Goal: Task Accomplishment & Management: Use online tool/utility

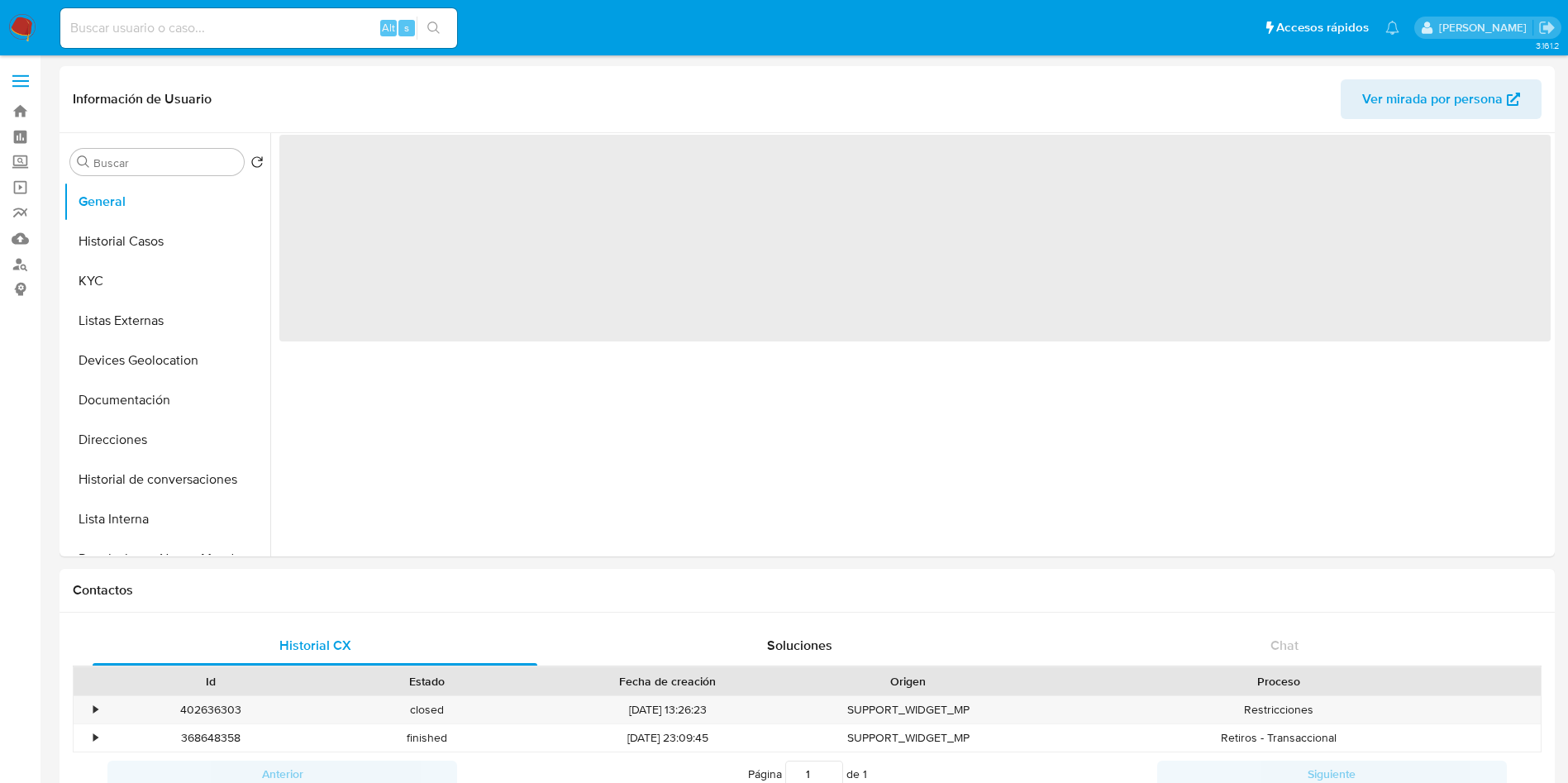
select select "10"
click at [259, 31] on input at bounding box center [259, 28] width 397 height 22
select select "10"
paste input "2246983531"
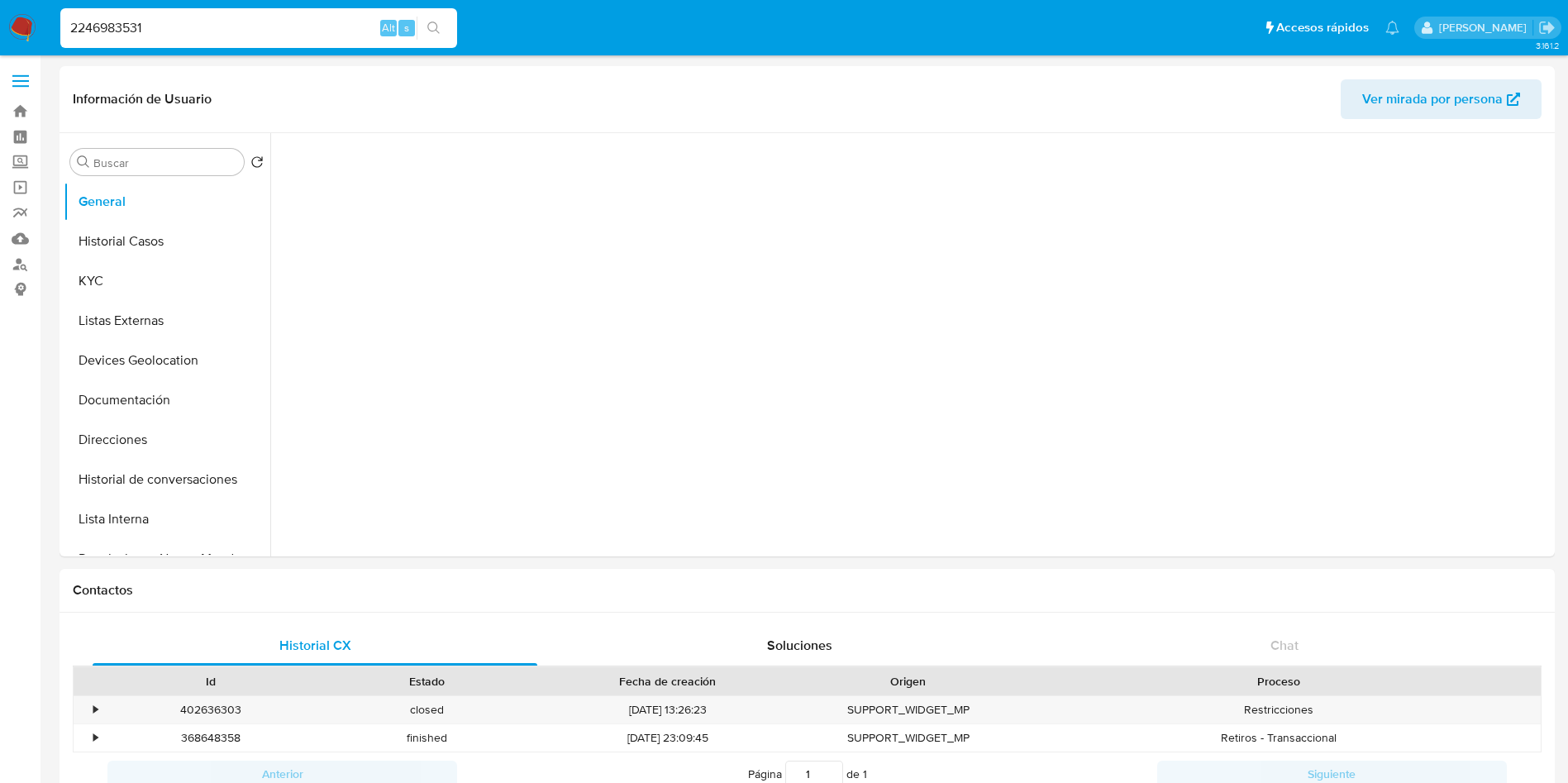
type input "2246983531"
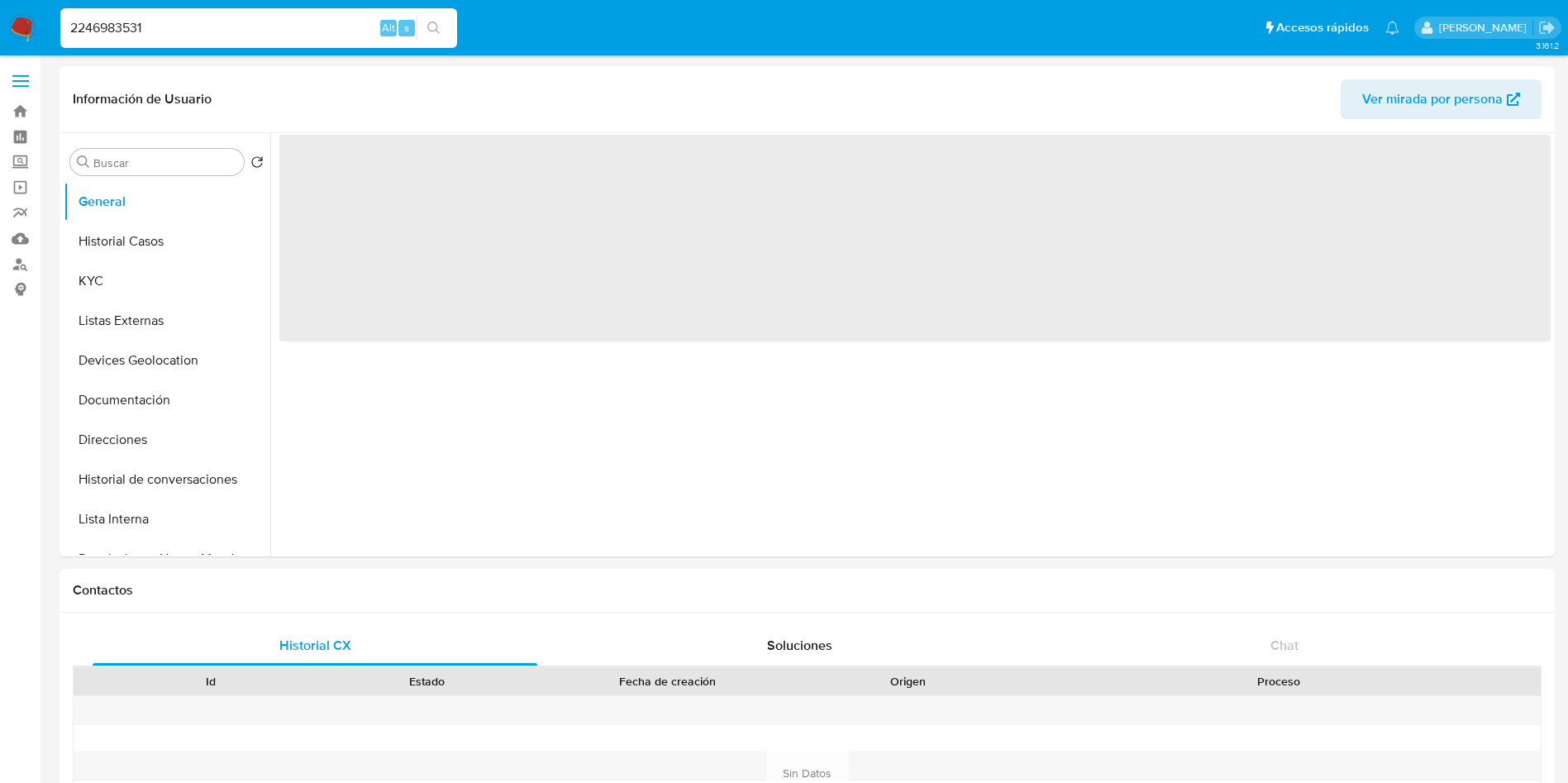
select select "10"
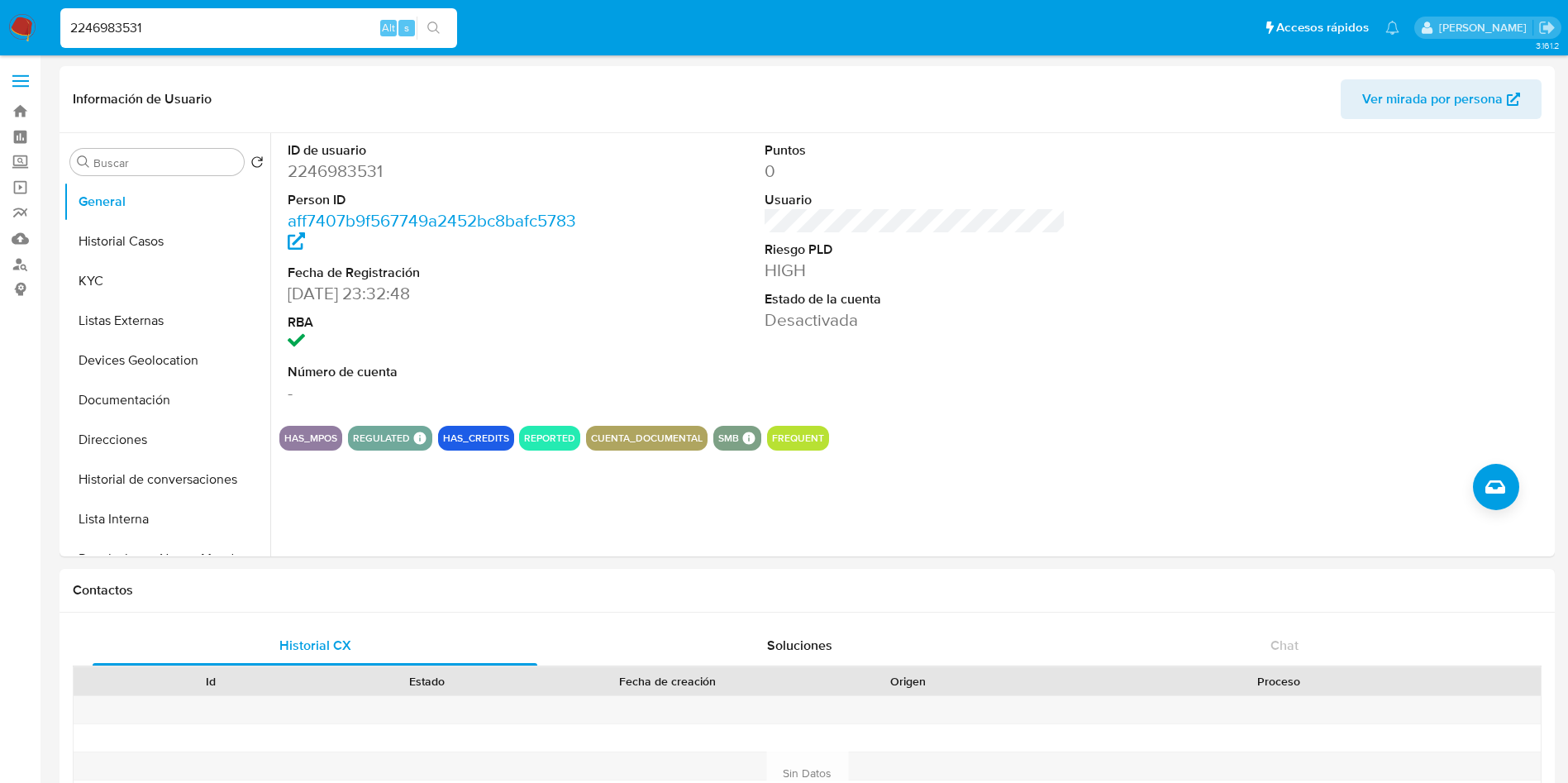
drag, startPoint x: 162, startPoint y: 26, endPoint x: 0, endPoint y: -18, distance: 167.9
paste input "141628709"
type input "141628709"
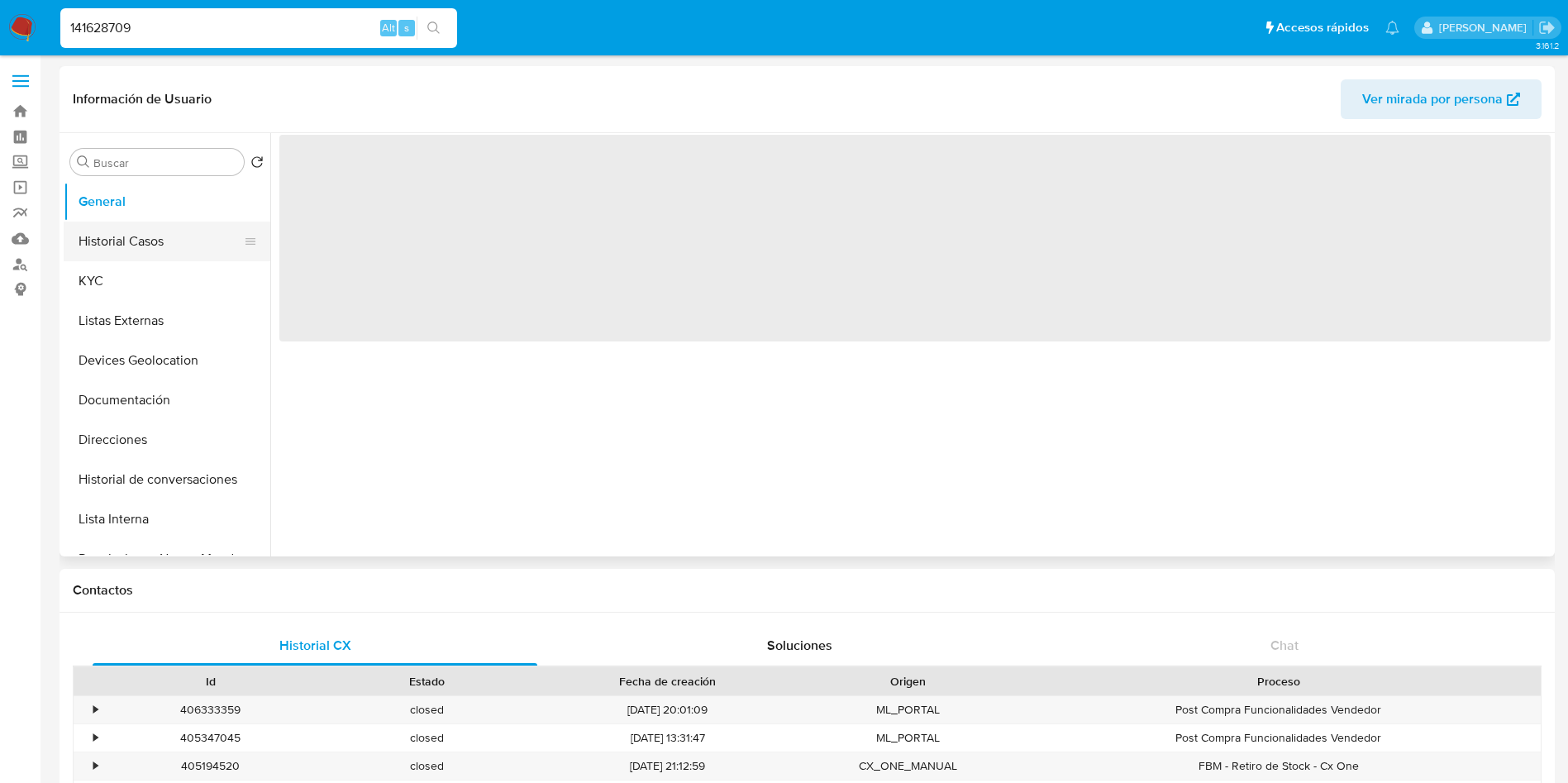
click at [149, 236] on button "Historial Casos" at bounding box center [160, 241] width 194 height 40
select select "10"
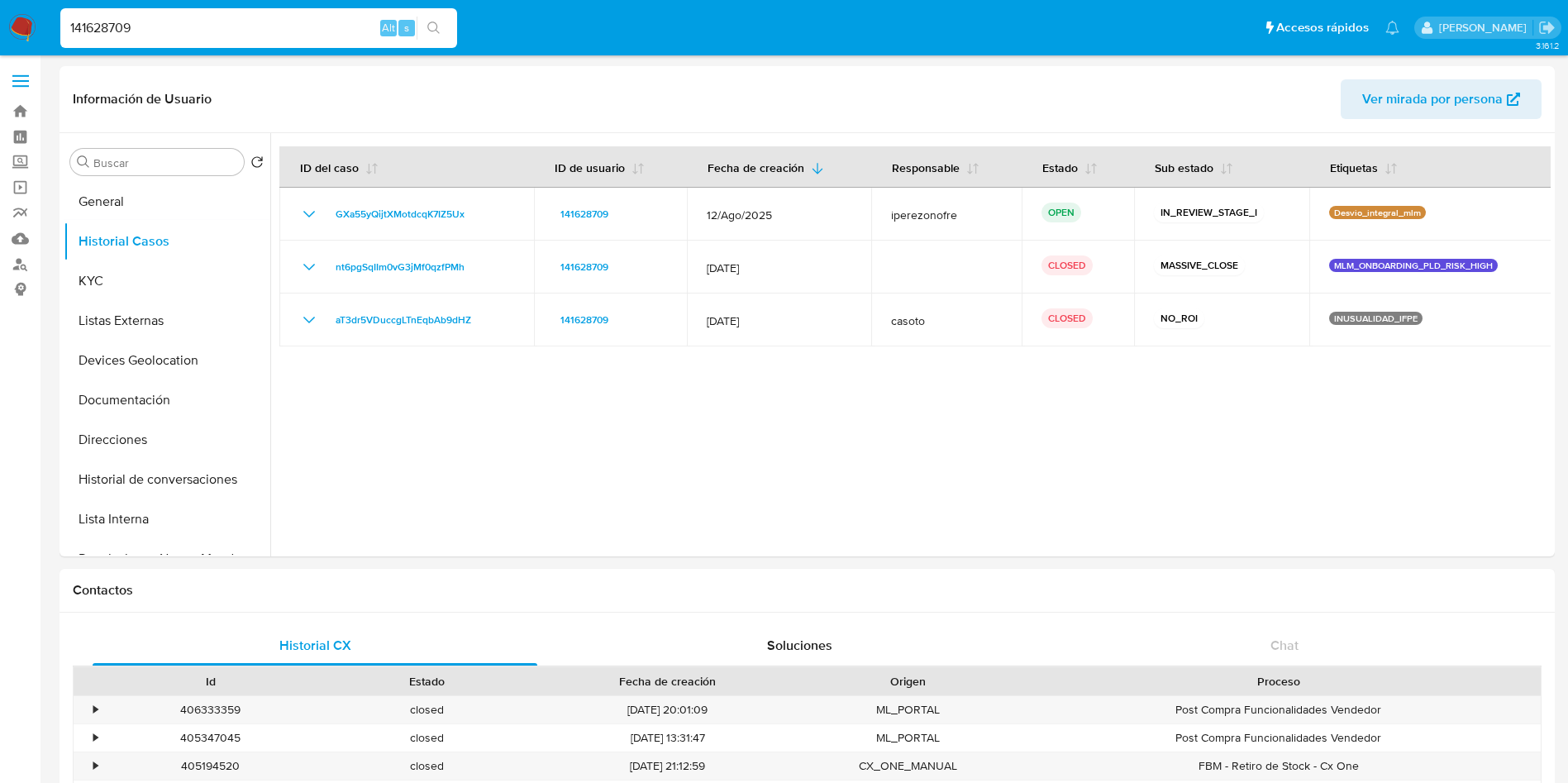
click at [197, 30] on input "141628709" at bounding box center [259, 28] width 397 height 22
drag, startPoint x: 198, startPoint y: 29, endPoint x: 241, endPoint y: 57, distance: 51.3
click at [50, 5] on nav "Pausado Ver notificaciones 141628709 Alt s Accesos rápidos Presiona las siguien…" at bounding box center [784, 27] width 1568 height 55
paste input "2246983531"
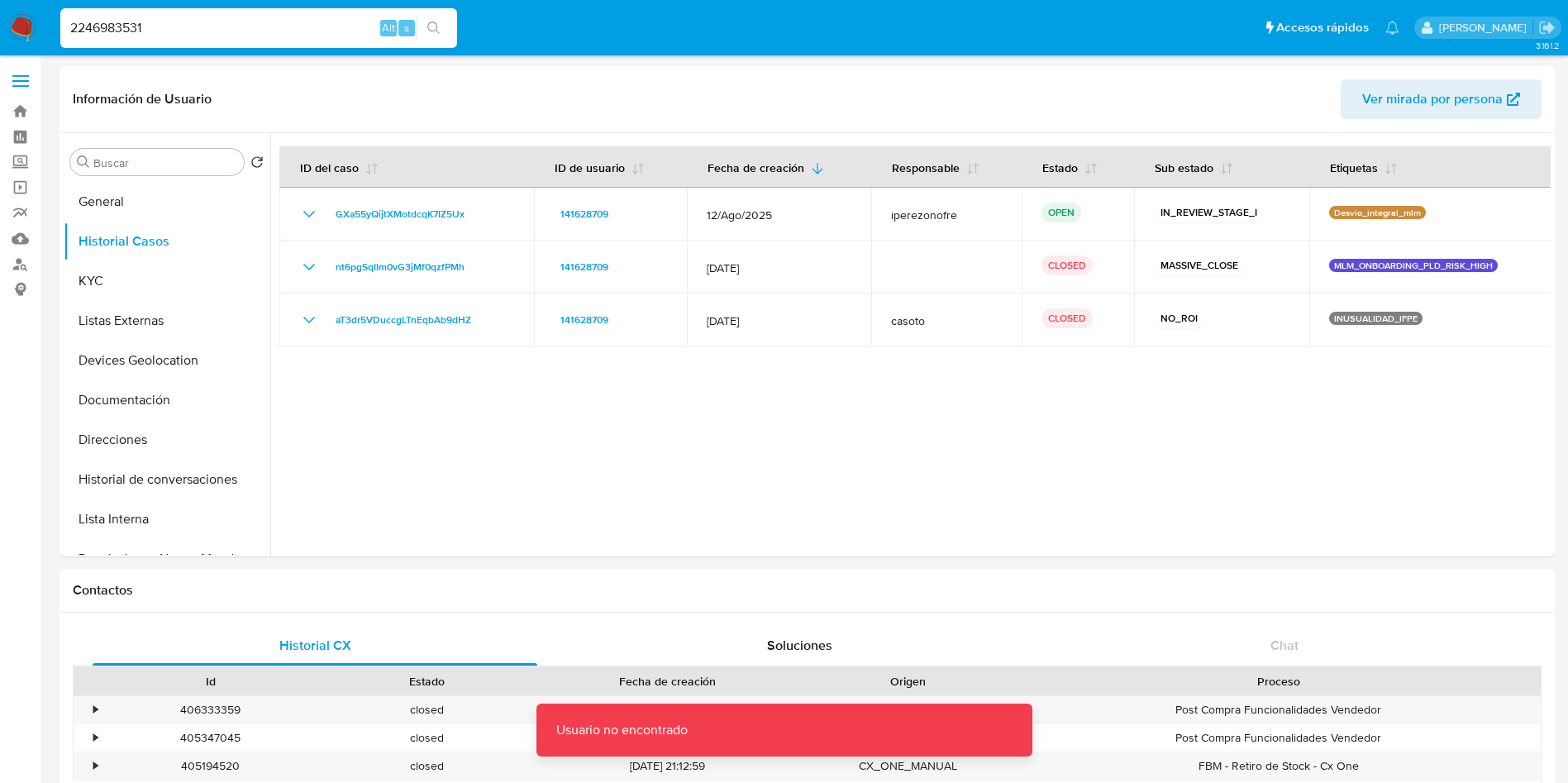
click at [255, 25] on input "2246983531" at bounding box center [259, 28] width 397 height 22
type input "2246983531"
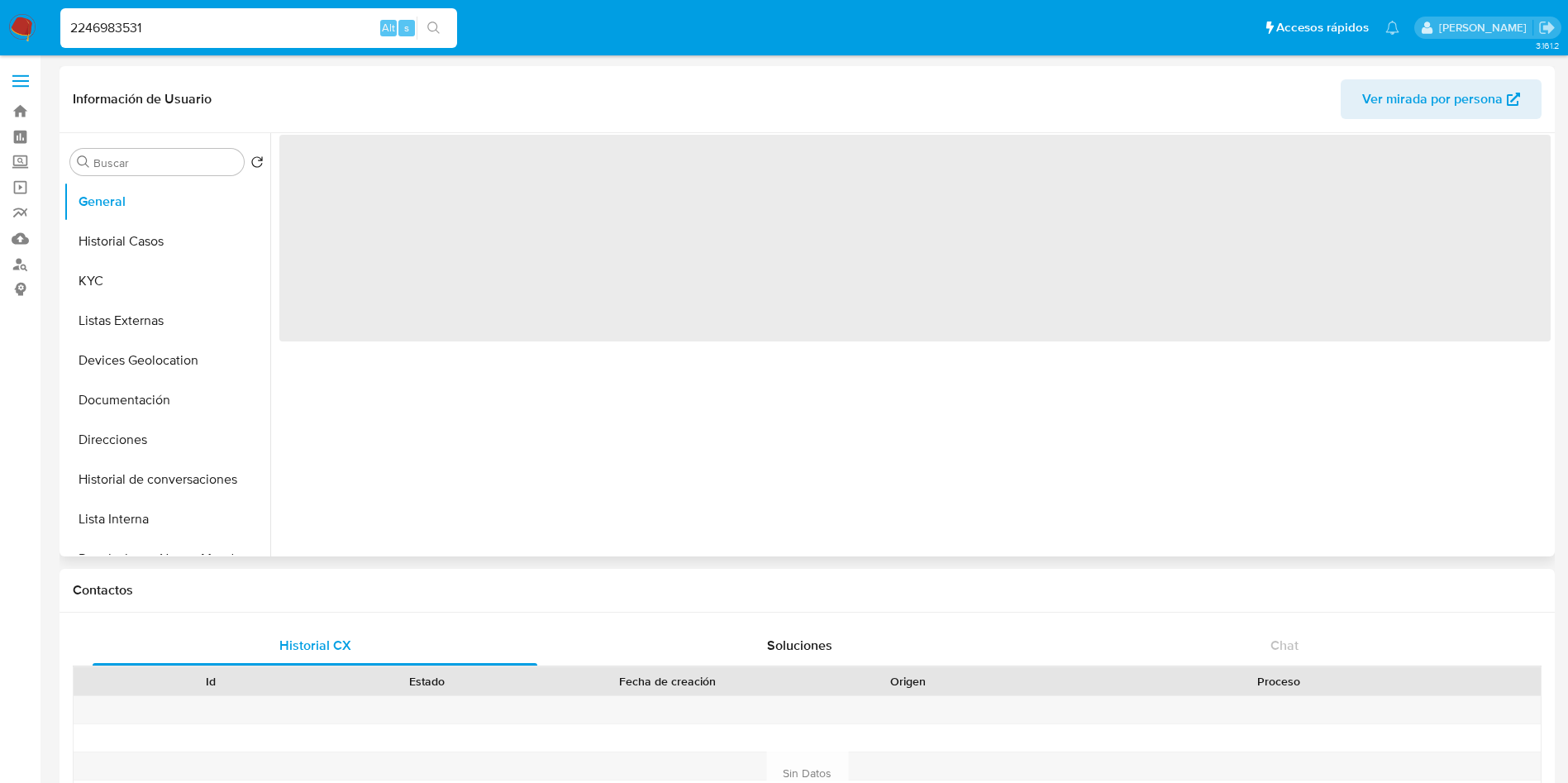
select select "10"
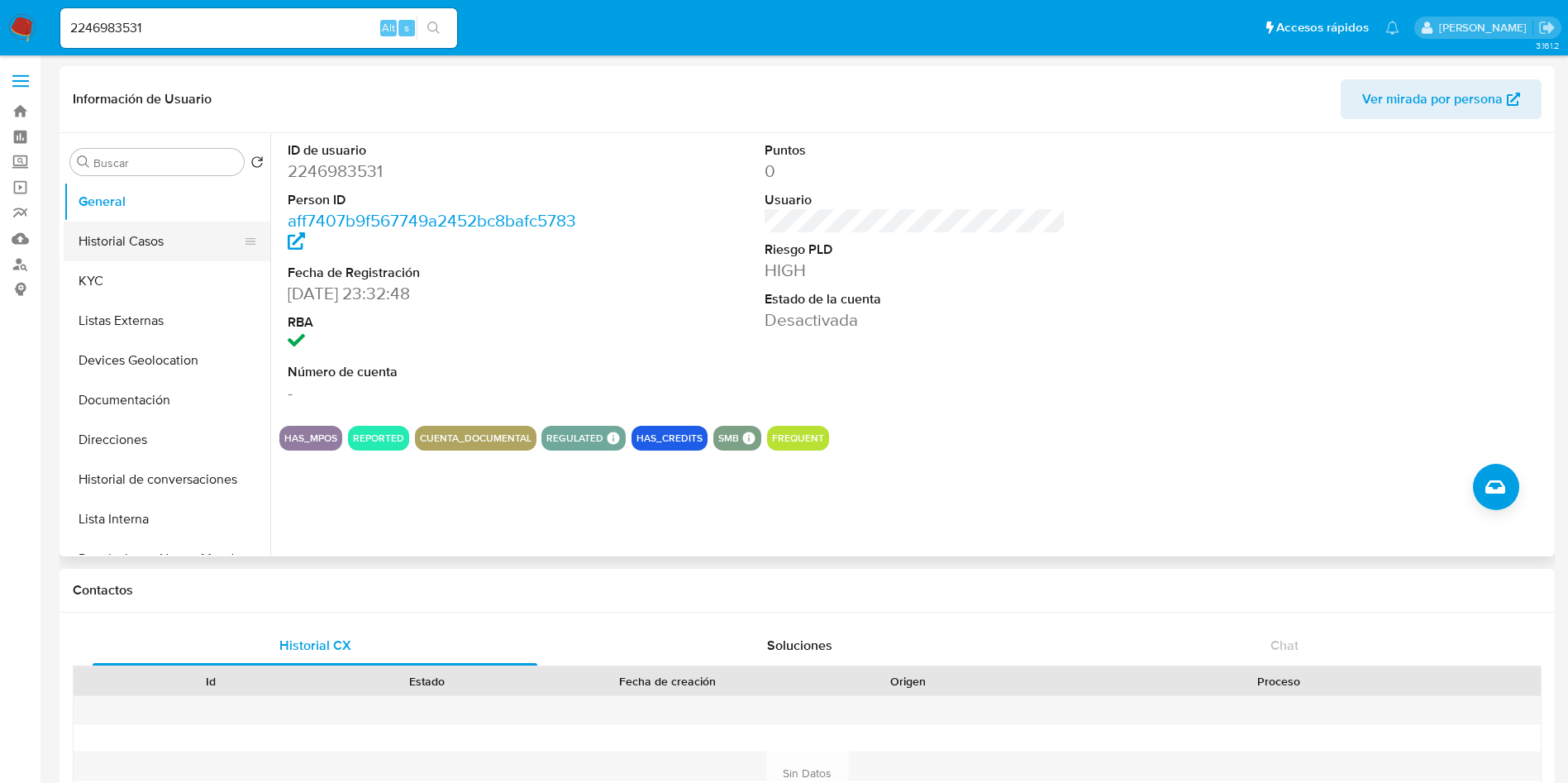
click at [112, 257] on button "Historial Casos" at bounding box center [160, 241] width 194 height 40
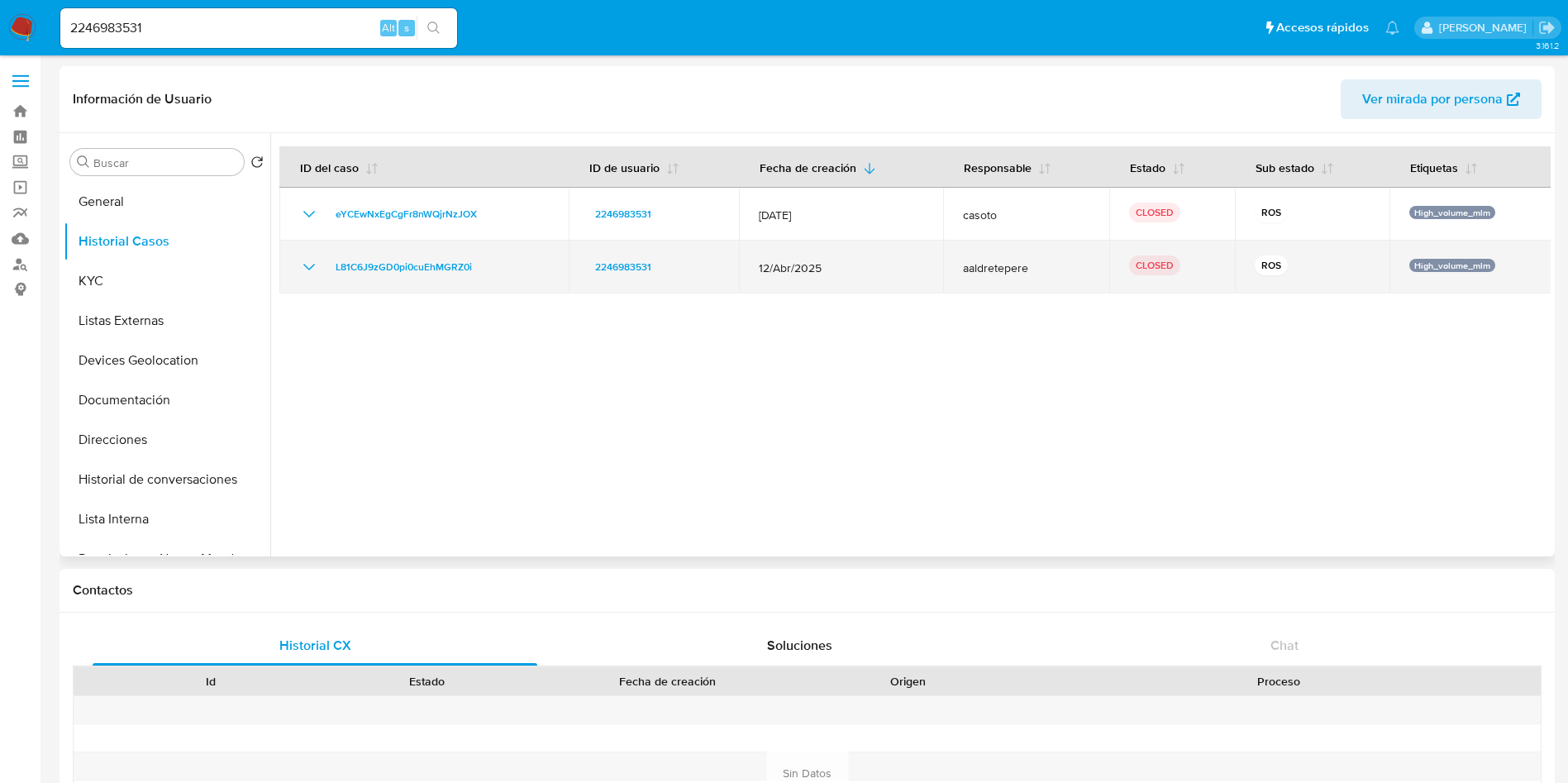
drag, startPoint x: 826, startPoint y: 268, endPoint x: 738, endPoint y: 261, distance: 88.3
click at [739, 261] on td "12/Abr/2025" at bounding box center [841, 267] width 204 height 52
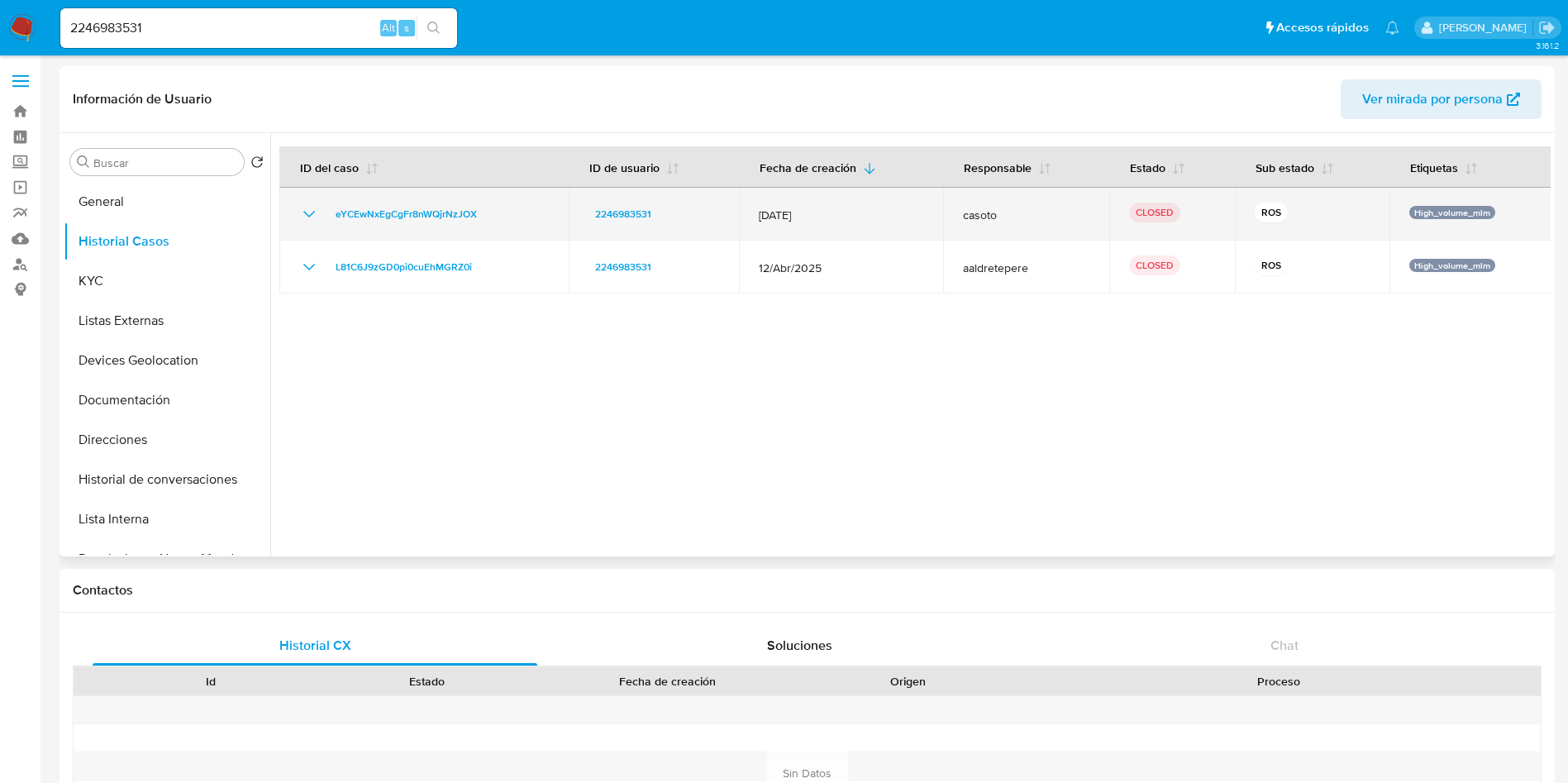
drag, startPoint x: 840, startPoint y: 221, endPoint x: 803, endPoint y: 237, distance: 40.3
click at [743, 212] on td "[DATE]" at bounding box center [841, 213] width 204 height 52
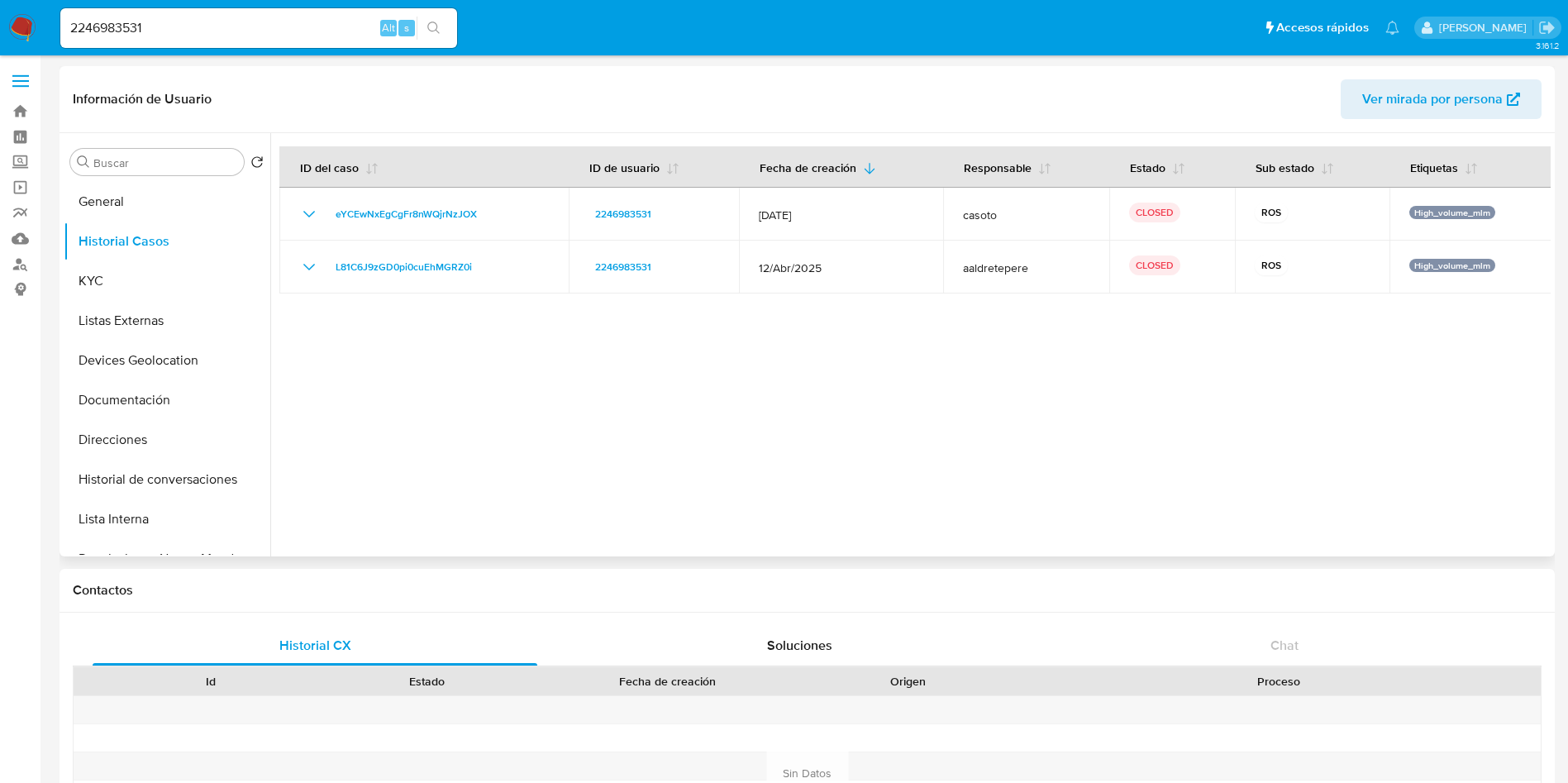
click at [1091, 401] on div at bounding box center [911, 344] width 1280 height 423
click at [124, 278] on button "KYC" at bounding box center [160, 281] width 194 height 40
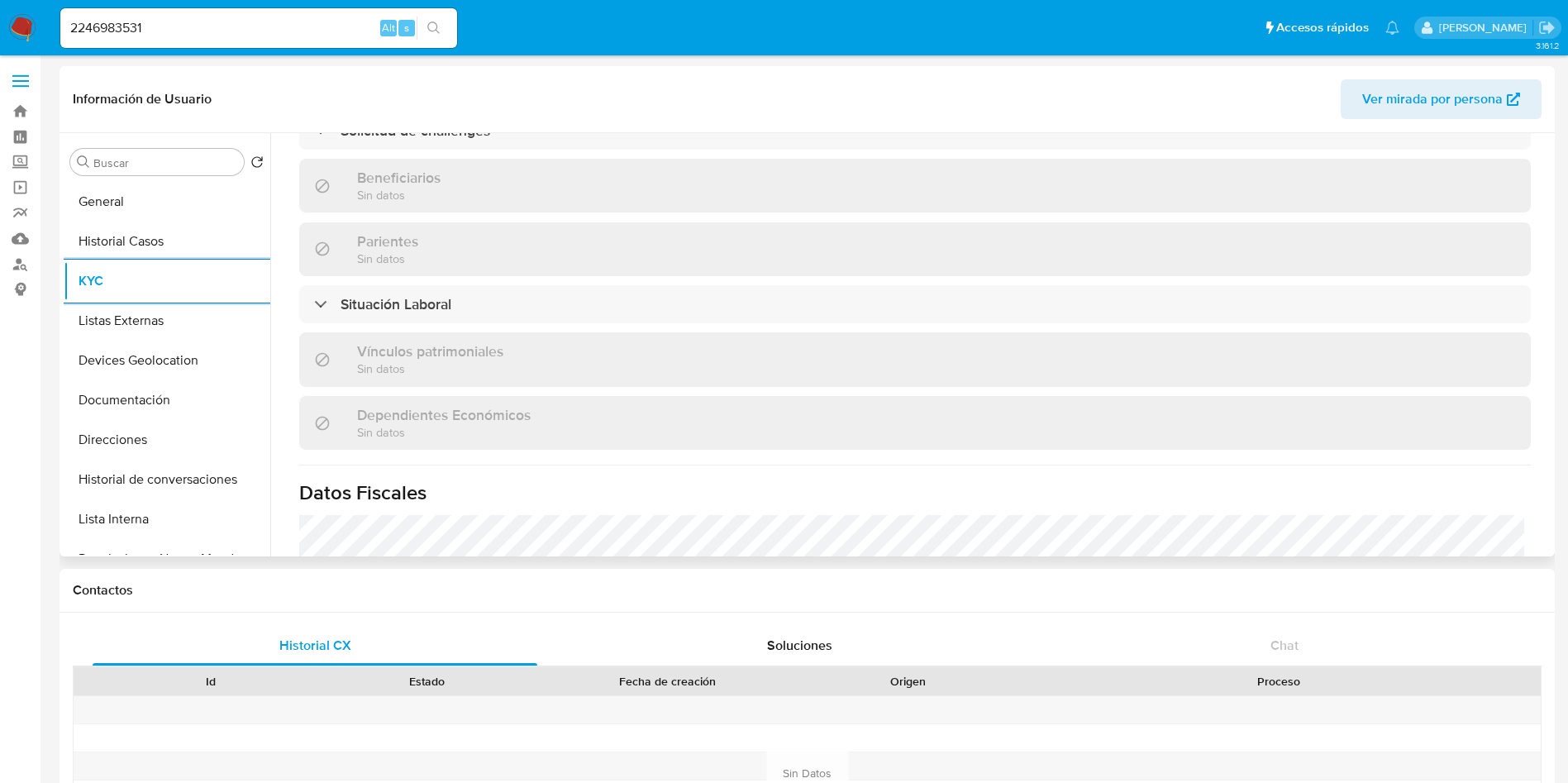
scroll to position [744, 0]
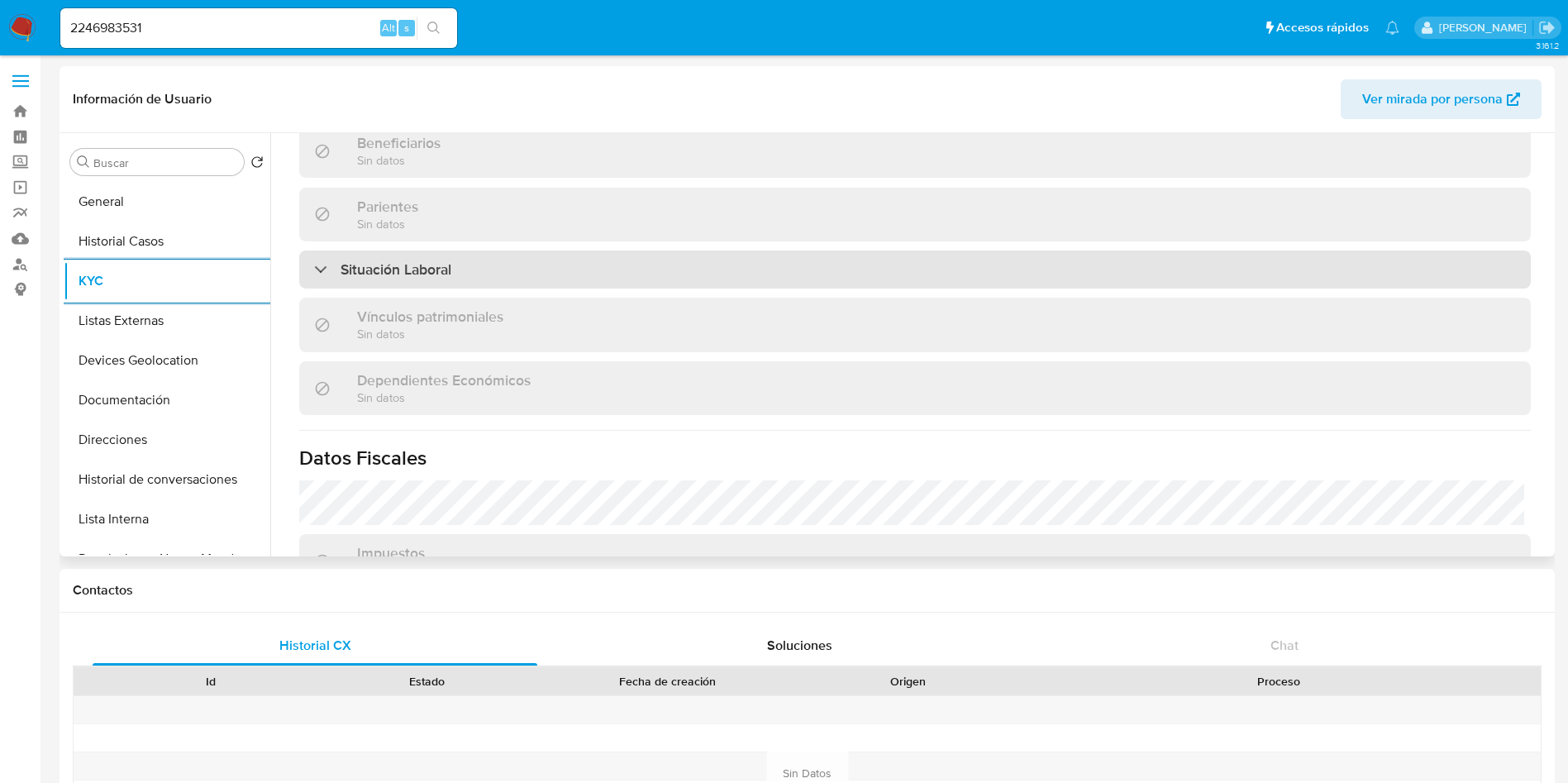
click at [662, 278] on div "Situación Laboral" at bounding box center [915, 269] width 1232 height 38
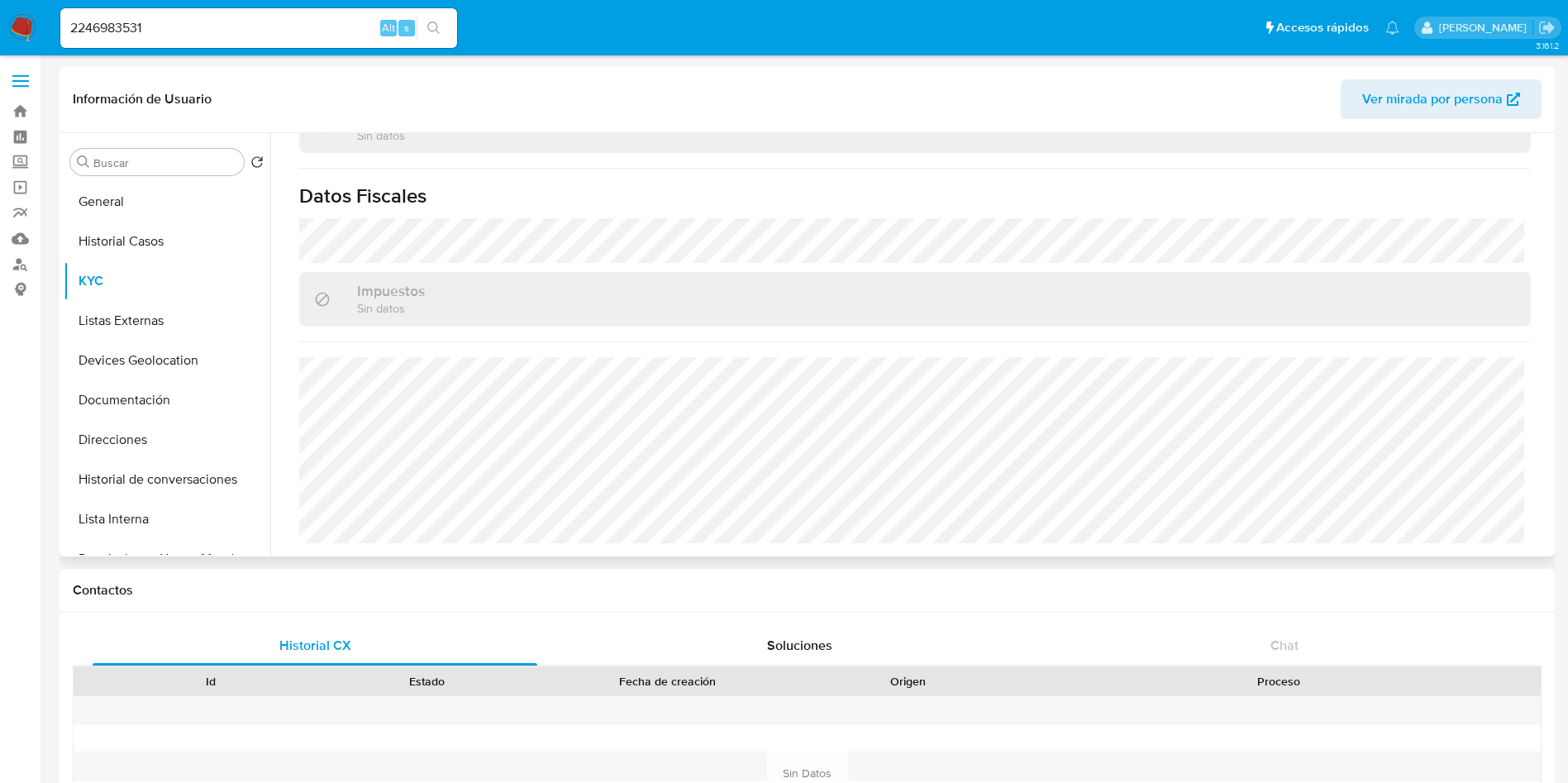
scroll to position [1246, 0]
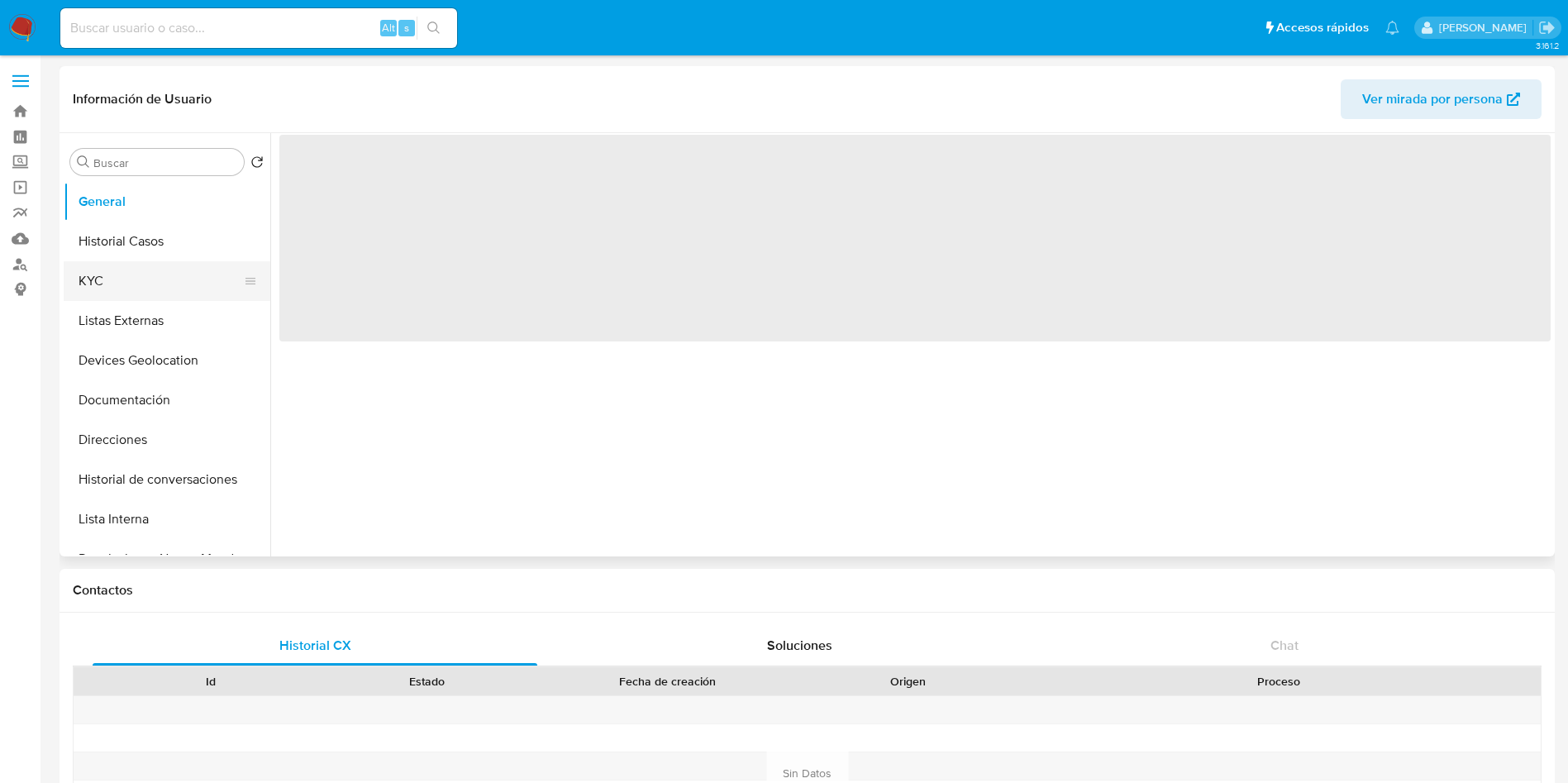
click at [96, 278] on button "KYC" at bounding box center [160, 281] width 194 height 40
select select "10"
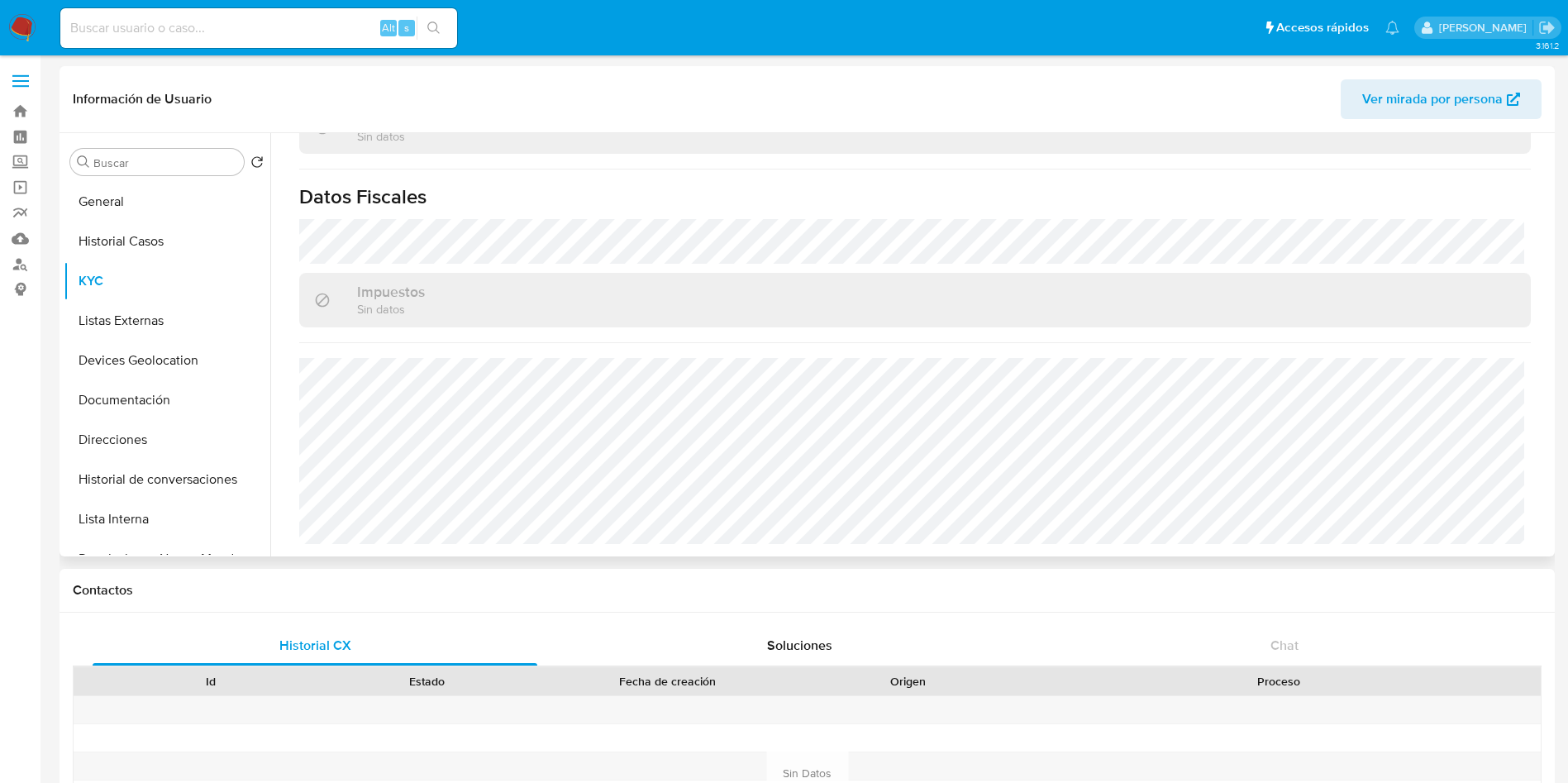
scroll to position [1006, 0]
click at [161, 307] on button "Listas Externas" at bounding box center [160, 321] width 194 height 40
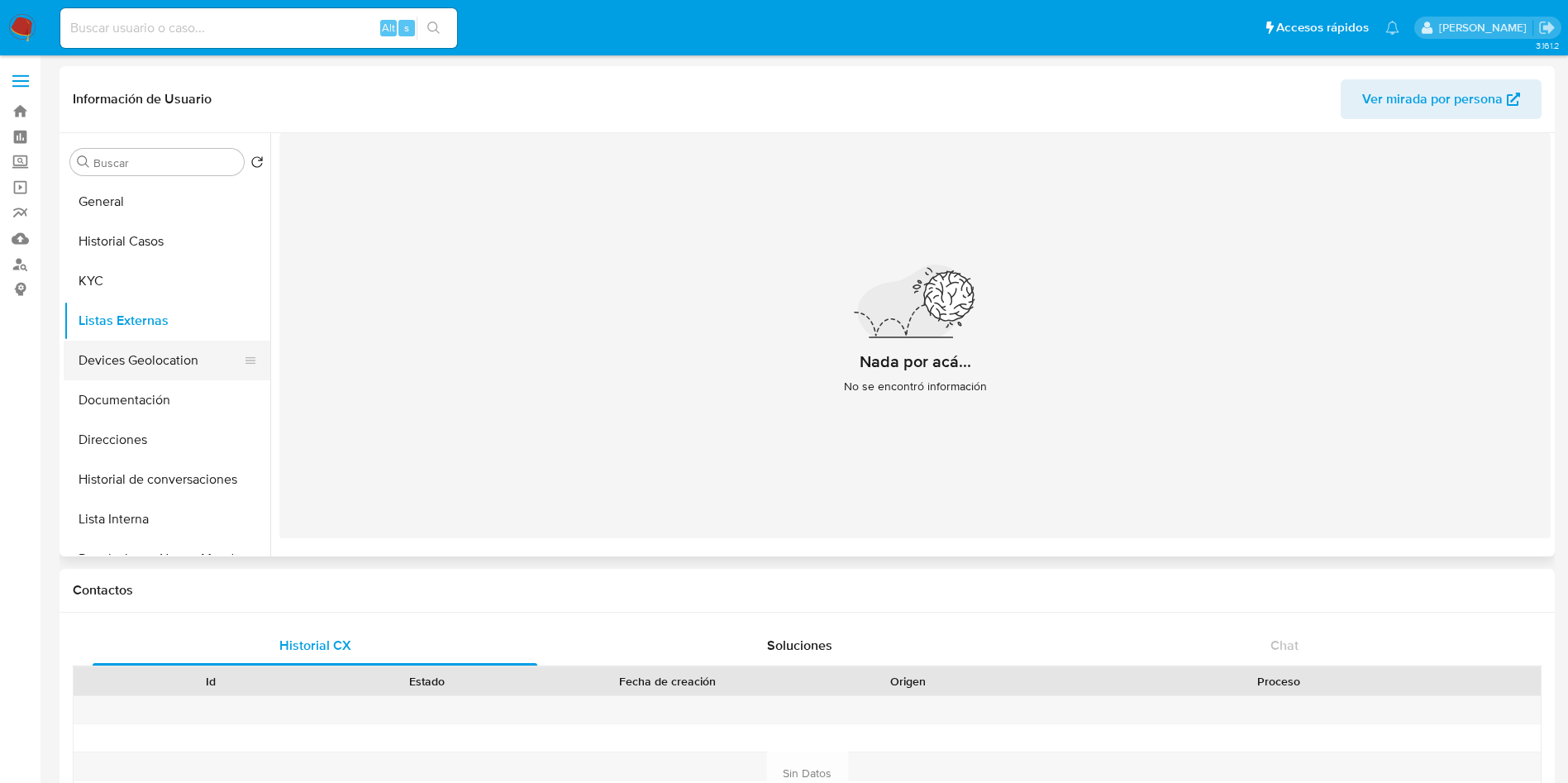
click at [175, 352] on button "Devices Geolocation" at bounding box center [160, 361] width 194 height 40
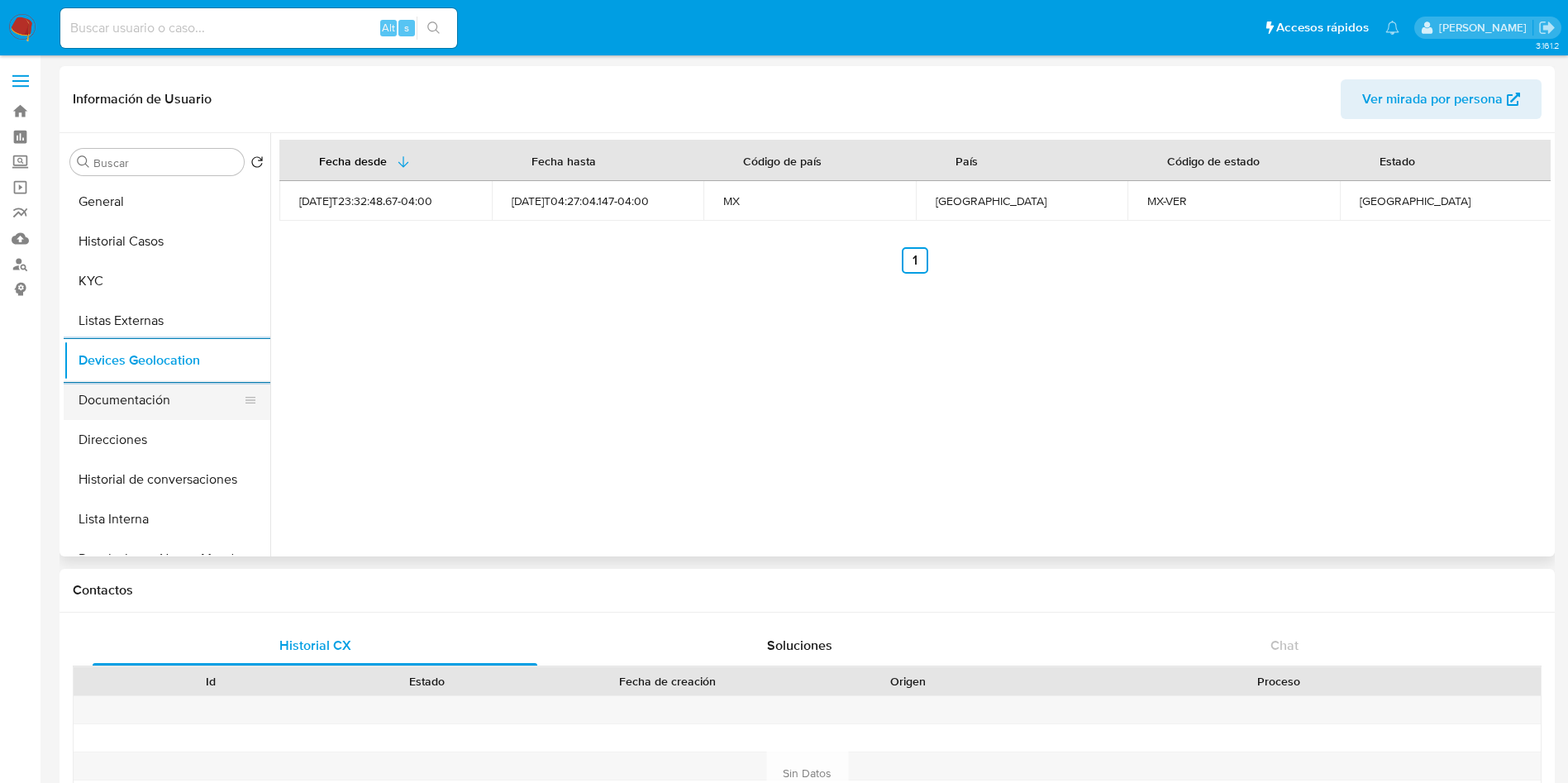
click at [161, 391] on button "Documentación" at bounding box center [160, 400] width 194 height 40
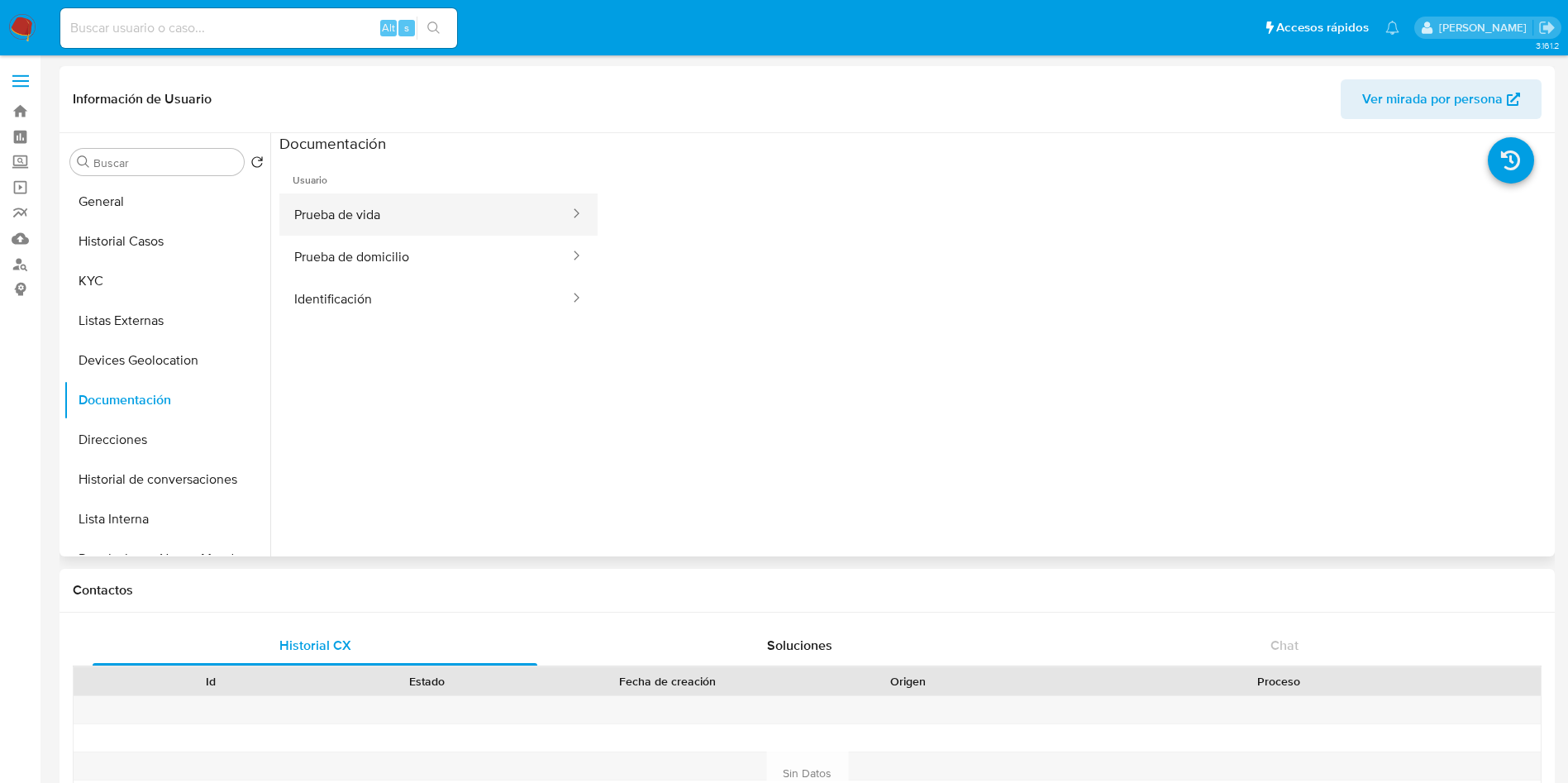
click at [457, 216] on button "Prueba de vida" at bounding box center [425, 214] width 292 height 42
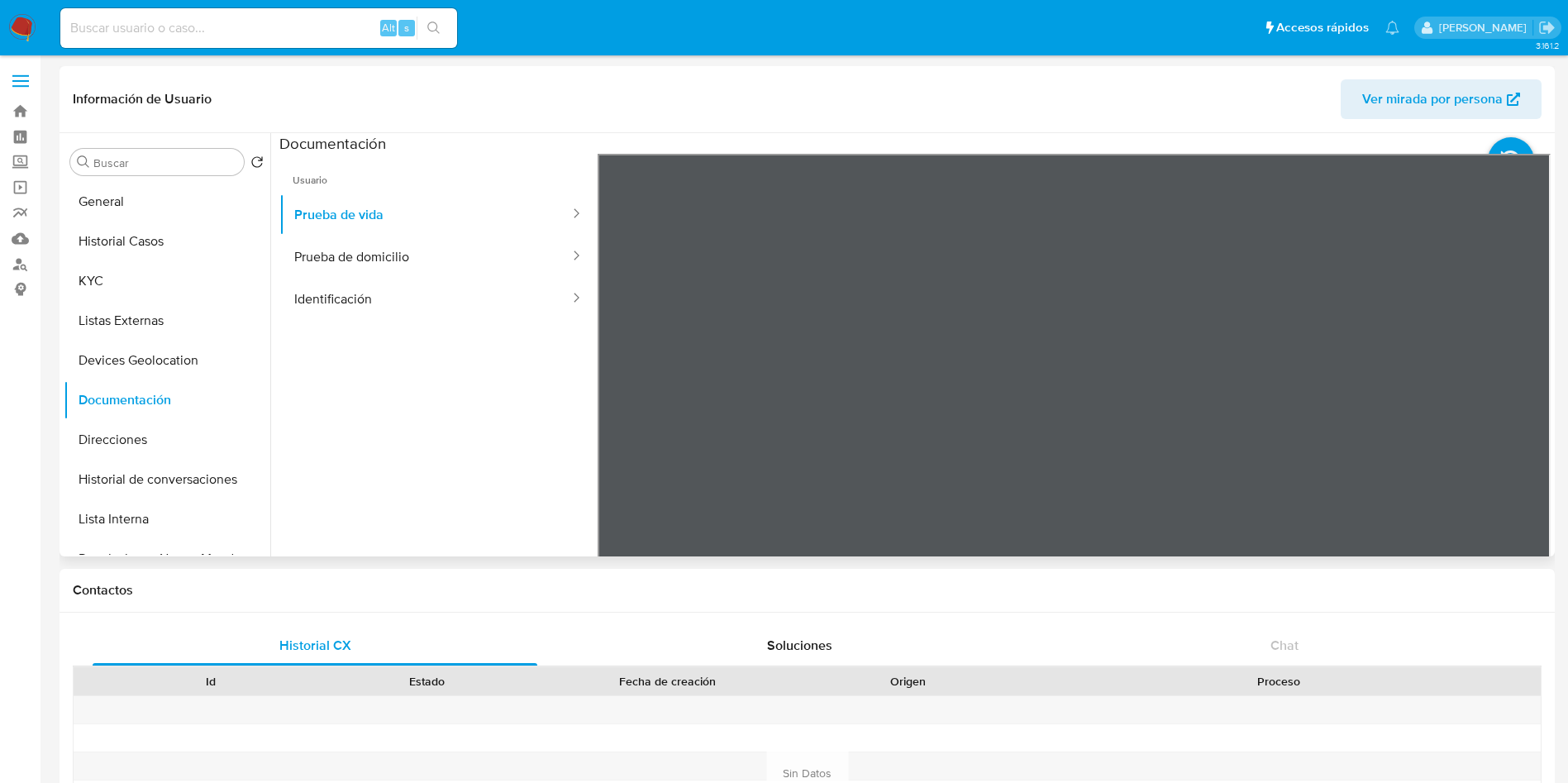
scroll to position [71, 0]
click at [113, 439] on button "Direcciones" at bounding box center [160, 439] width 194 height 40
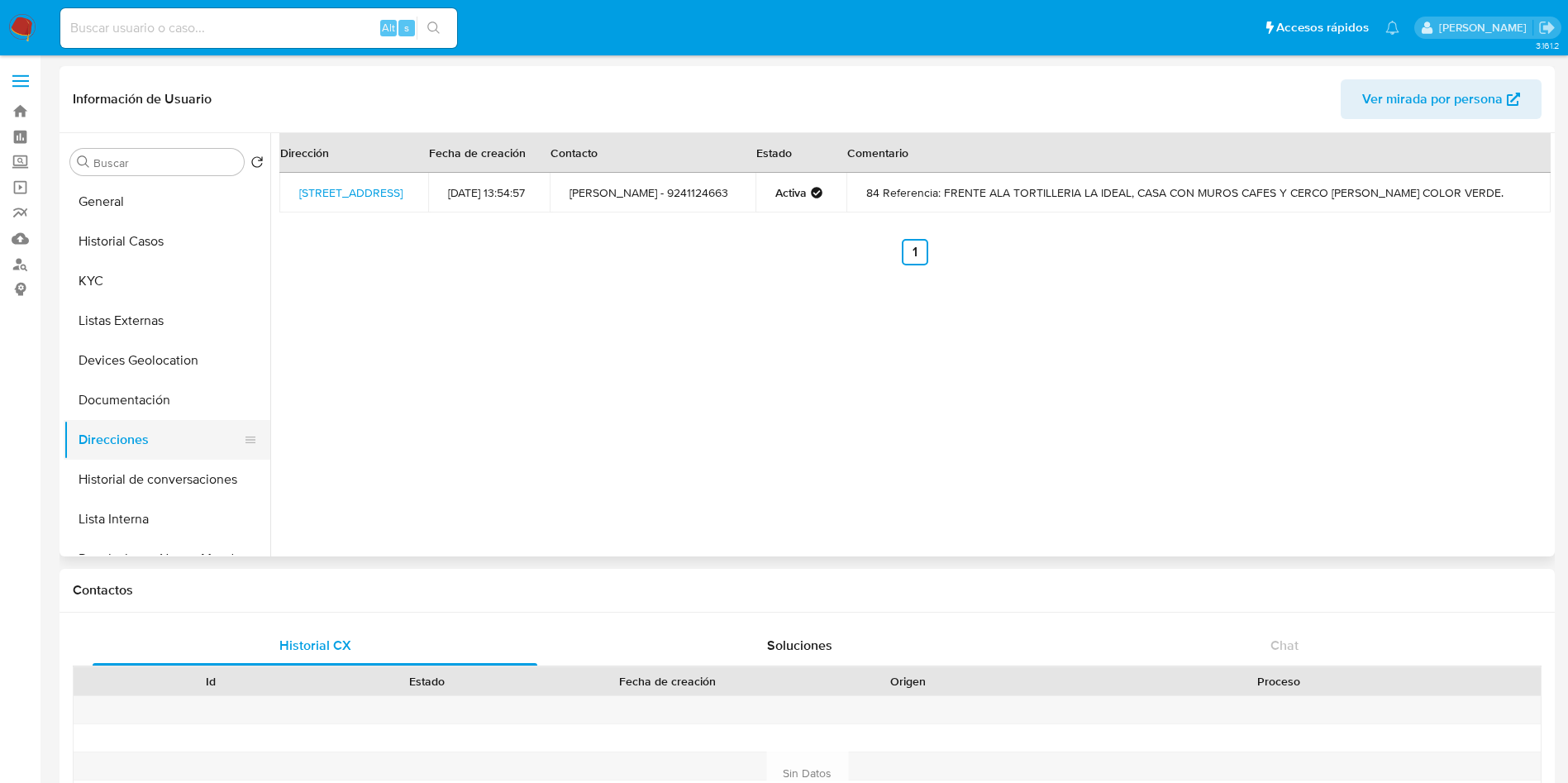
scroll to position [124, 0]
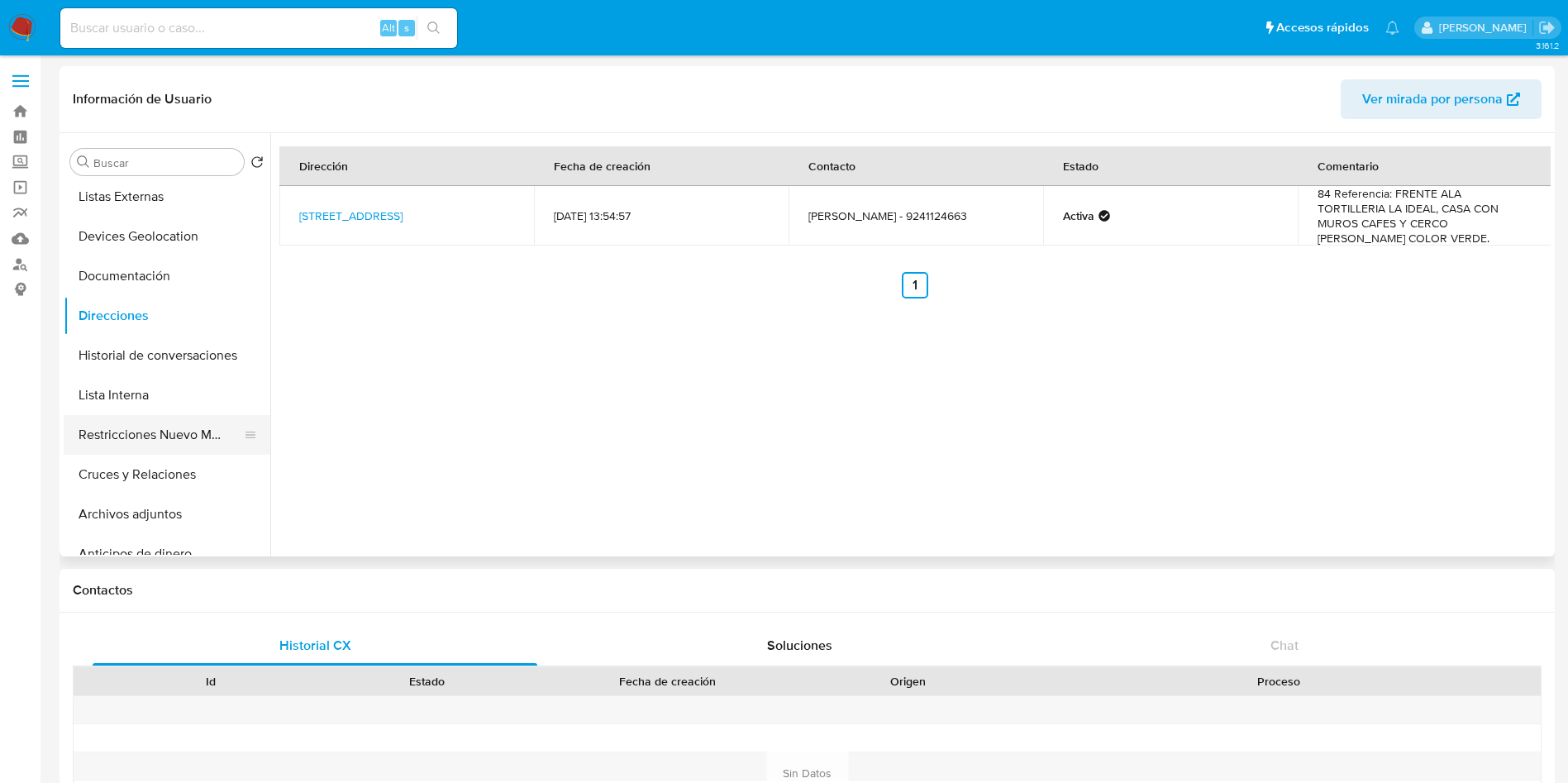
click at [139, 438] on button "Restricciones Nuevo Mundo" at bounding box center [160, 435] width 194 height 40
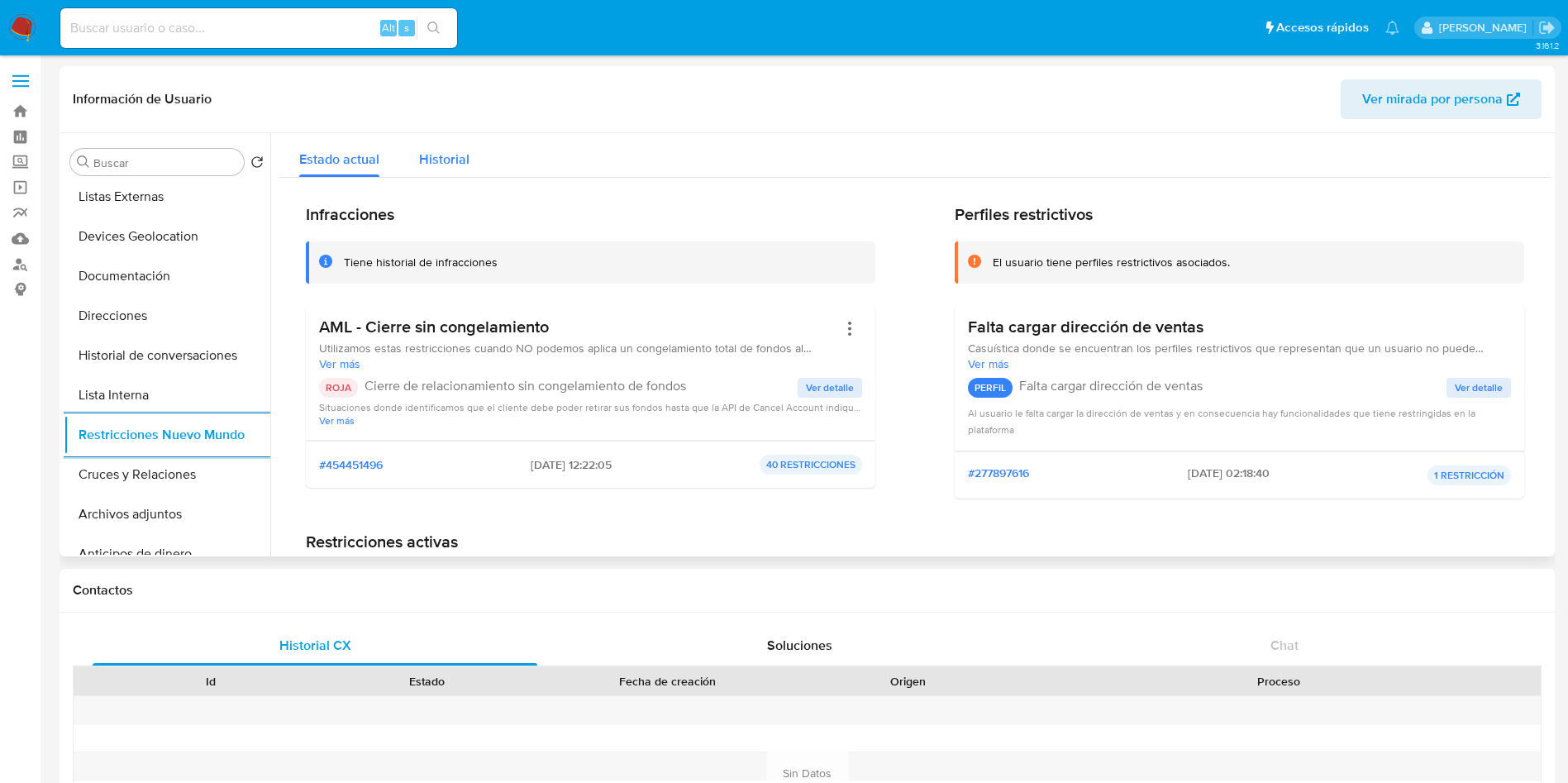
click at [449, 156] on span "Historial" at bounding box center [444, 158] width 51 height 19
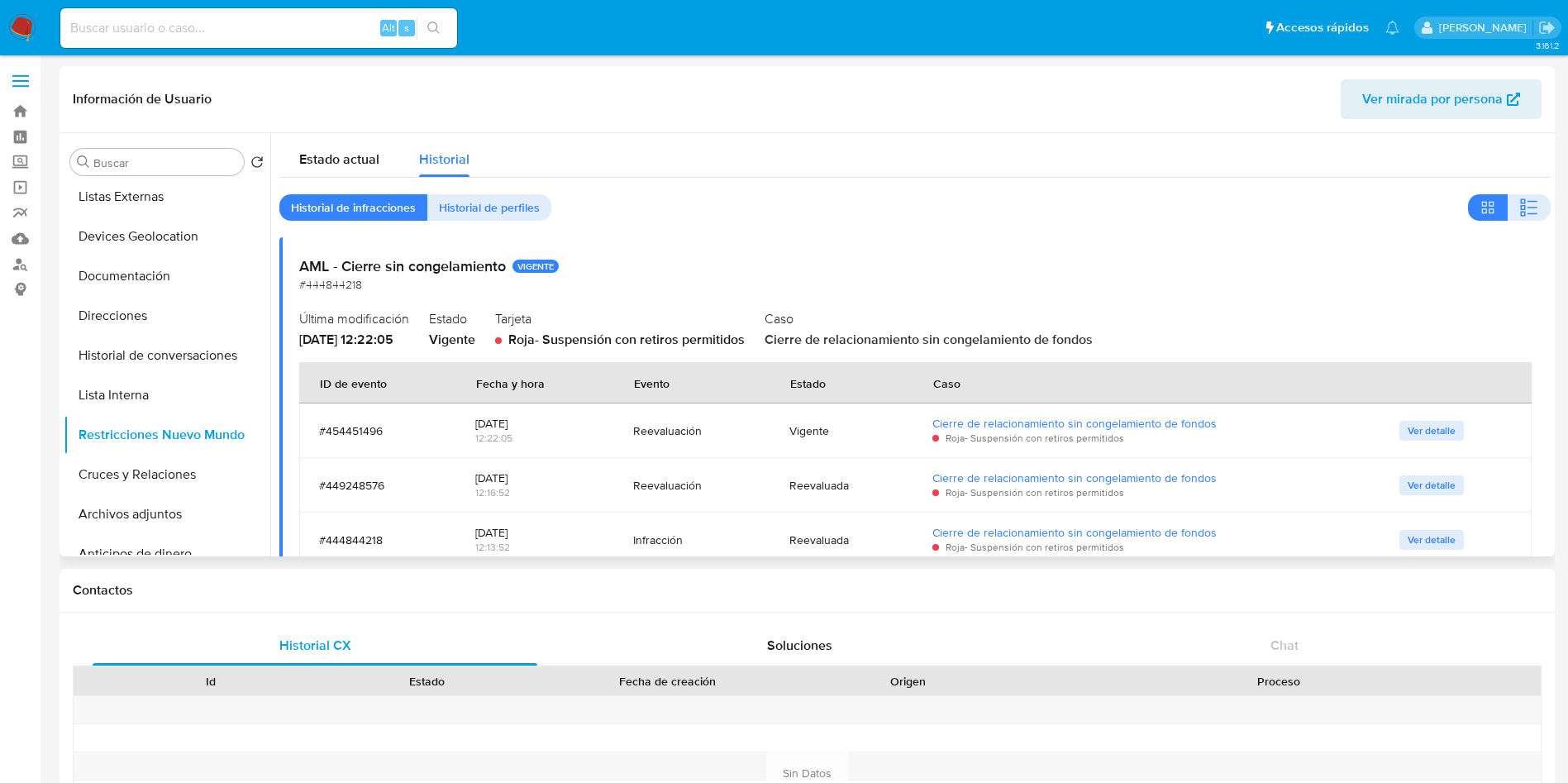
drag, startPoint x: 470, startPoint y: 421, endPoint x: 543, endPoint y: 419, distance: 73.0
click at [543, 419] on td "06/09/2025 12:22:05" at bounding box center [534, 430] width 158 height 54
click at [1435, 428] on span "Ver detalle" at bounding box center [1431, 430] width 48 height 16
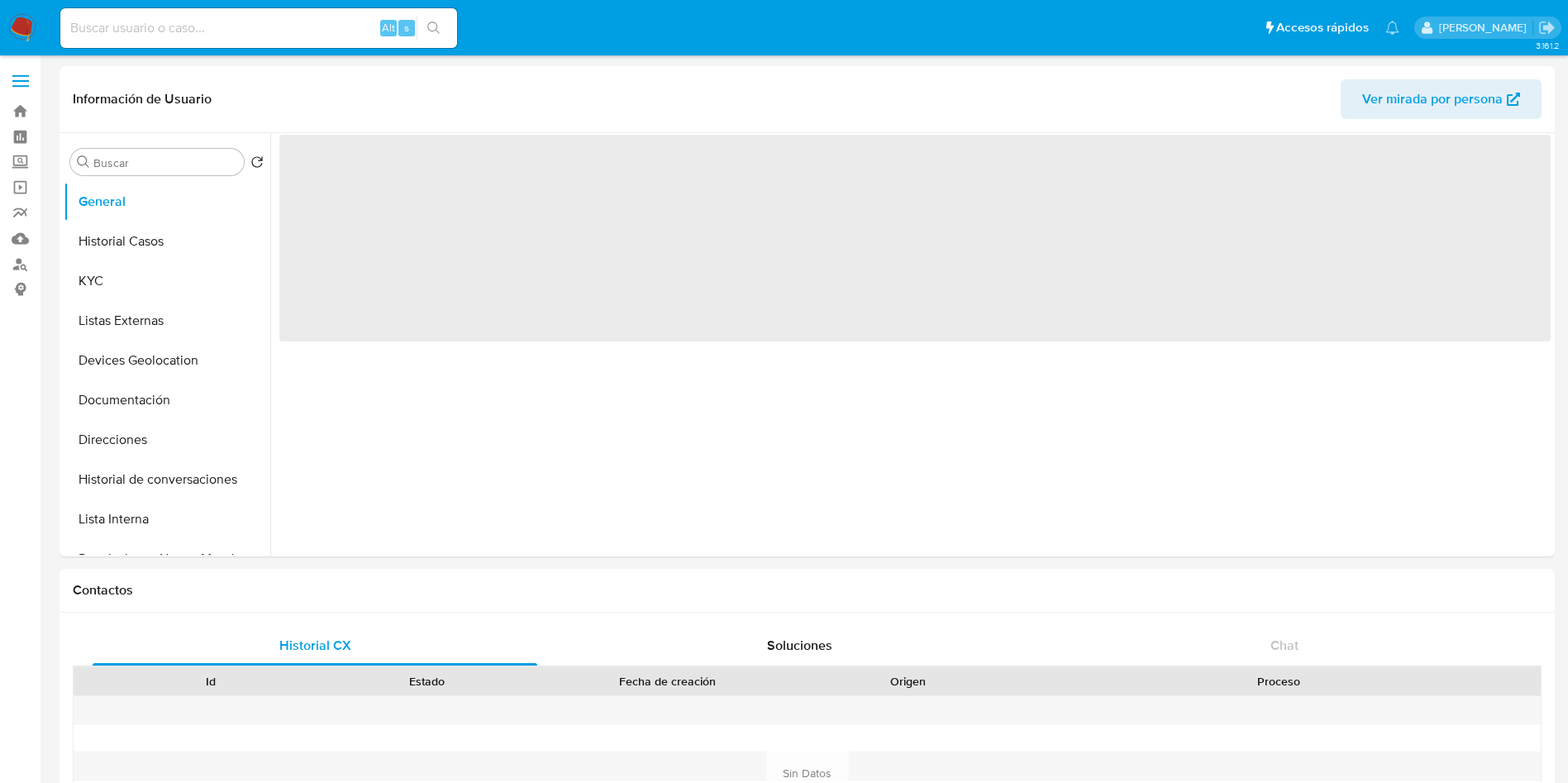
select select "10"
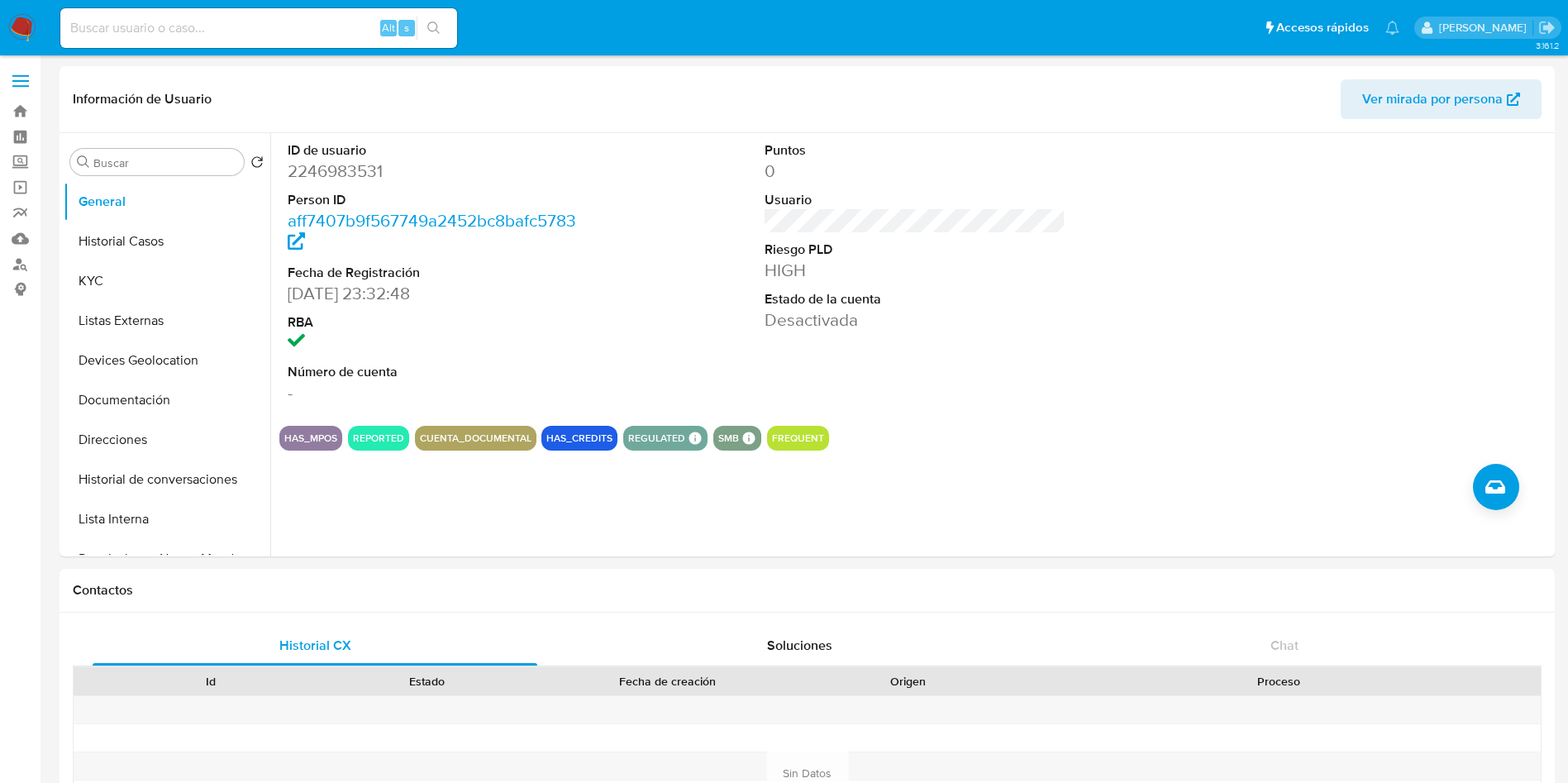
click at [28, 21] on img at bounding box center [22, 28] width 28 height 28
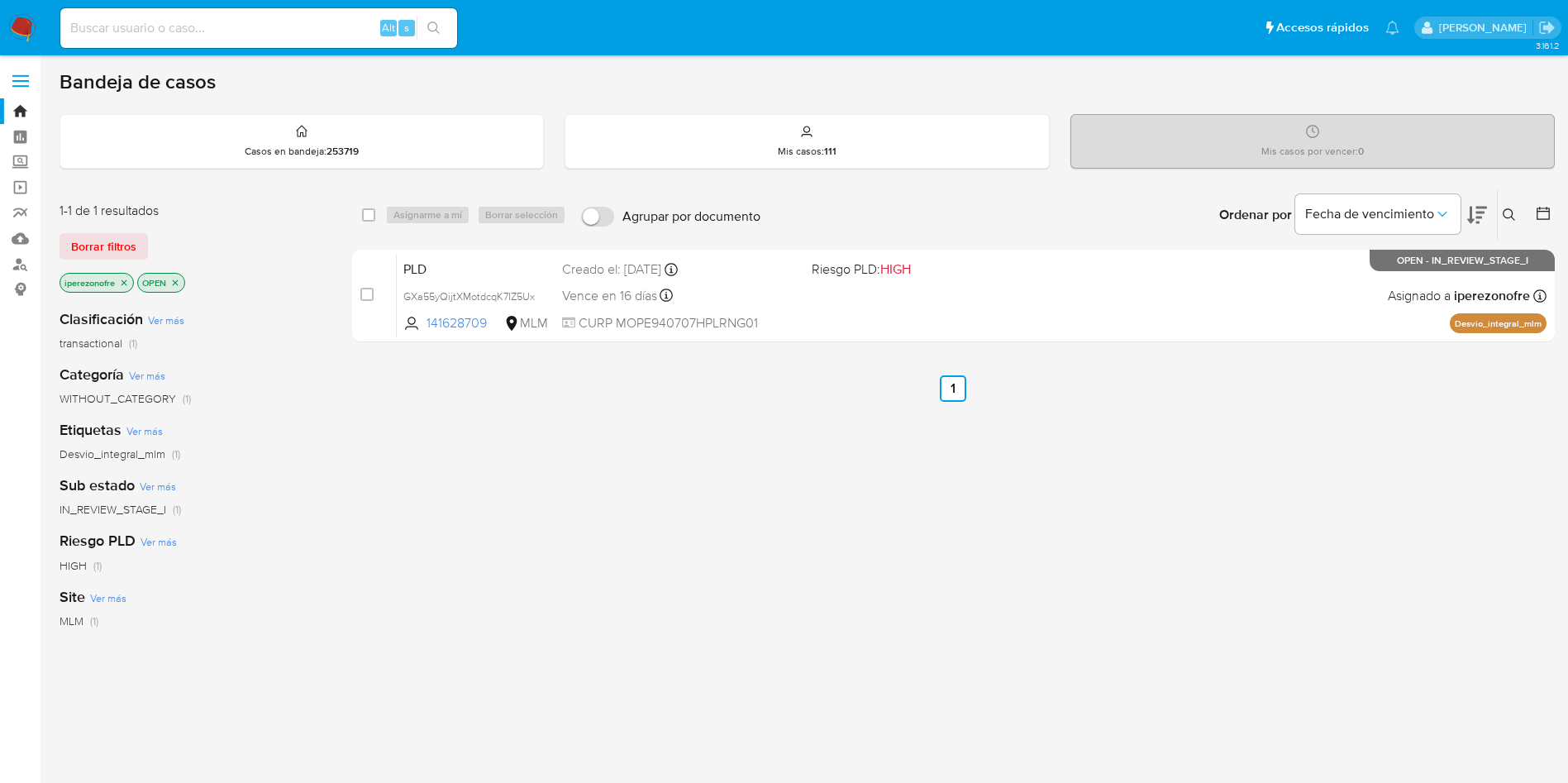
click at [1507, 216] on icon at bounding box center [1509, 214] width 14 height 14
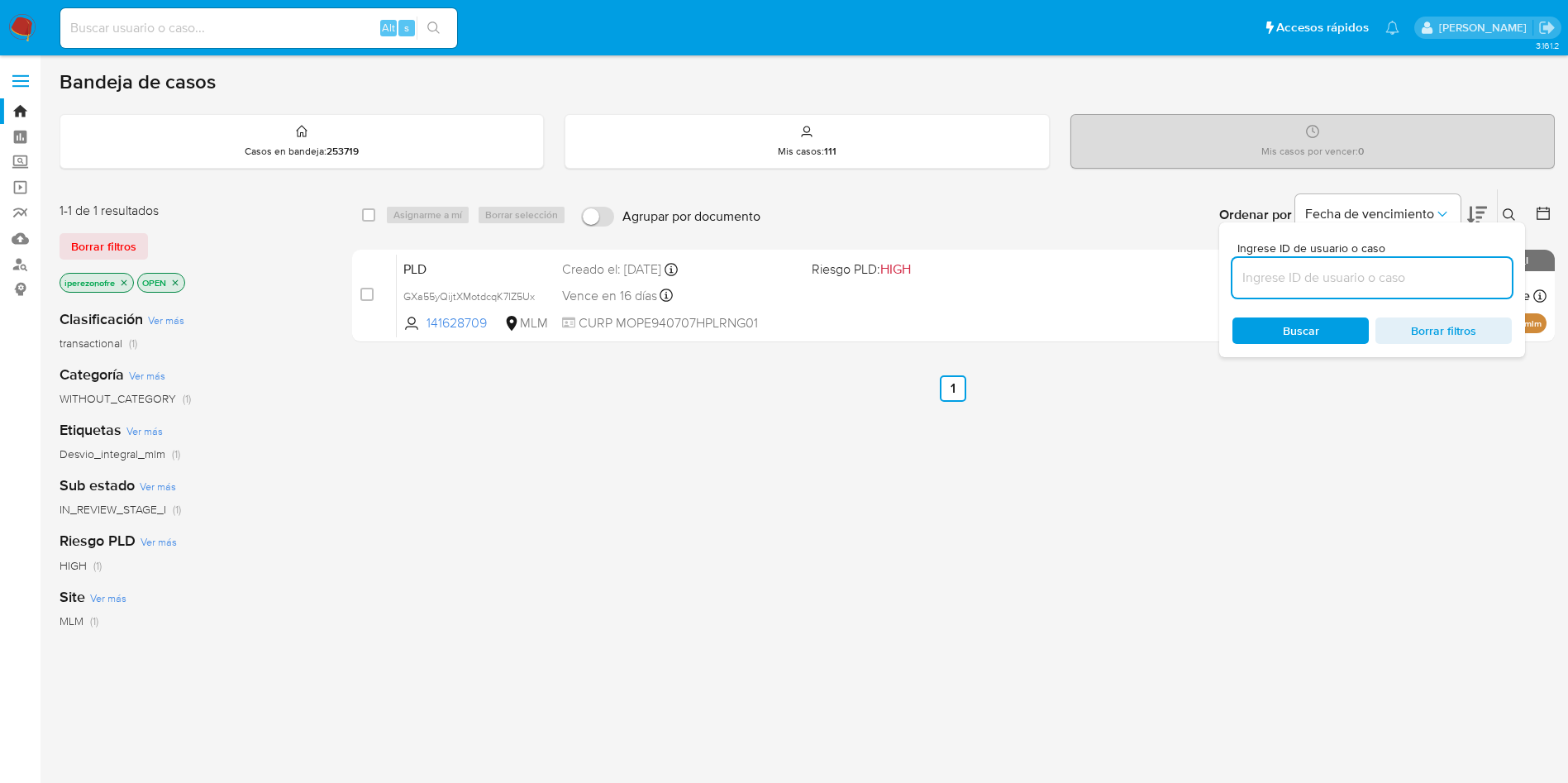
click at [1282, 279] on input at bounding box center [1372, 278] width 279 height 22
type input "1269549859"
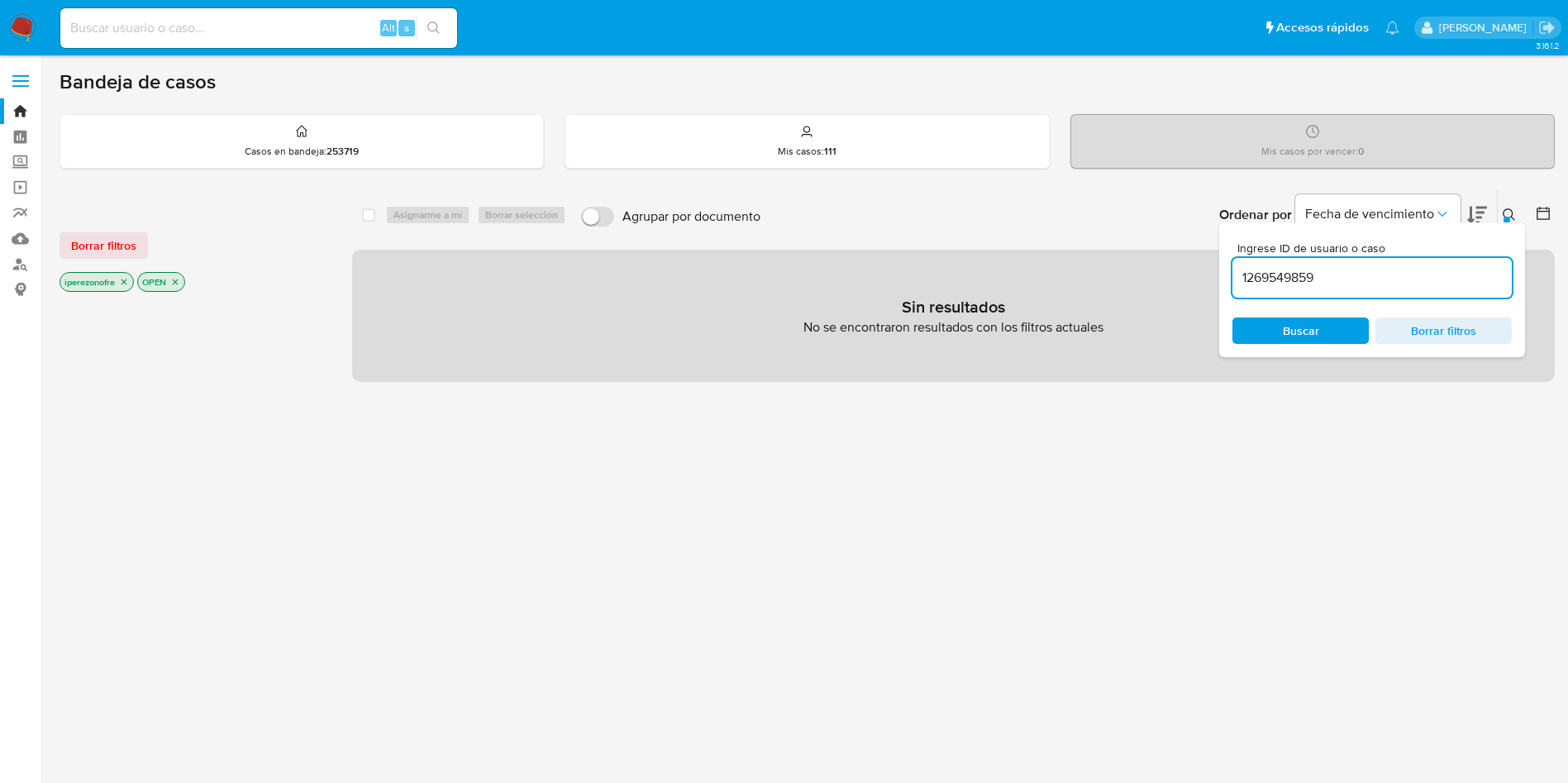
click at [125, 281] on icon "close-filter" at bounding box center [124, 282] width 5 height 5
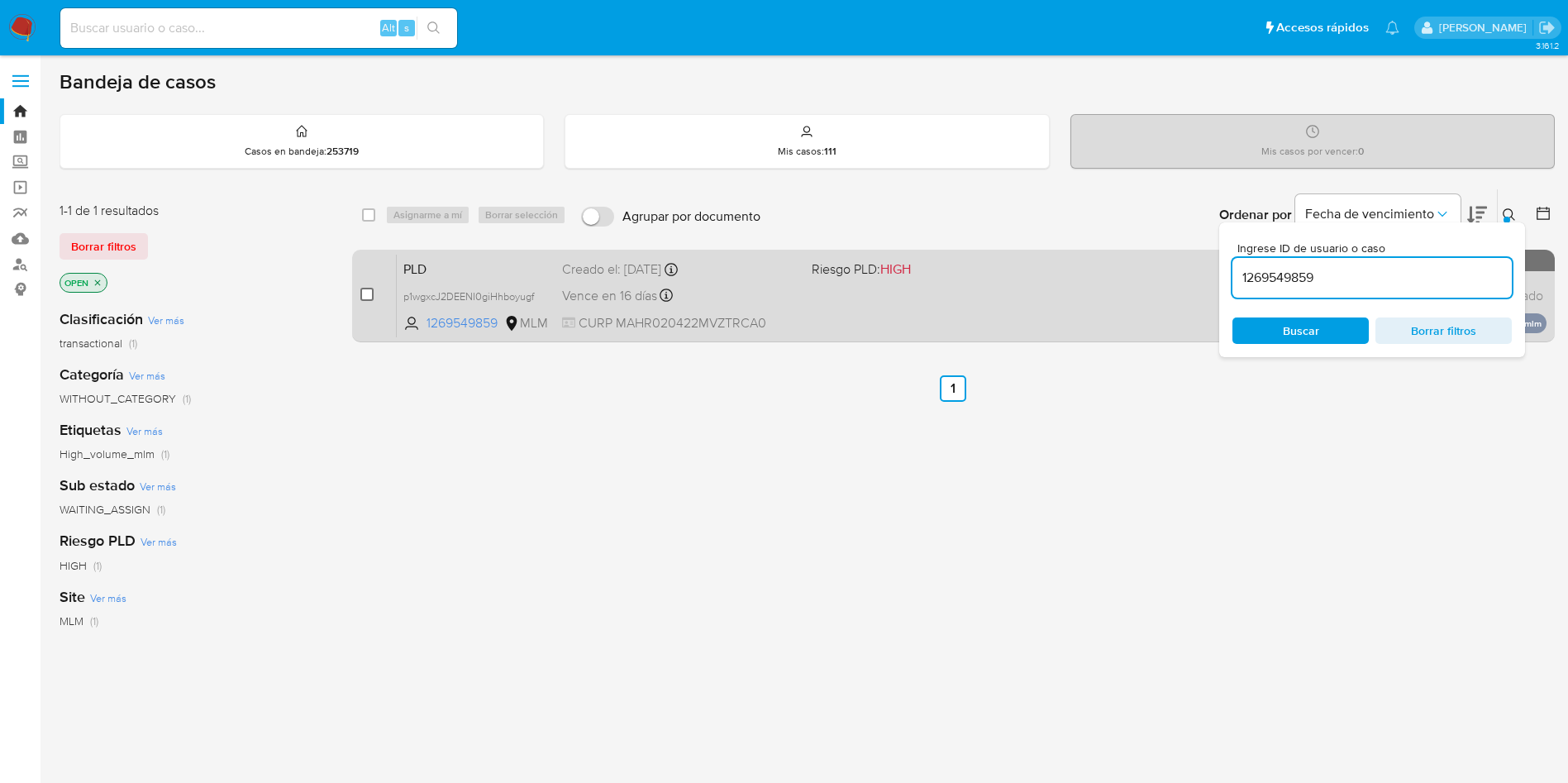
click at [361, 289] on input "checkbox" at bounding box center [367, 294] width 14 height 14
checkbox input "true"
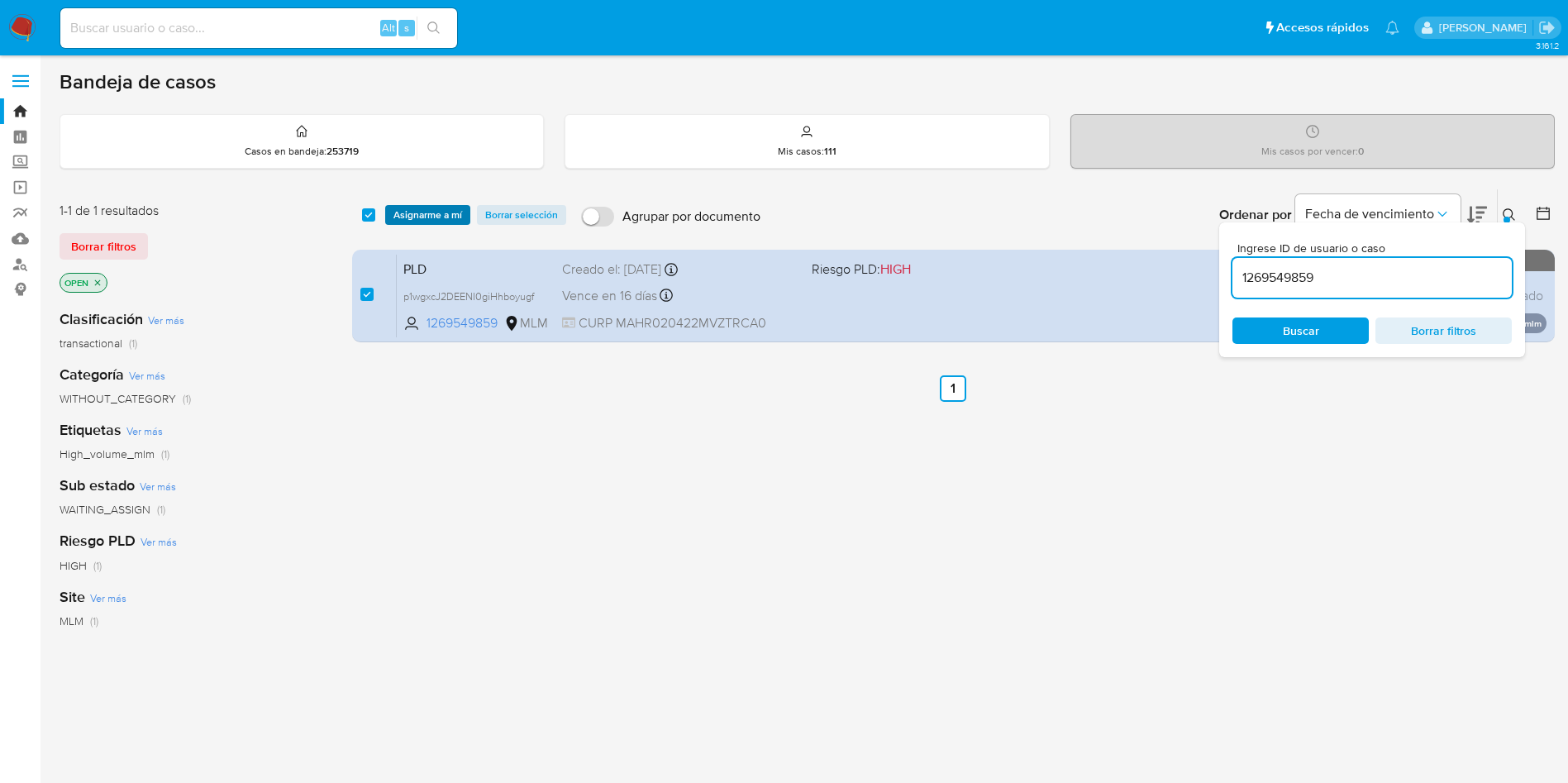
click at [405, 210] on span "Asignarme a mí" at bounding box center [428, 215] width 69 height 16
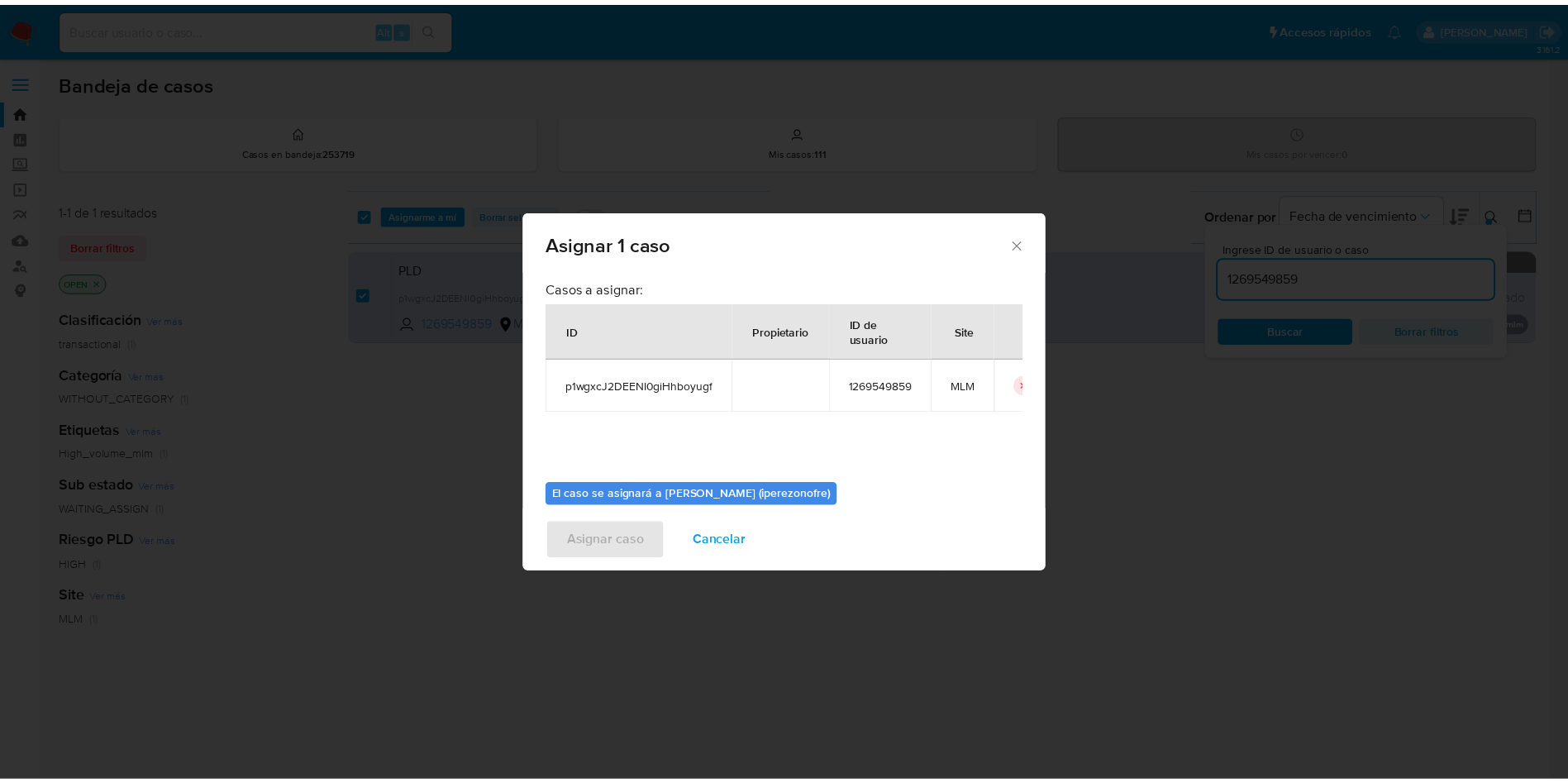
scroll to position [86, 0]
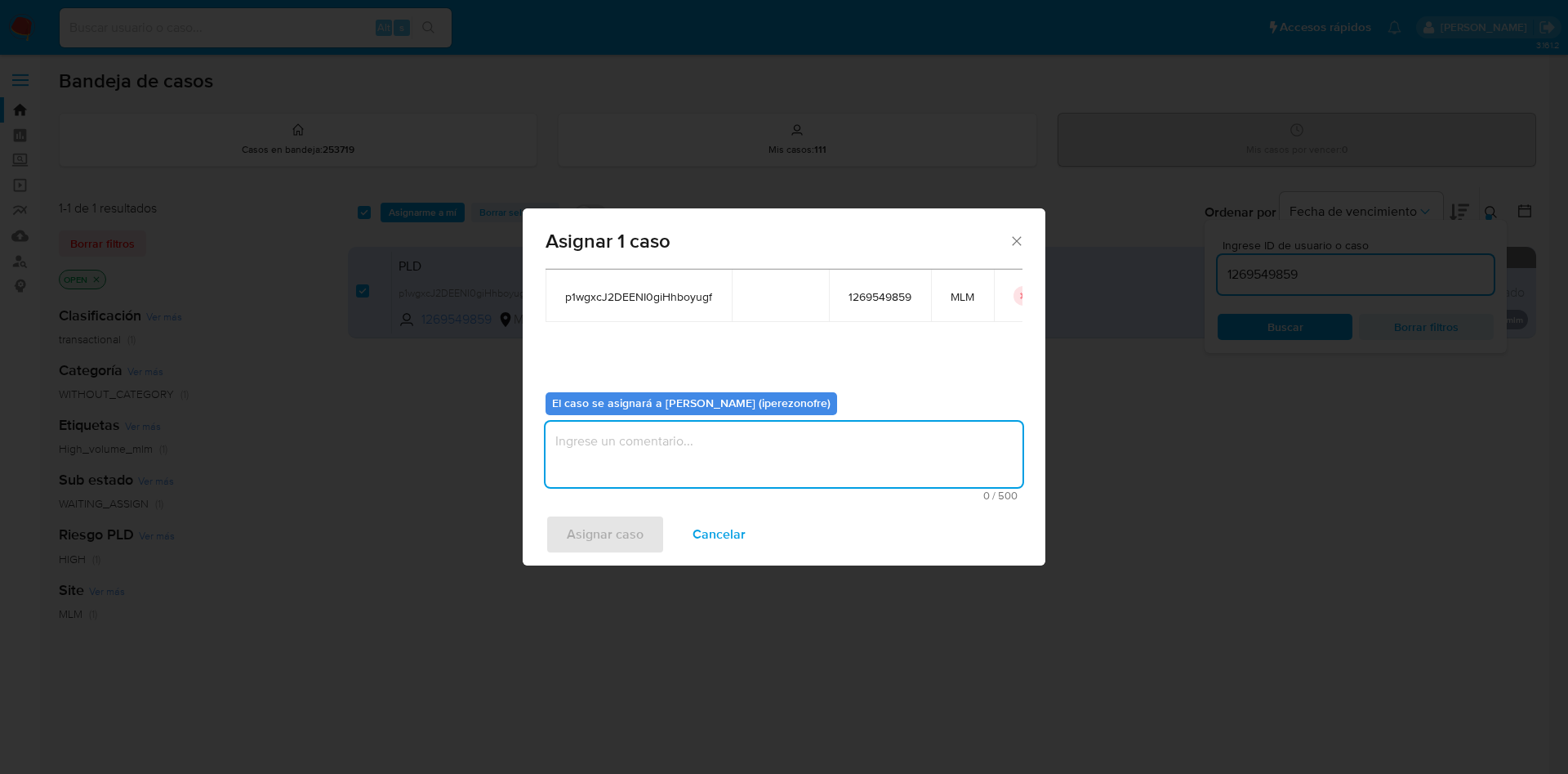
click at [736, 452] on textarea "assign-modal" at bounding box center [784, 454] width 477 height 65
type textarea "IPO"
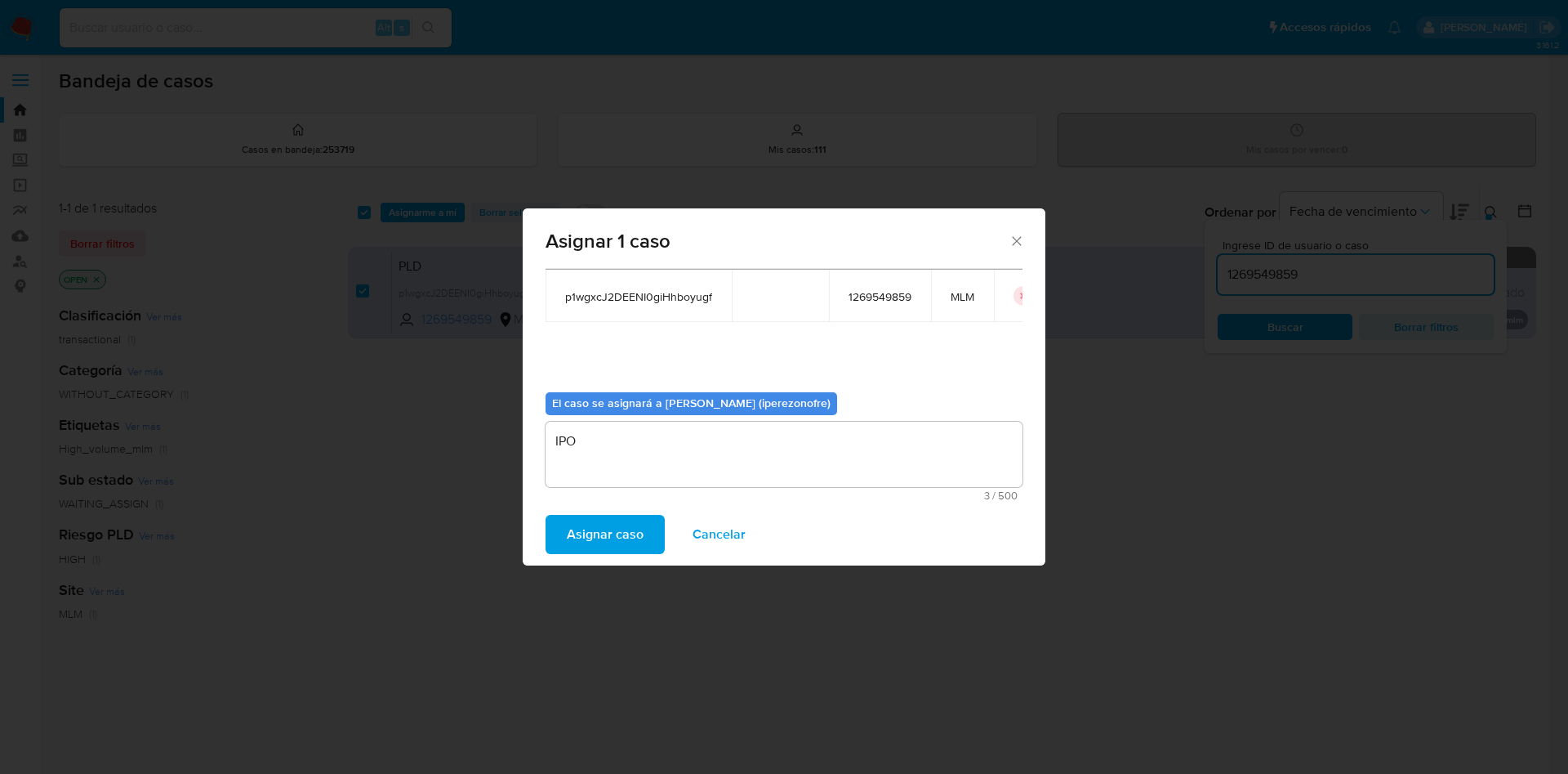
click at [593, 531] on span "Asignar caso" at bounding box center [605, 534] width 77 height 36
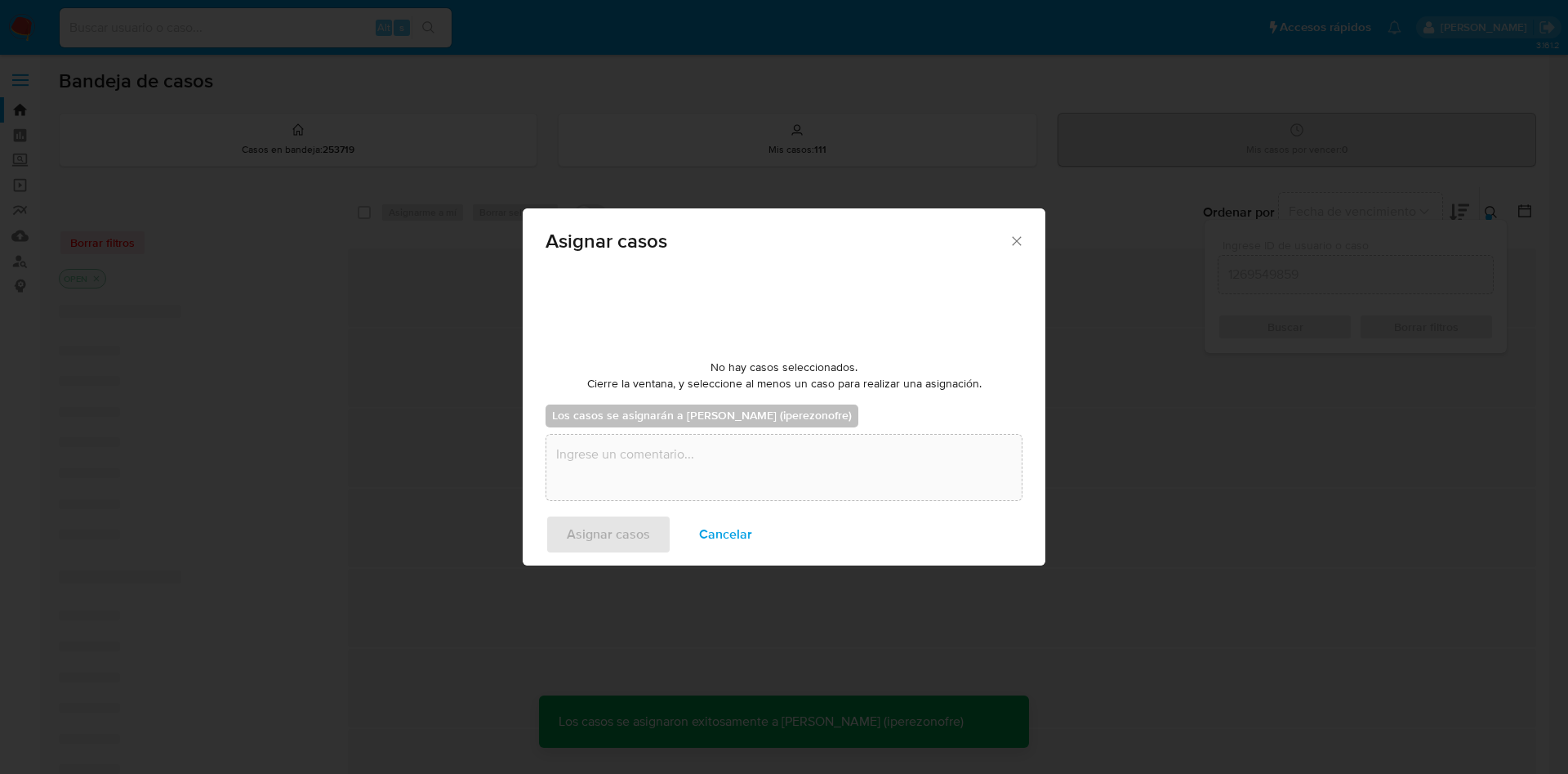
checkbox input "false"
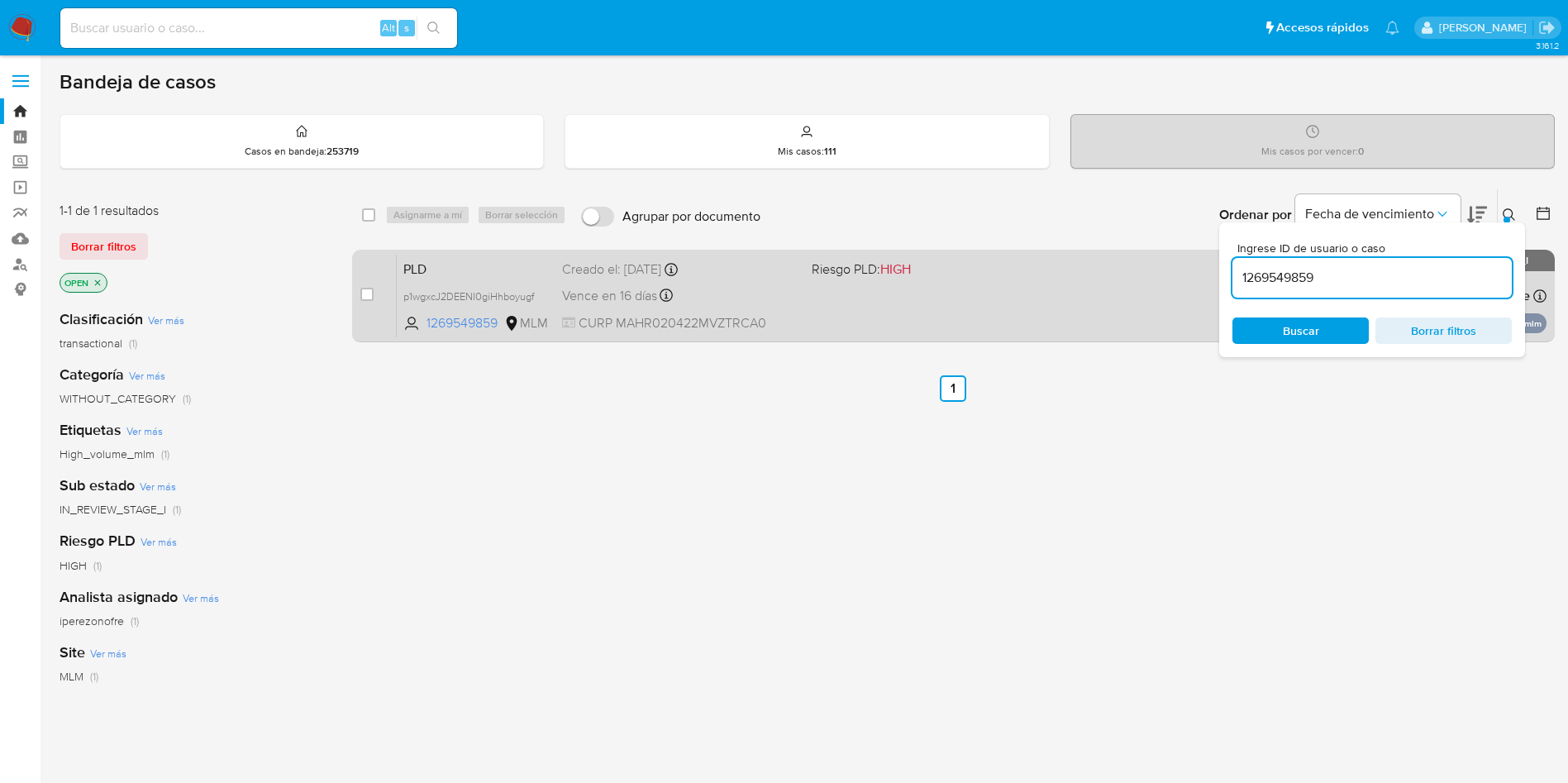
click at [787, 298] on div "Vence en 16 días Vence el 11/10/2025 02:06:30" at bounding box center [680, 295] width 236 height 23
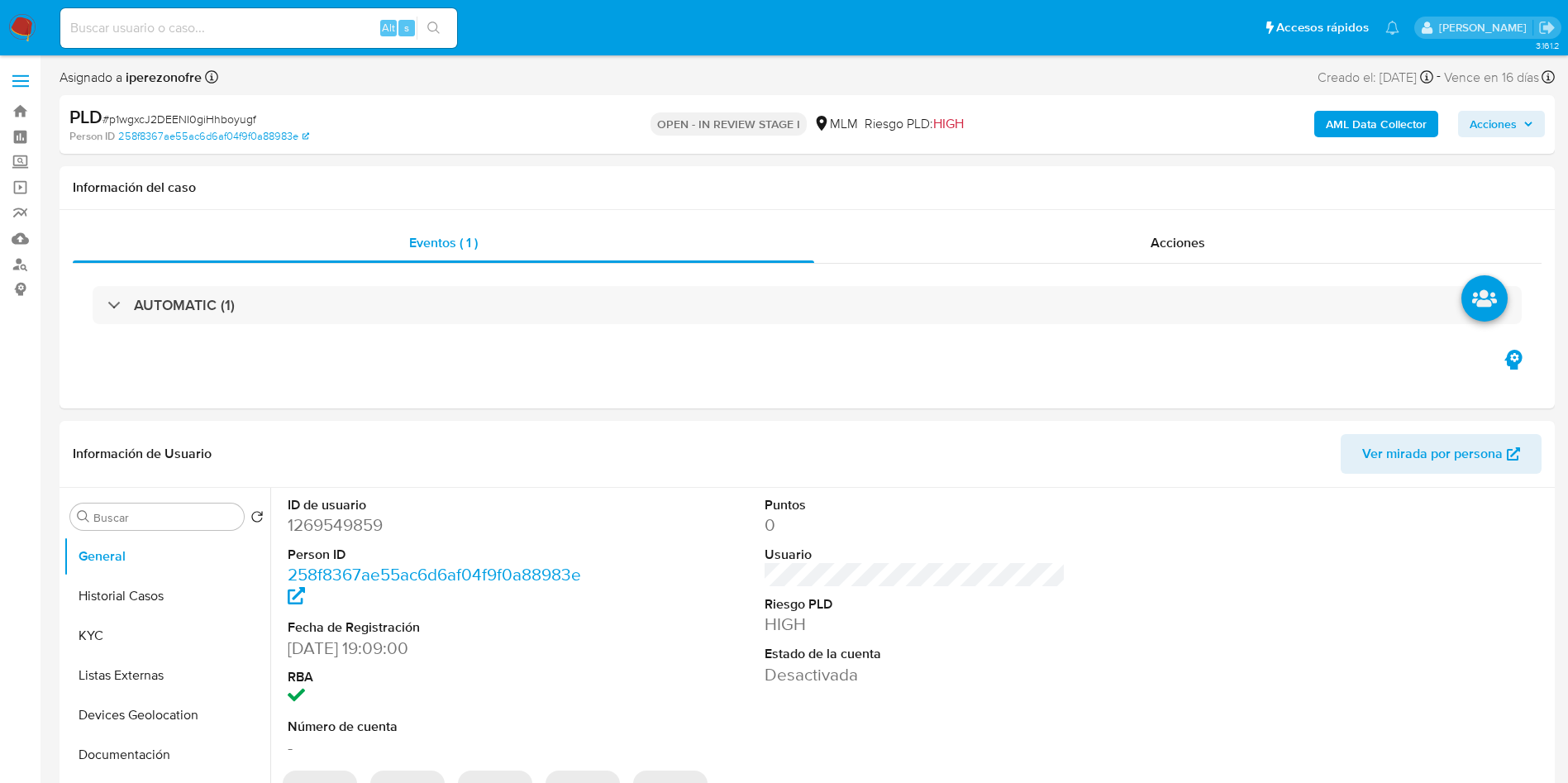
select select "10"
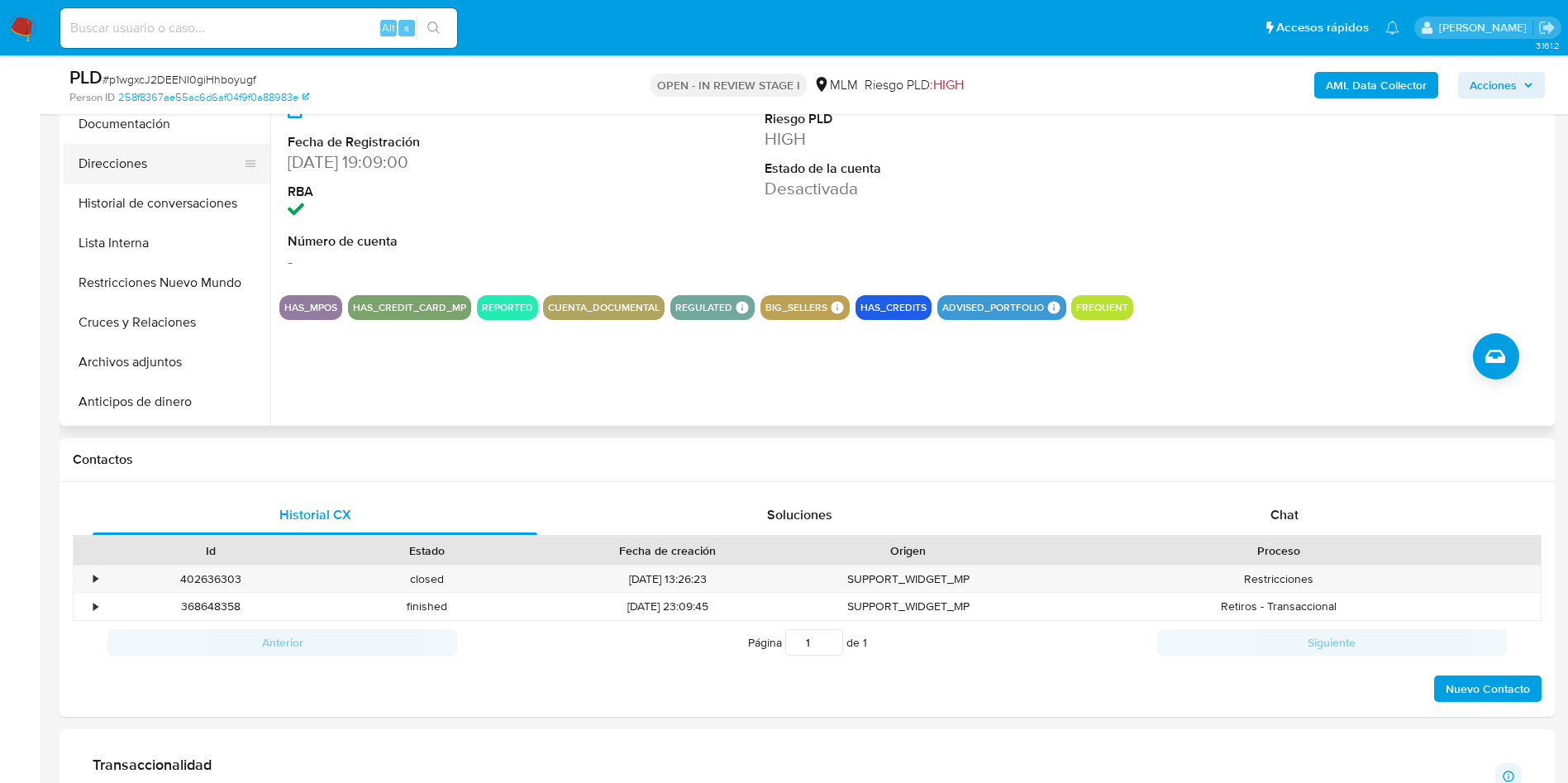
scroll to position [146, 0]
click at [147, 360] on button "Archivos adjuntos" at bounding box center [160, 361] width 194 height 40
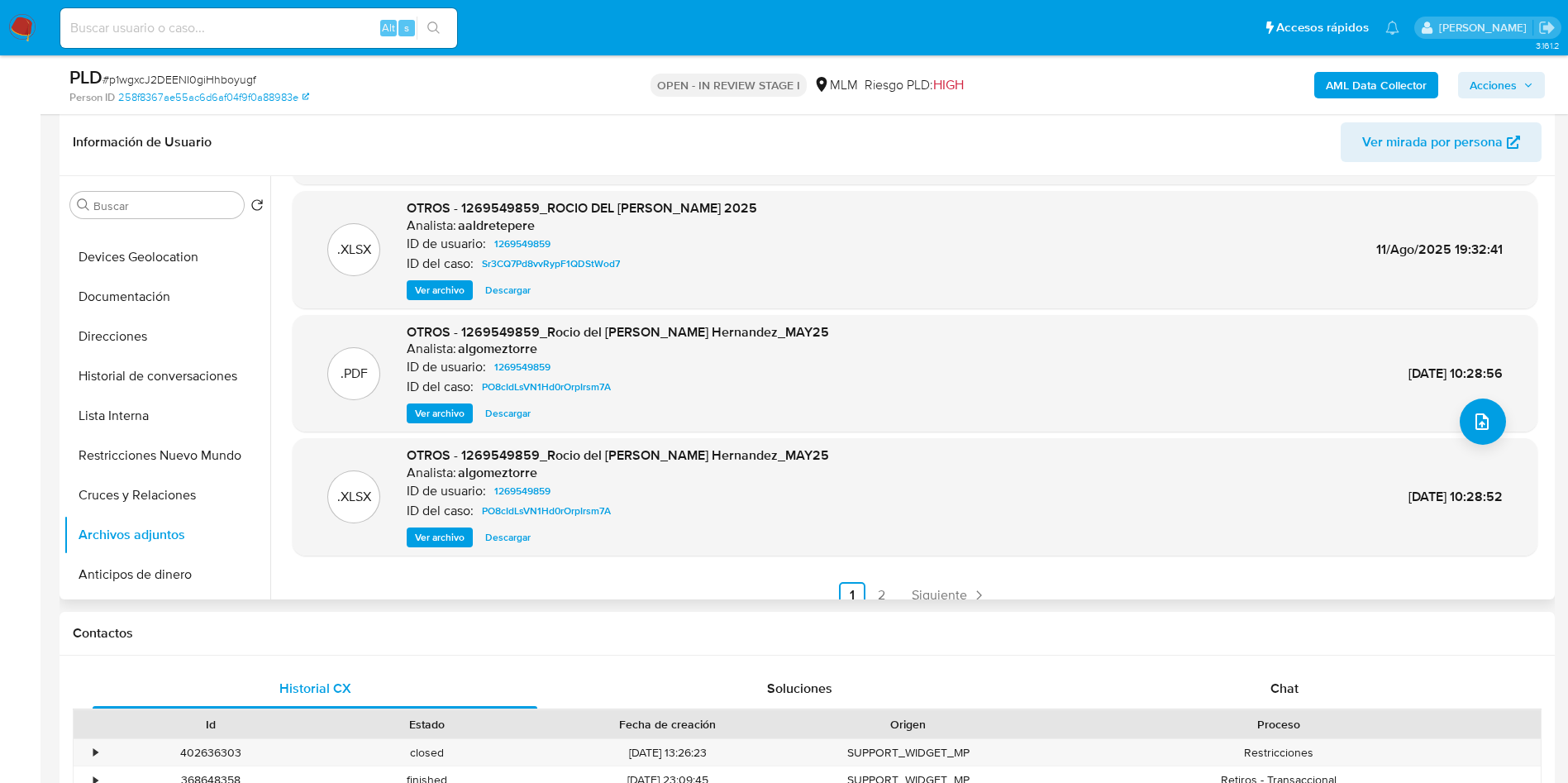
scroll to position [139, 0]
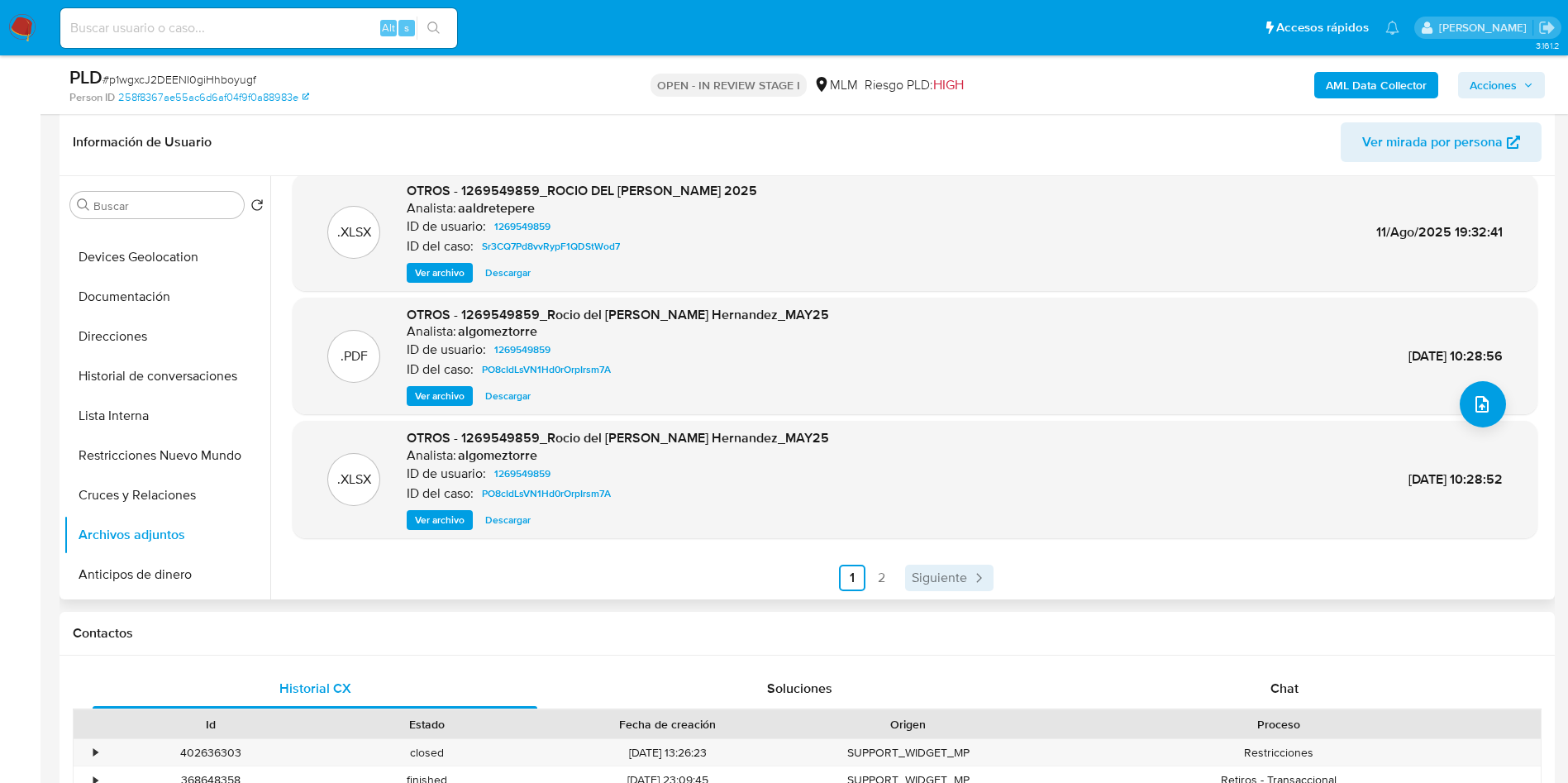
click at [921, 571] on span "Siguiente" at bounding box center [939, 578] width 55 height 14
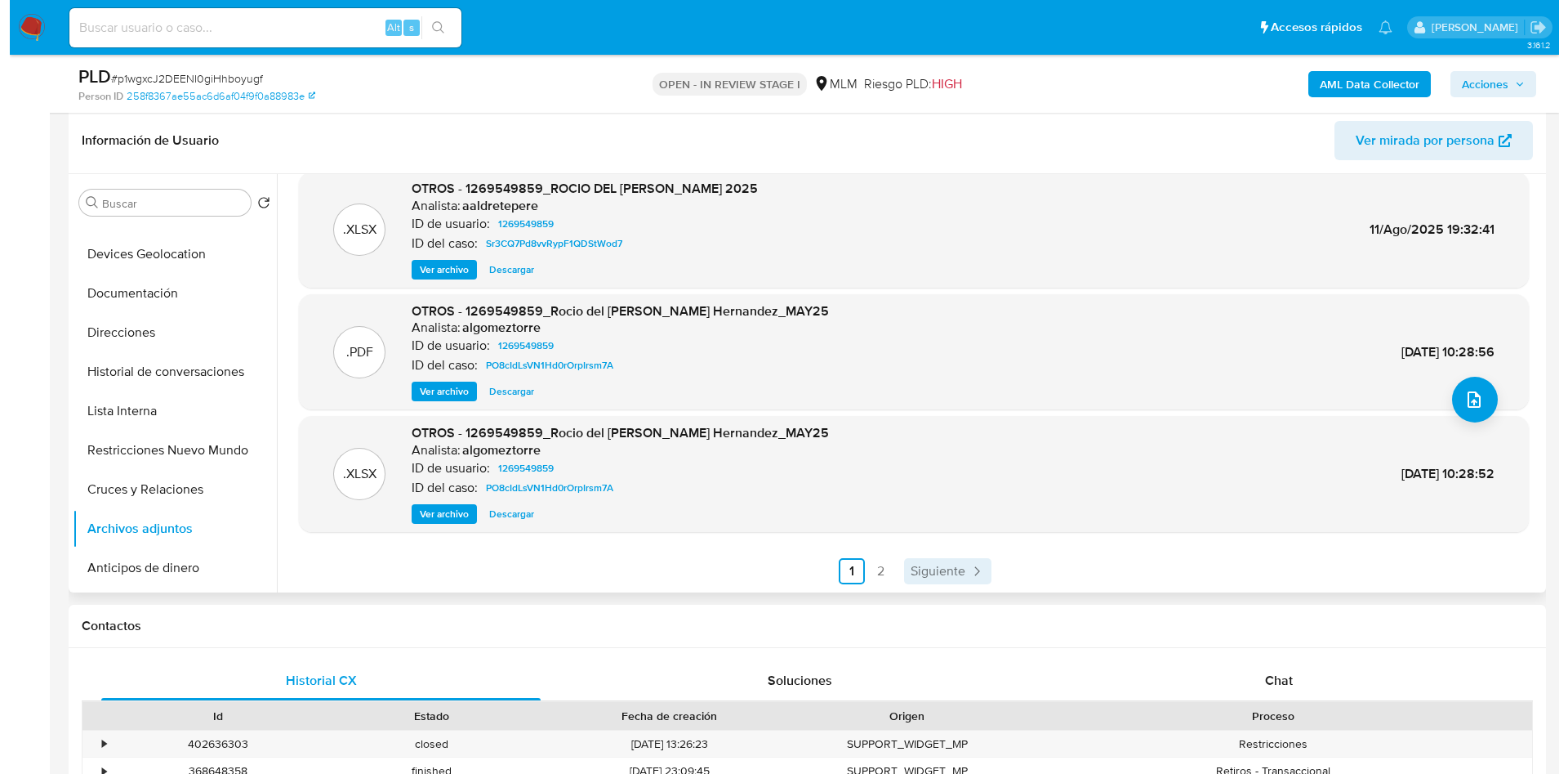
scroll to position [0, 0]
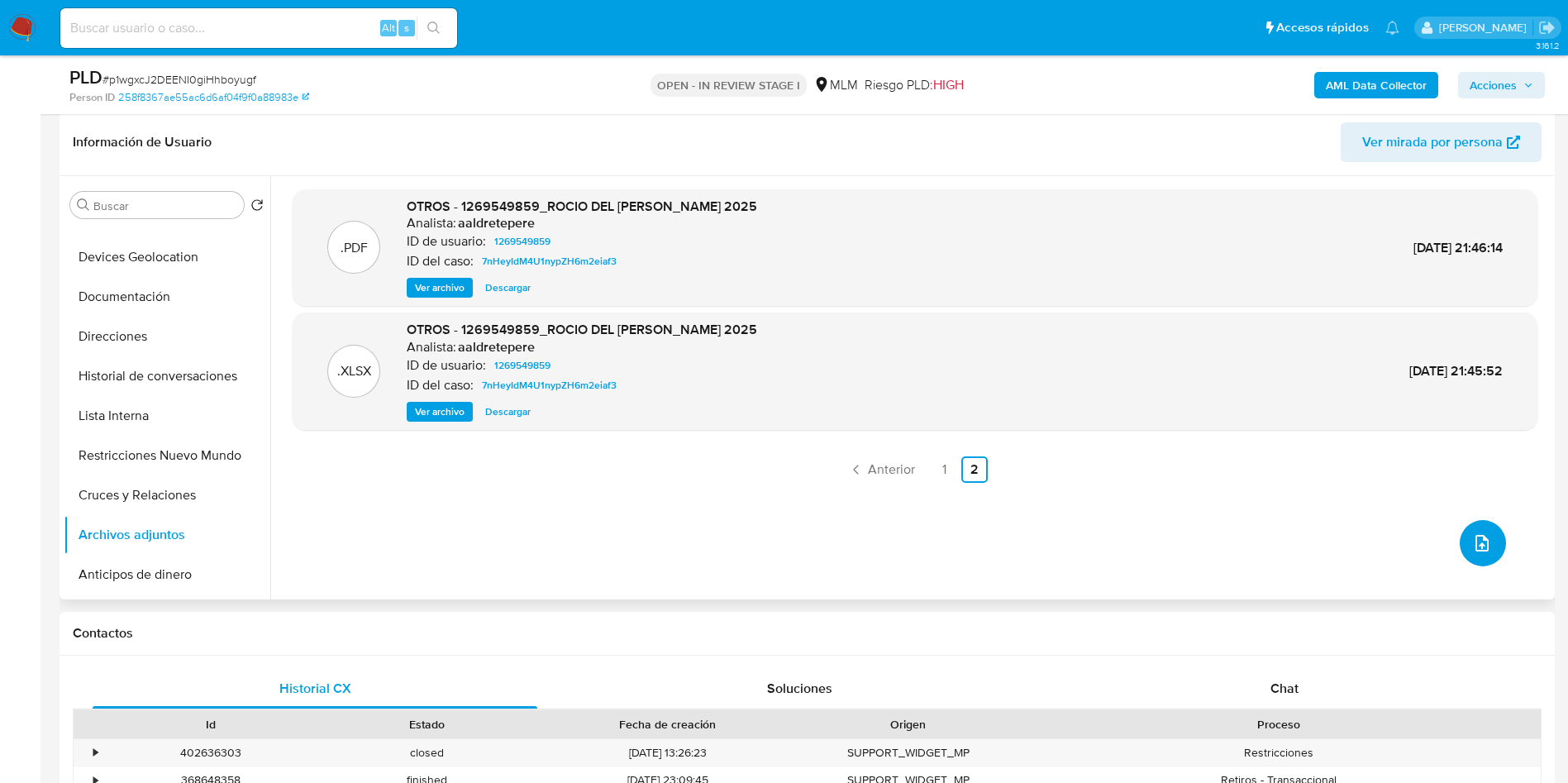
click at [1460, 537] on button "upload-file" at bounding box center [1482, 542] width 46 height 46
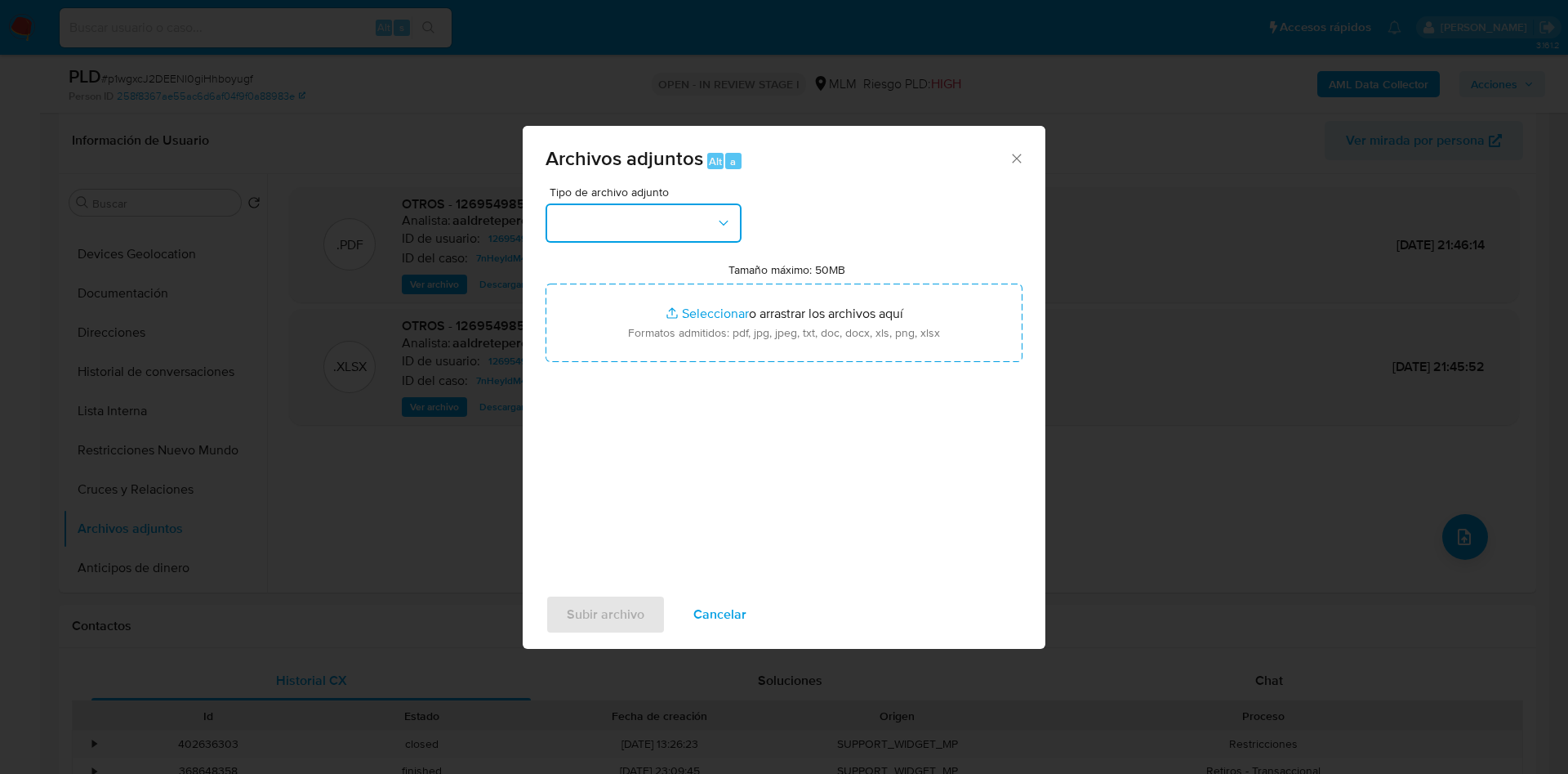
click at [724, 219] on icon "button" at bounding box center [724, 223] width 16 height 16
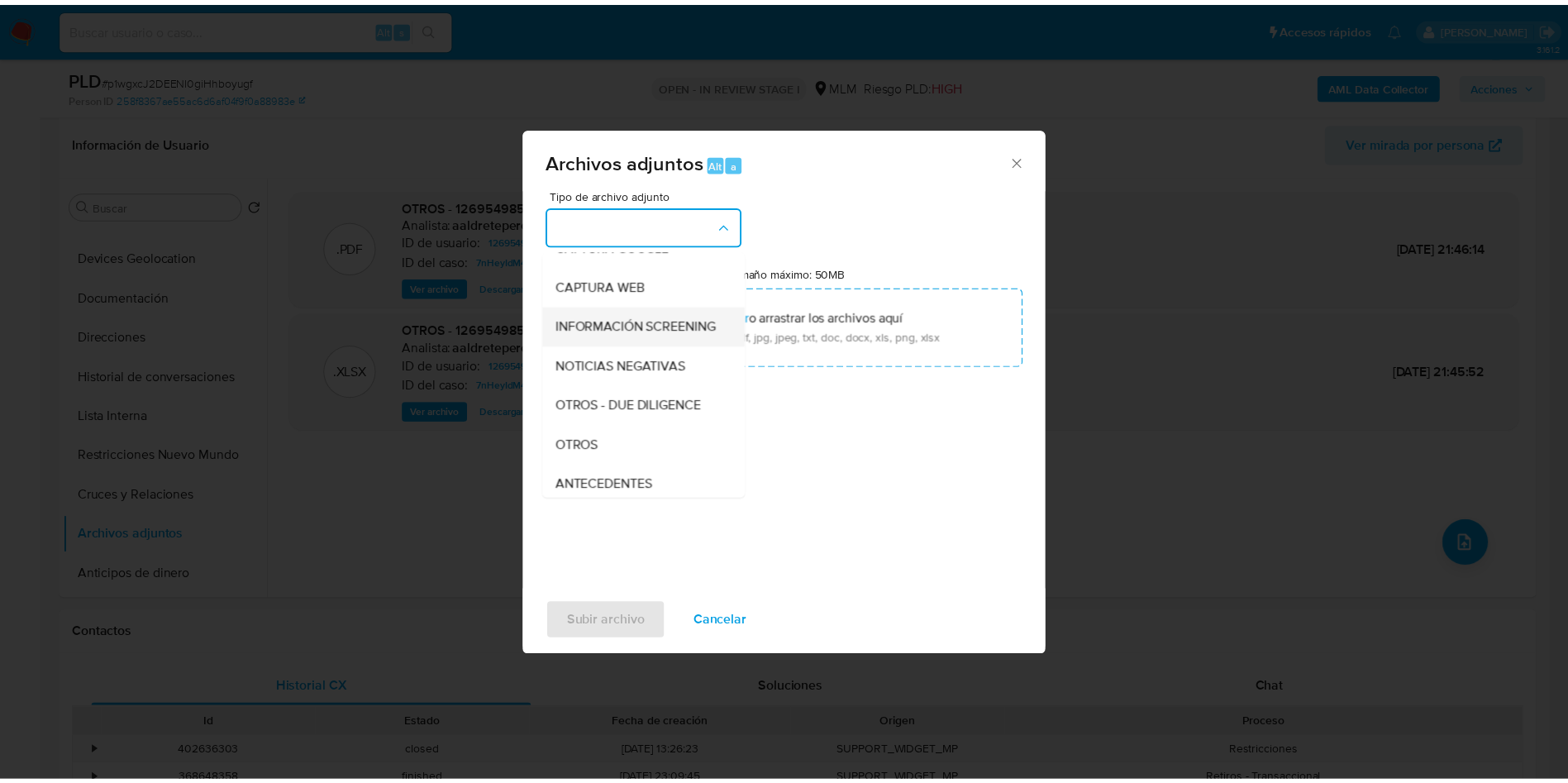
scroll to position [104, 0]
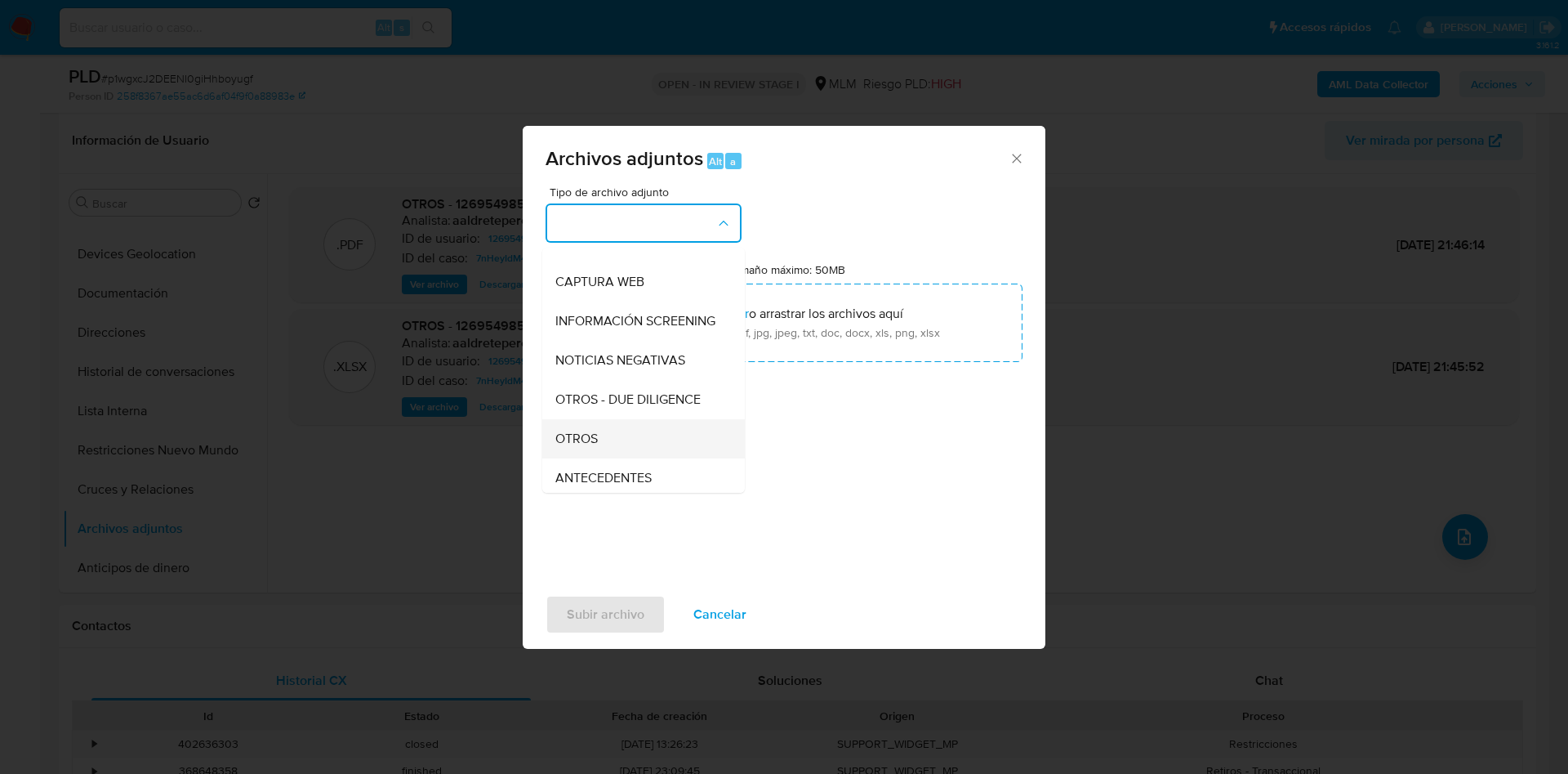
click at [641, 442] on div "OTROS" at bounding box center [639, 439] width 166 height 39
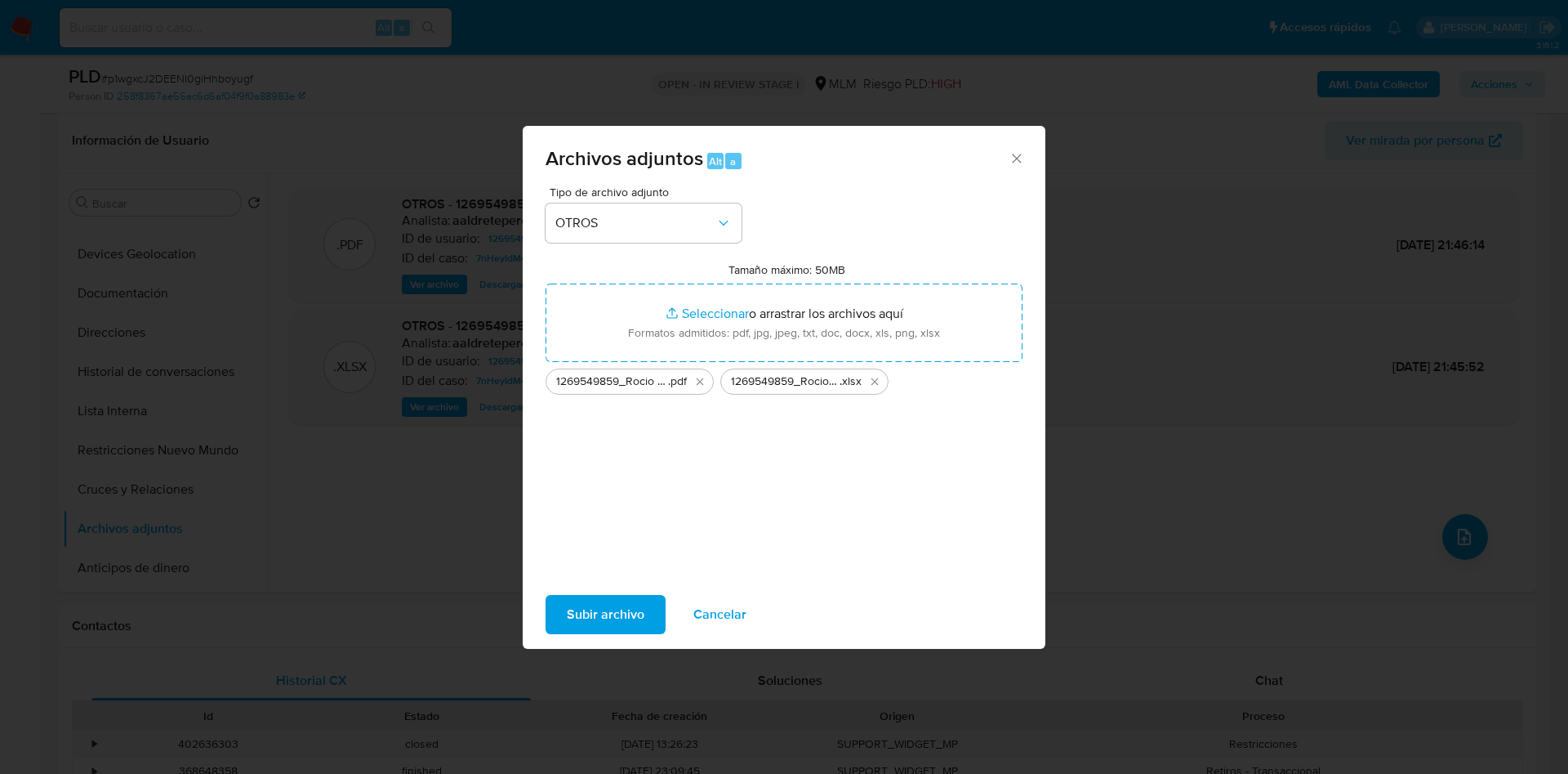
click at [600, 607] on span "Subir archivo" at bounding box center [605, 614] width 78 height 36
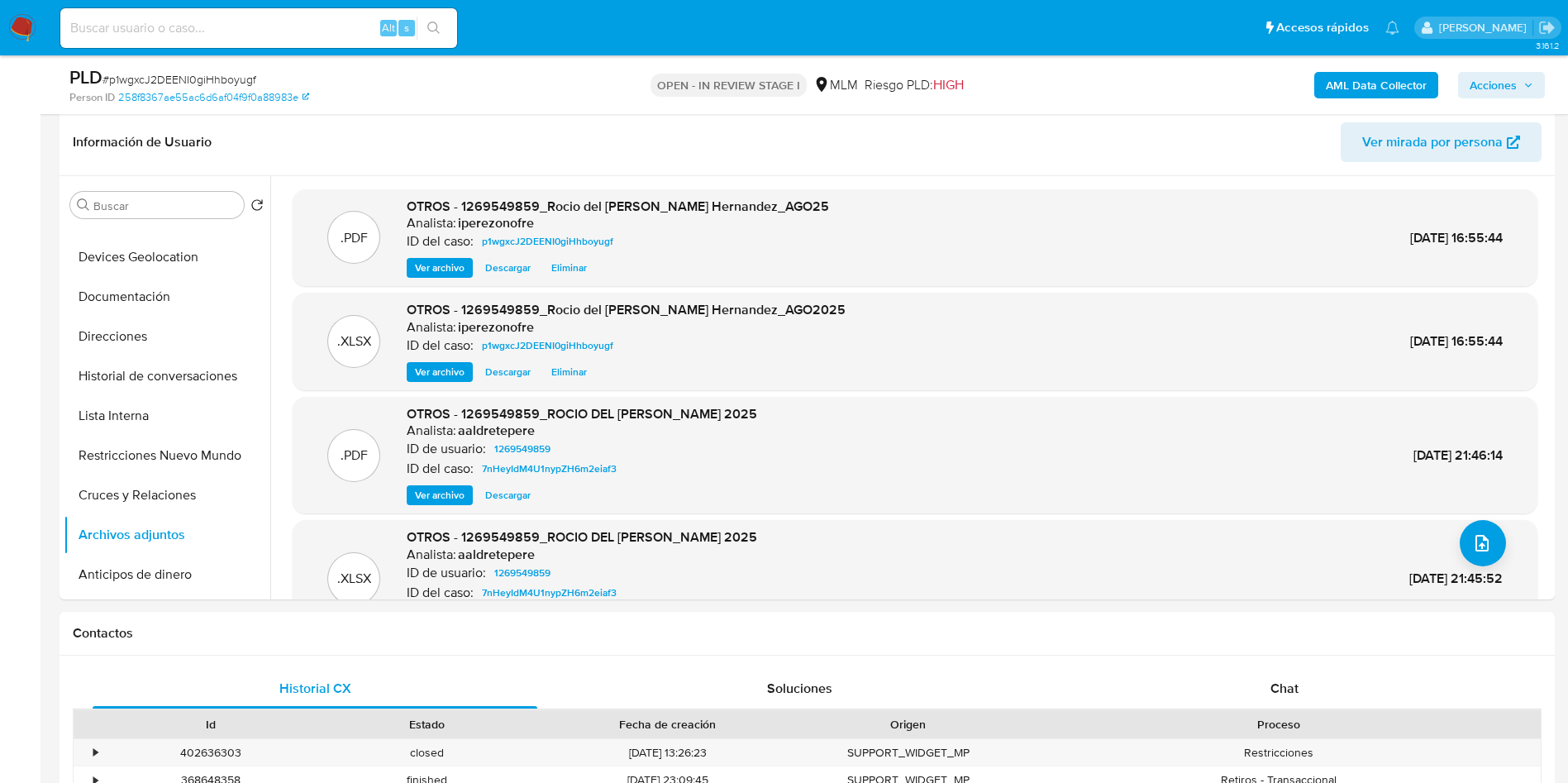
click at [1507, 90] on span "Acciones" at bounding box center [1493, 85] width 47 height 26
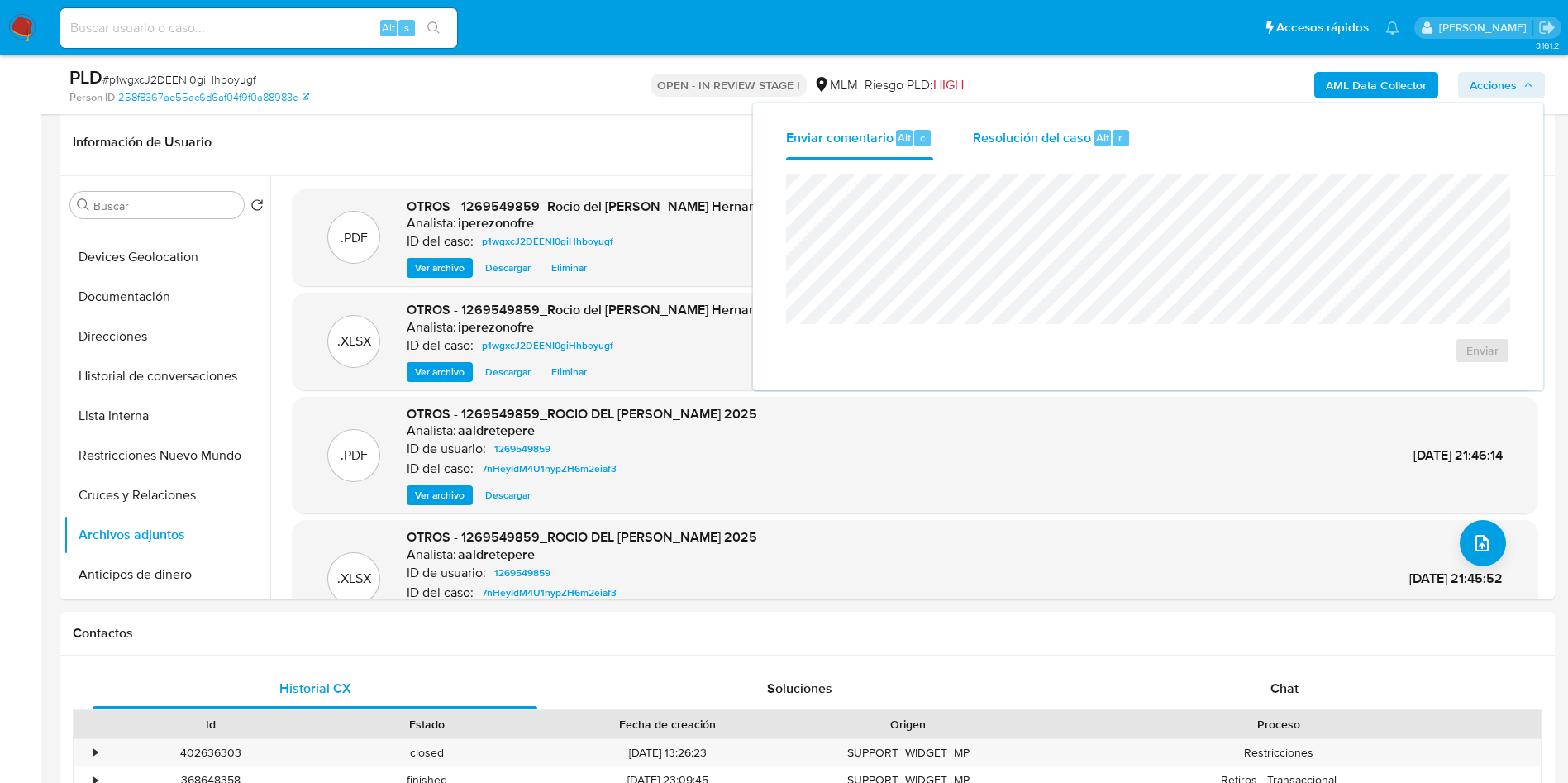
click at [1038, 131] on span "Resolución del caso" at bounding box center [1032, 137] width 118 height 19
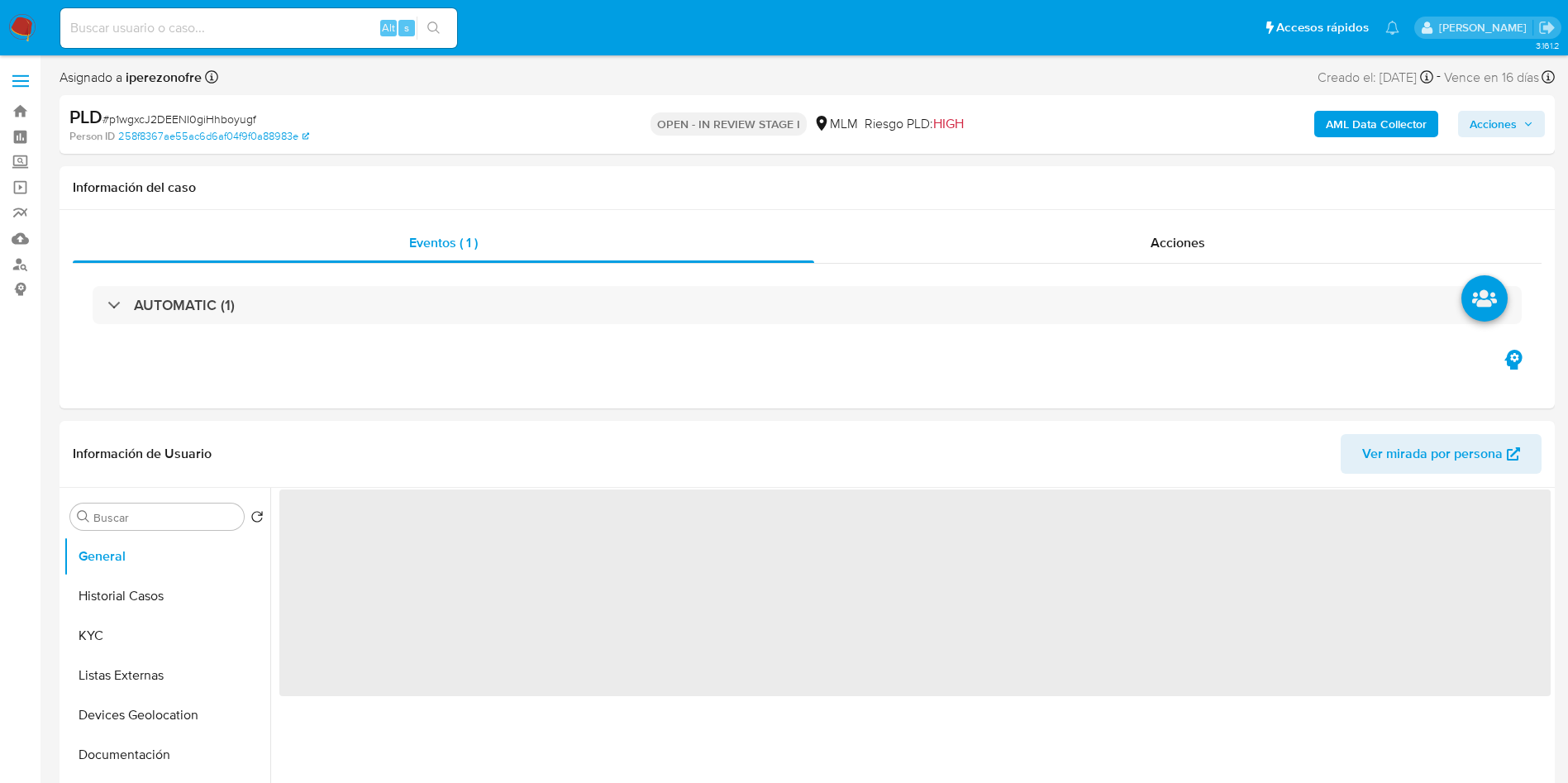
select select "10"
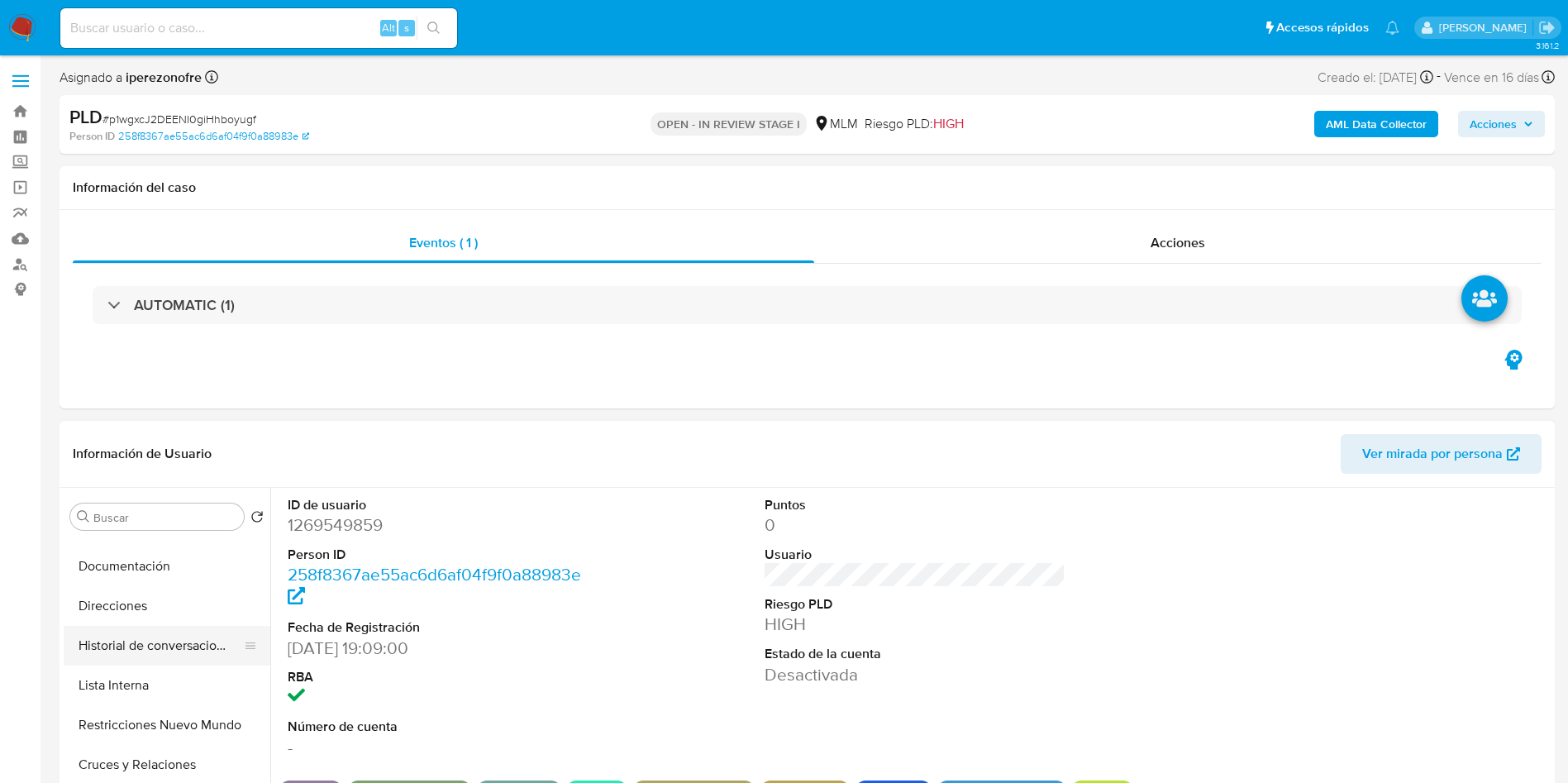
scroll to position [292, 0]
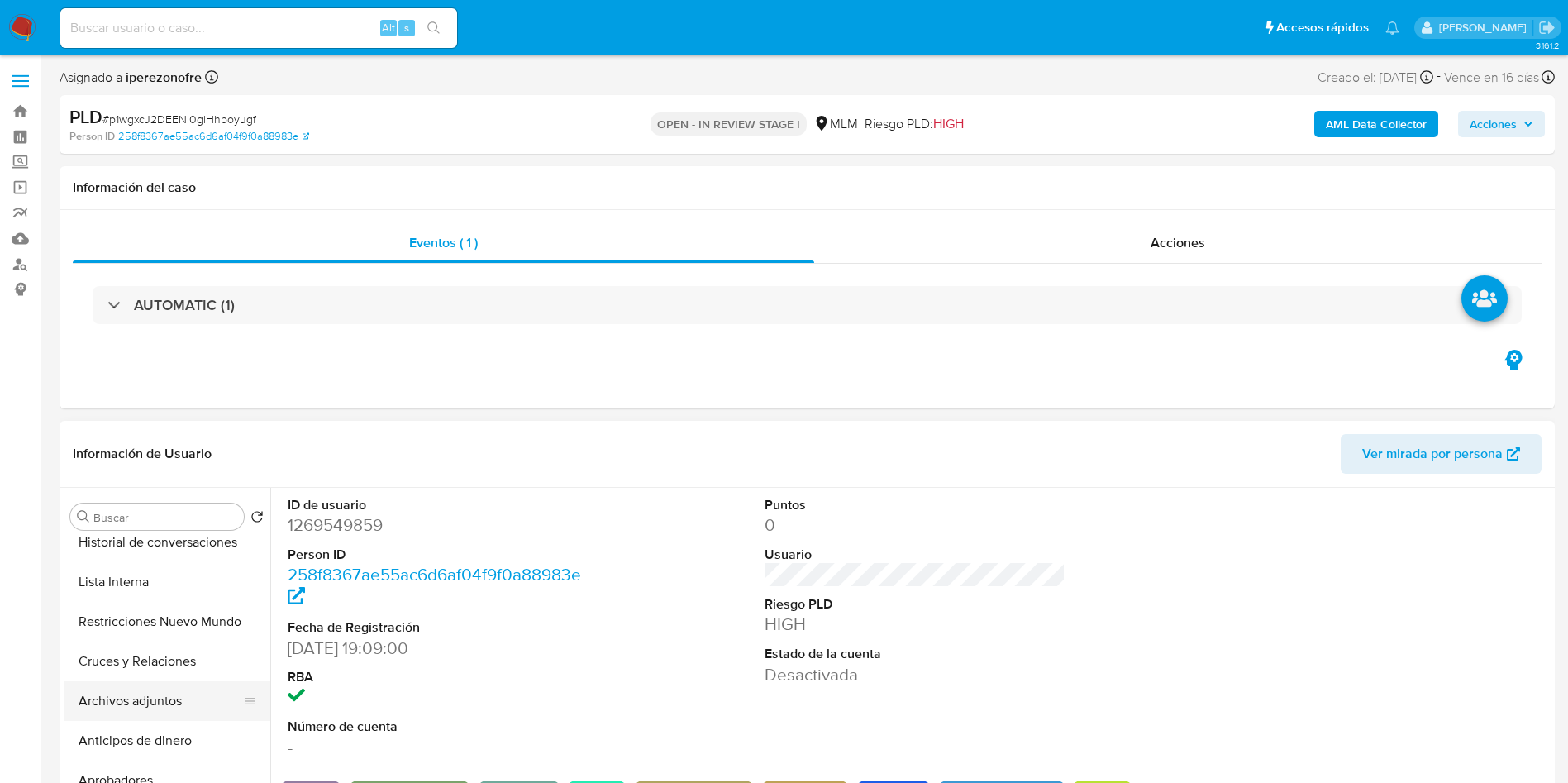
click at [145, 702] on button "Archivos adjuntos" at bounding box center [160, 701] width 194 height 40
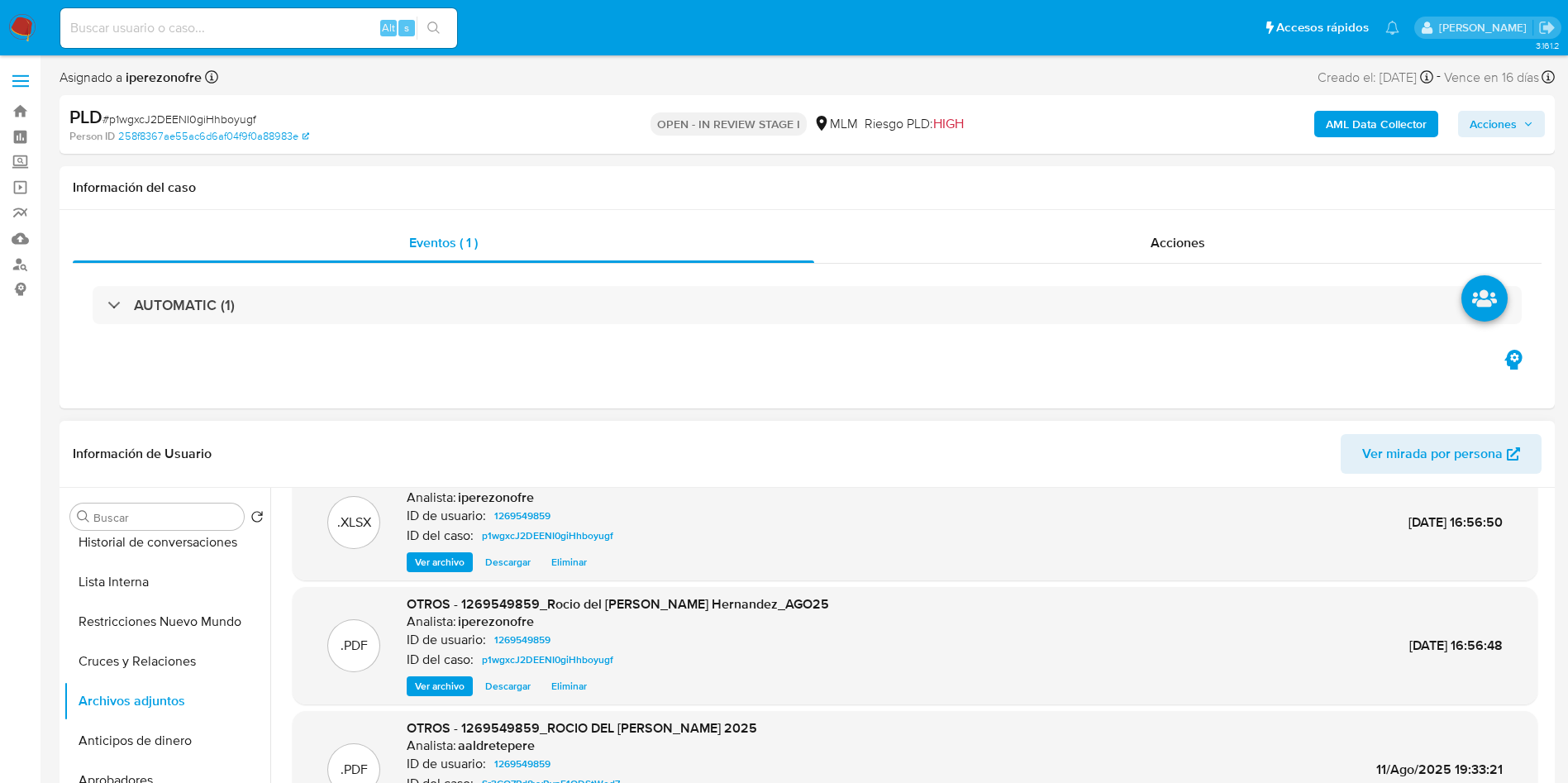
scroll to position [139, 0]
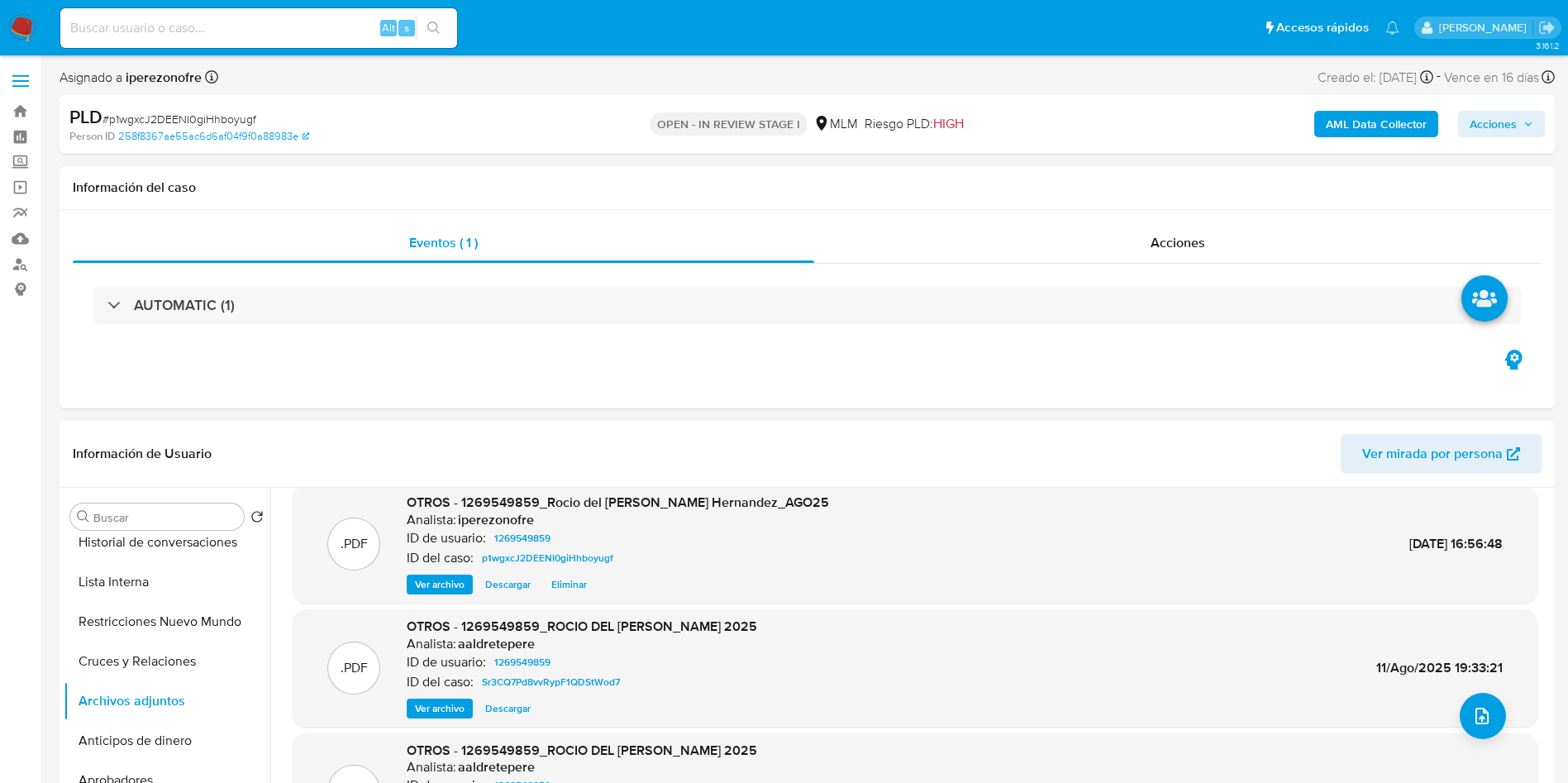
click at [1505, 120] on span "Acciones" at bounding box center [1493, 123] width 47 height 26
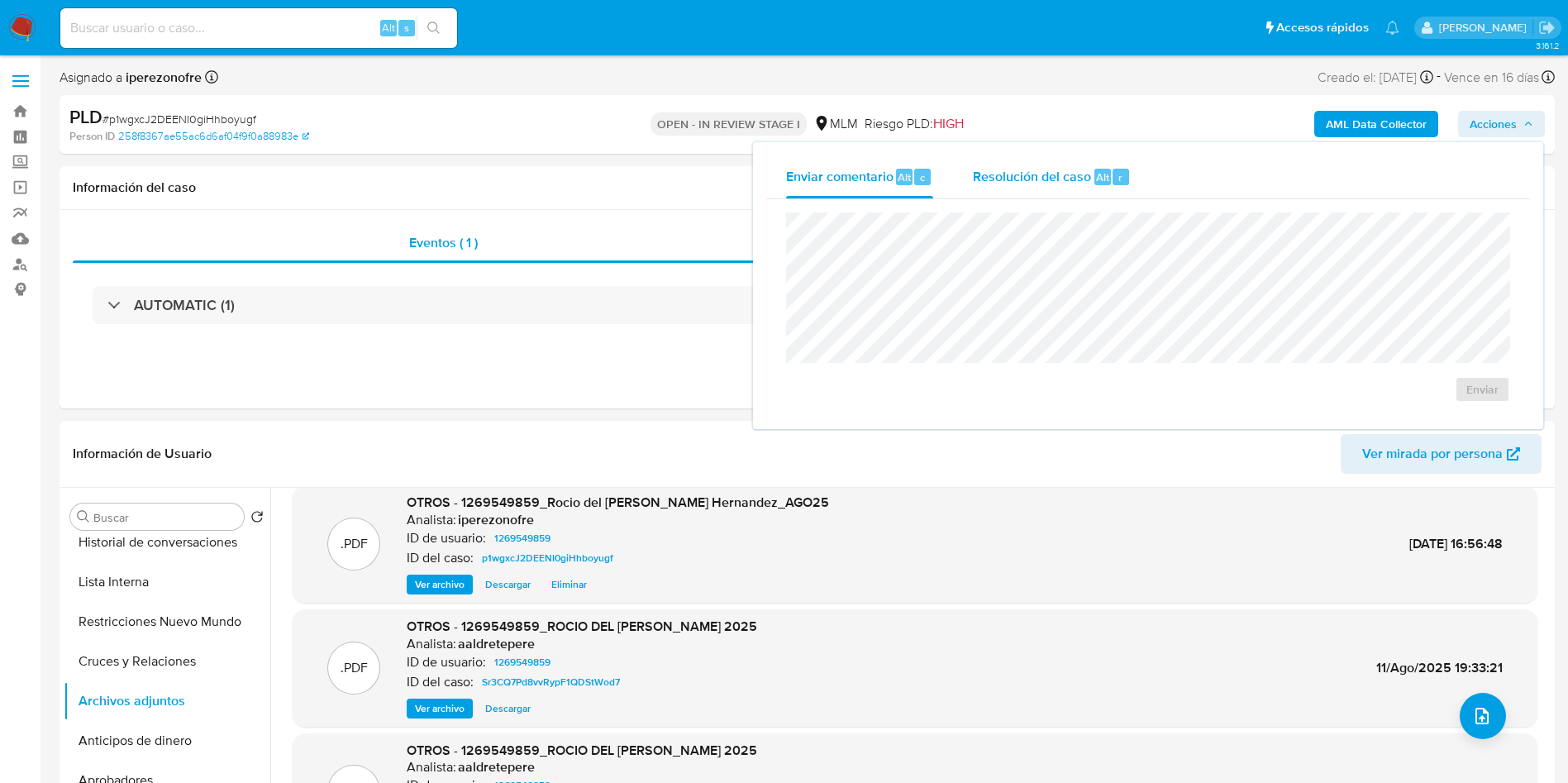
click at [1010, 175] on span "Resolución del caso" at bounding box center [1032, 176] width 118 height 19
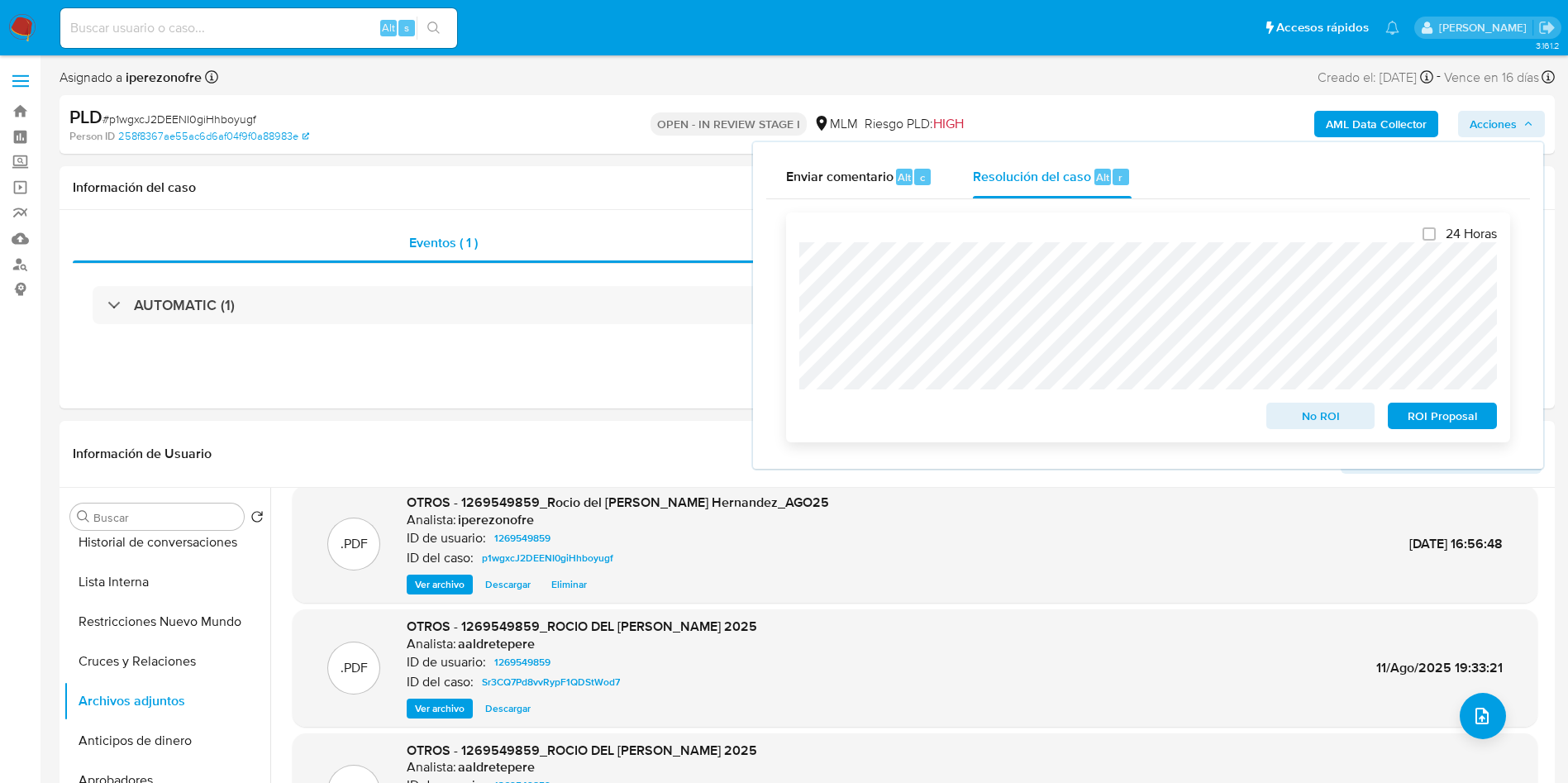
click at [1293, 410] on span "No ROI" at bounding box center [1320, 416] width 86 height 24
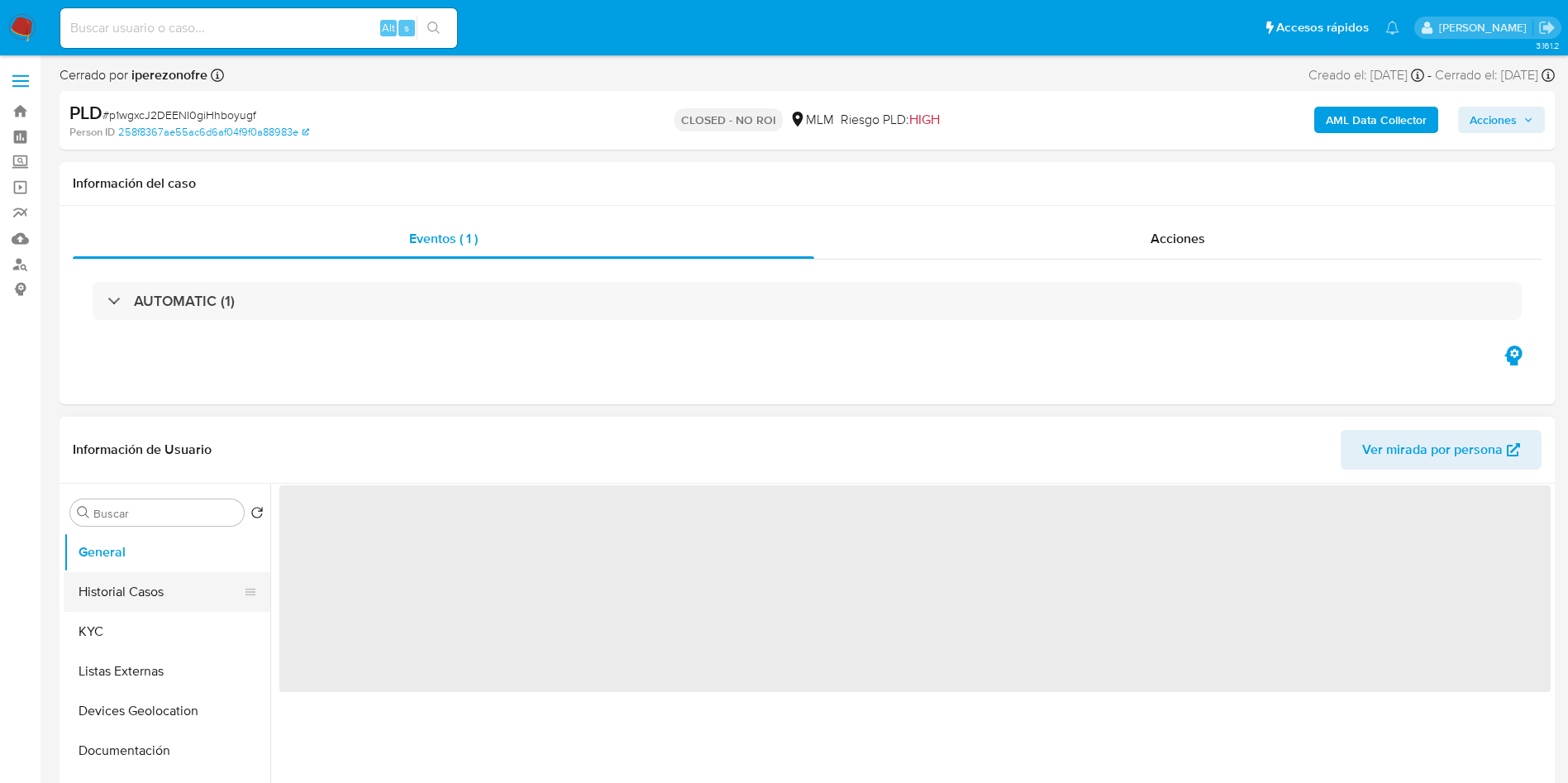
select select "10"
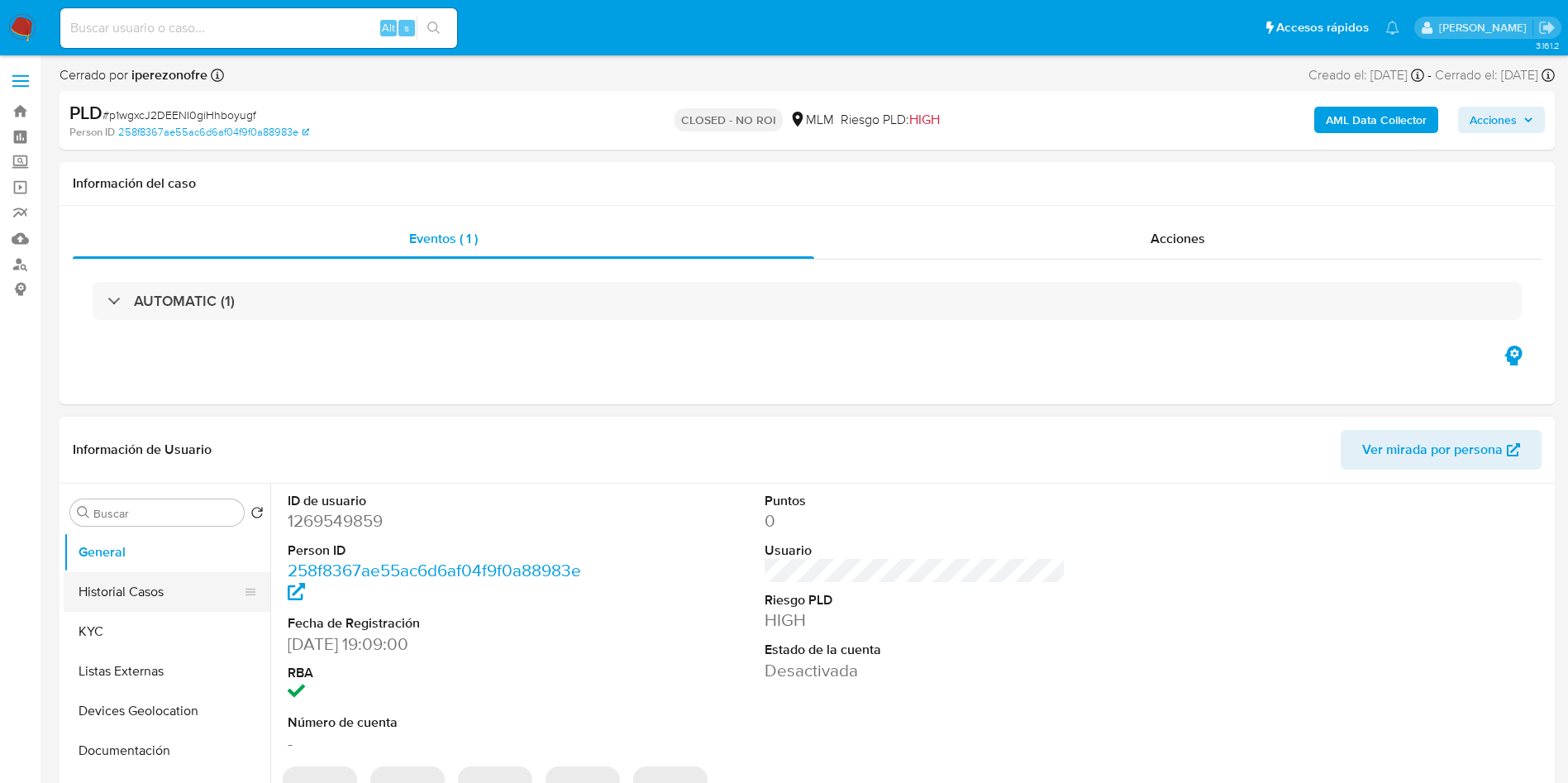
click at [144, 591] on button "Historial Casos" at bounding box center [160, 592] width 194 height 40
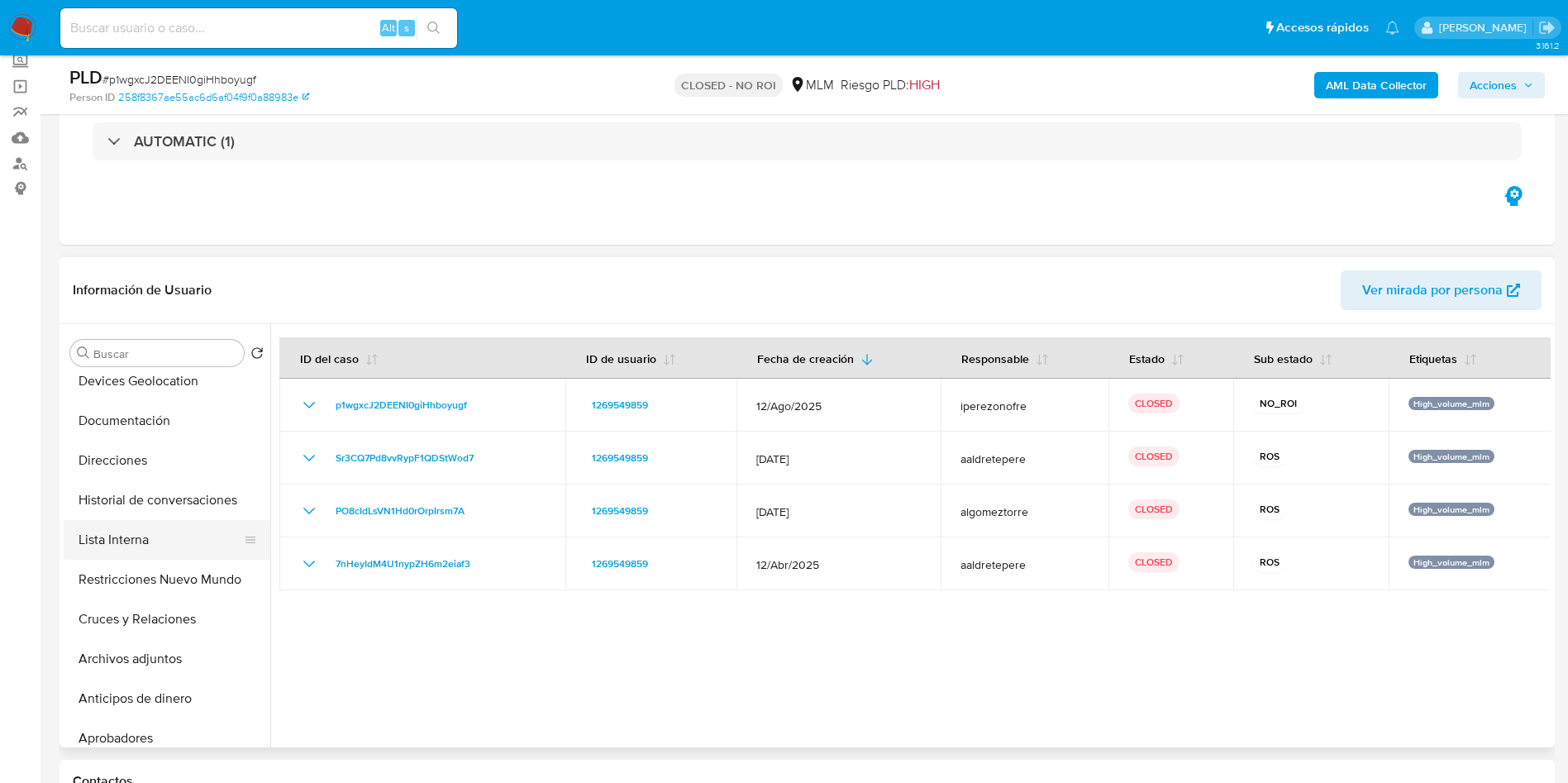
scroll to position [174, 0]
click at [166, 643] on button "Archivos adjuntos" at bounding box center [160, 656] width 194 height 40
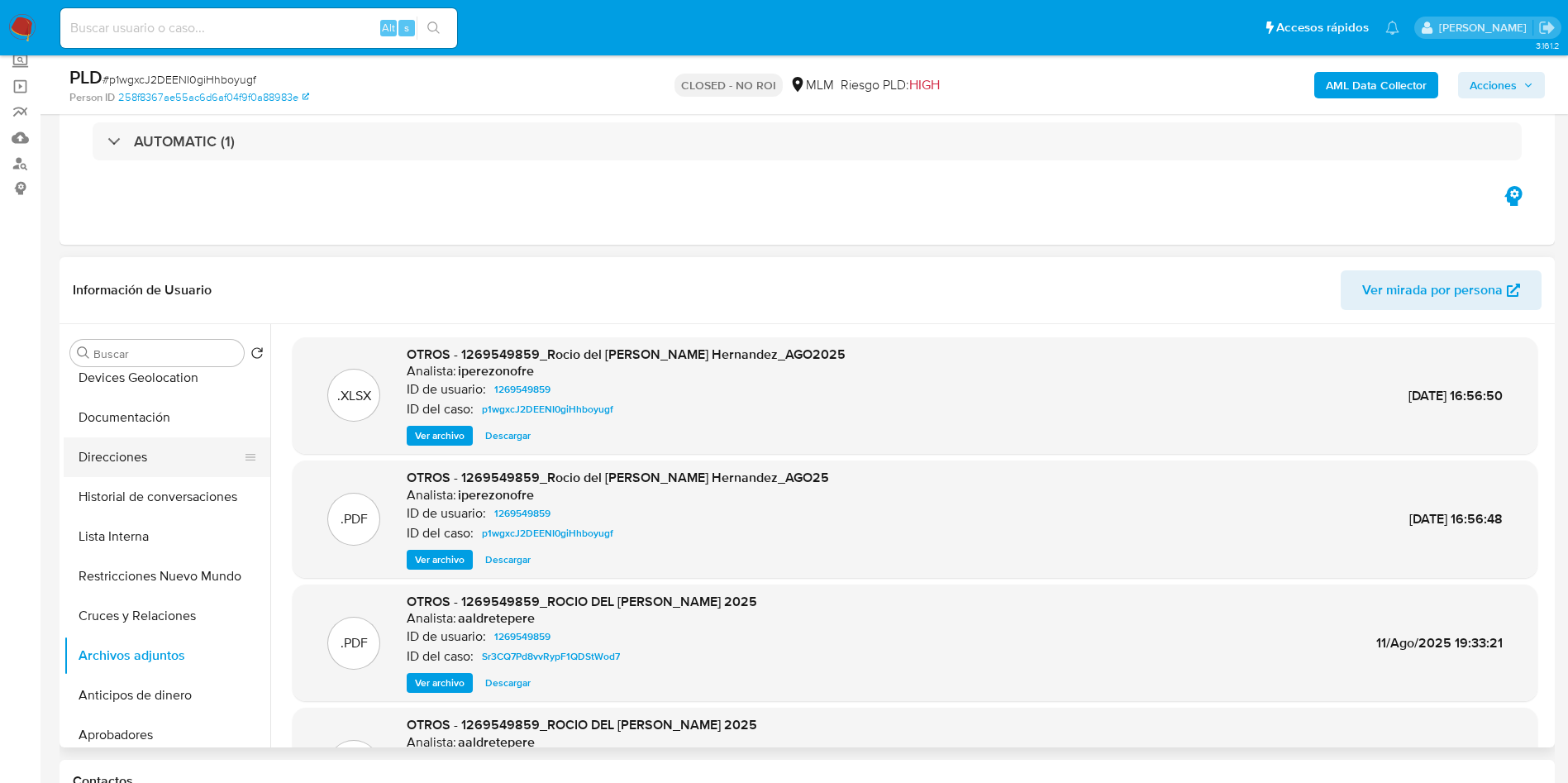
scroll to position [0, 0]
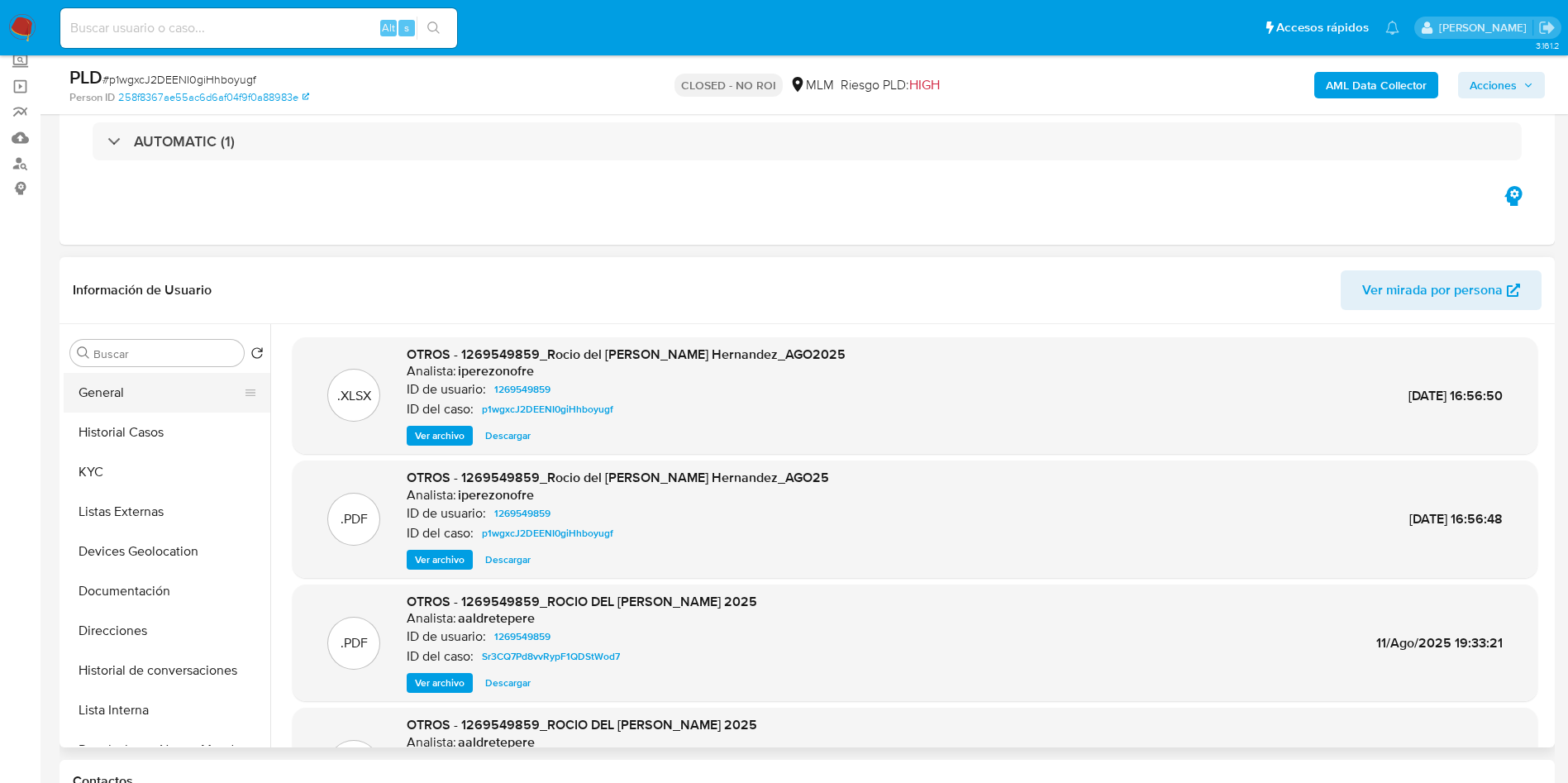
click at [130, 381] on button "General" at bounding box center [160, 392] width 194 height 40
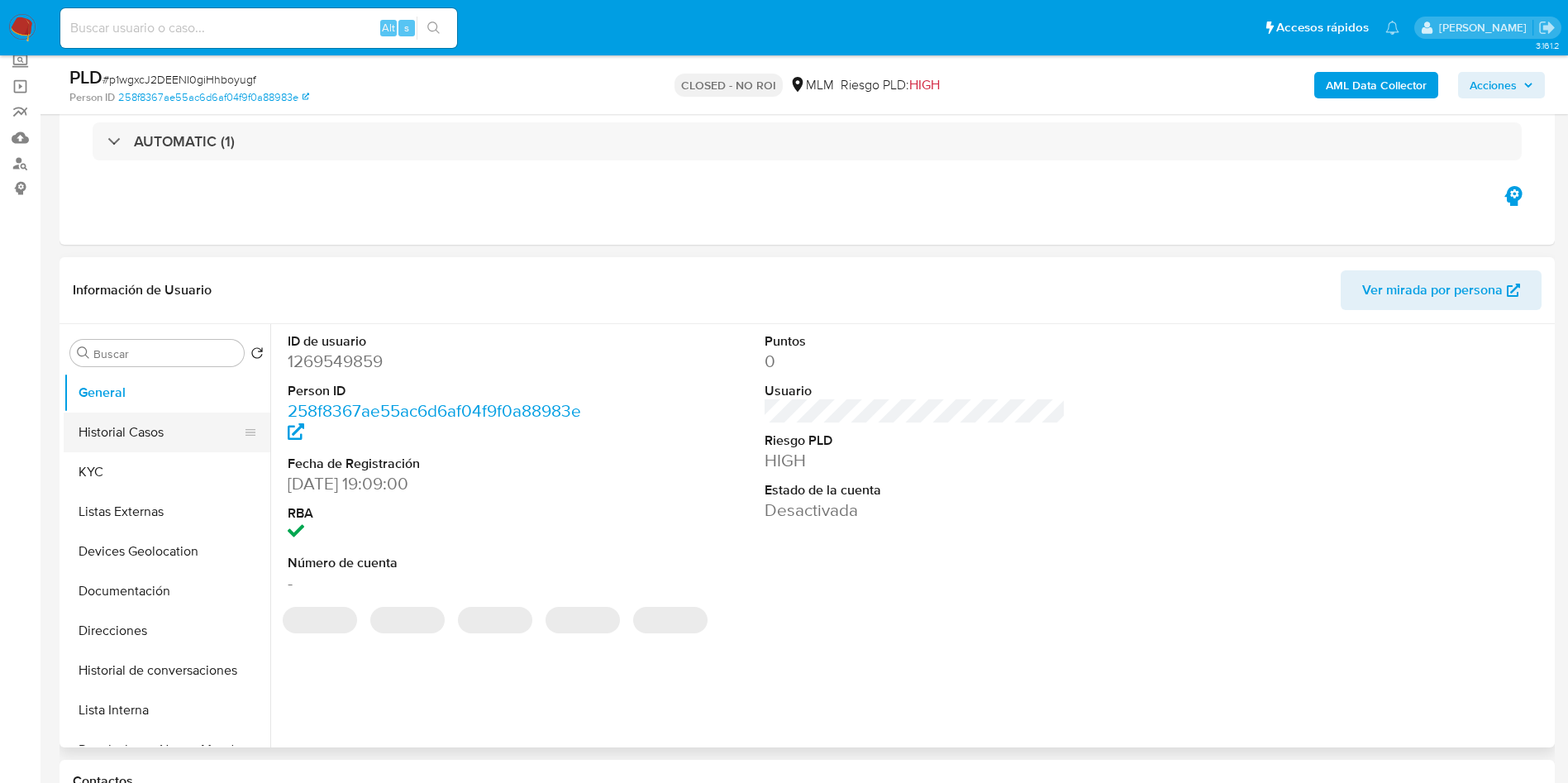
click at [122, 430] on button "Historial Casos" at bounding box center [160, 432] width 194 height 40
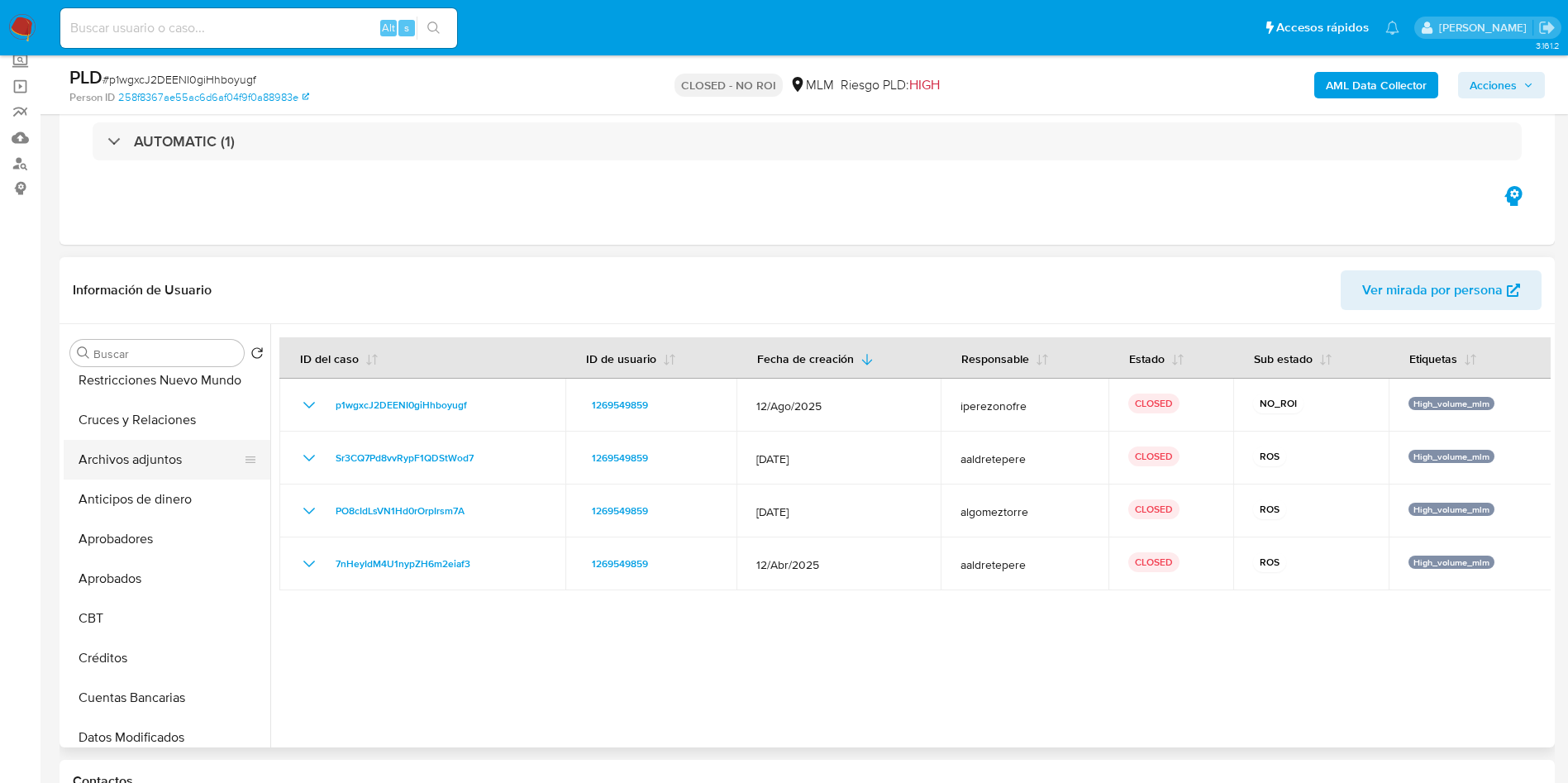
scroll to position [379, 0]
